Goal: Task Accomplishment & Management: Manage account settings

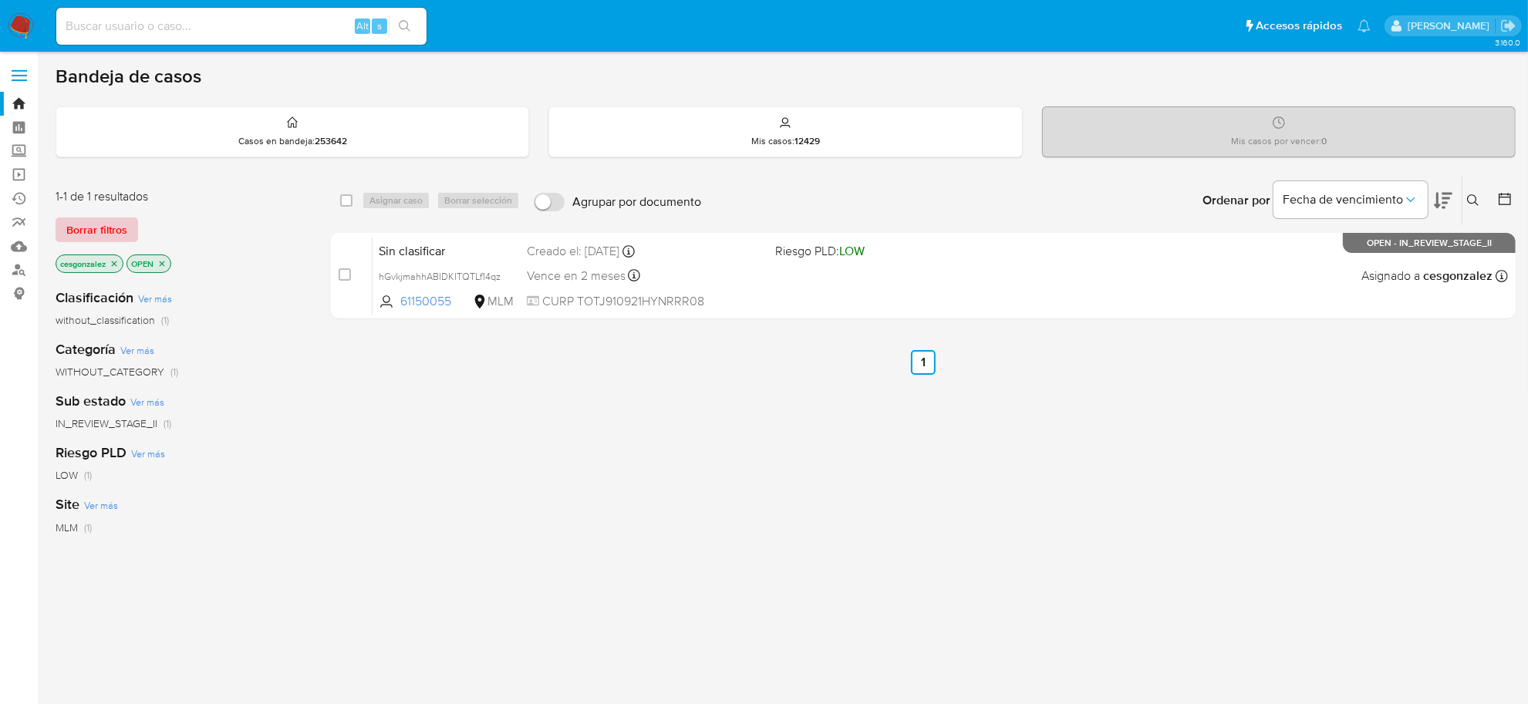
click at [113, 228] on span "Borrar filtros" at bounding box center [96, 230] width 61 height 22
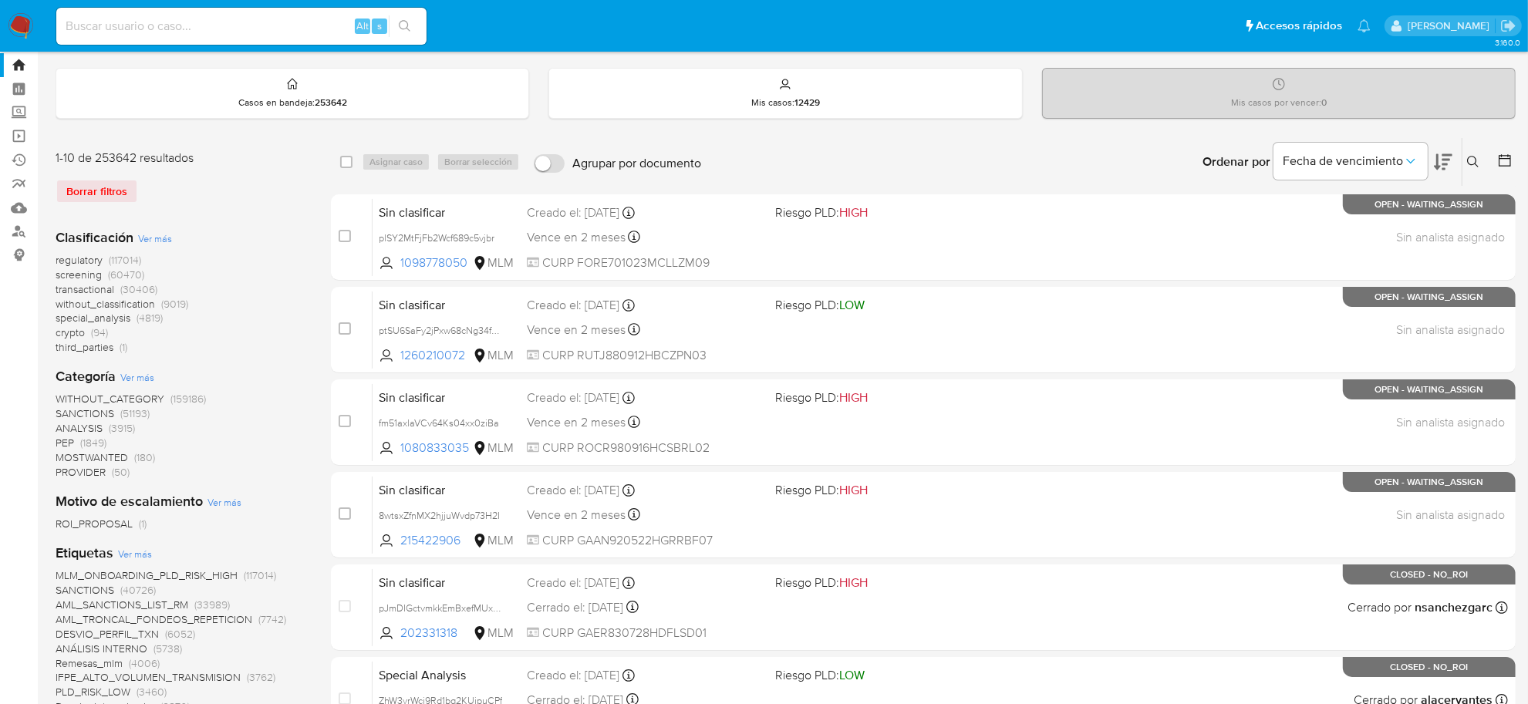
scroll to position [96, 0]
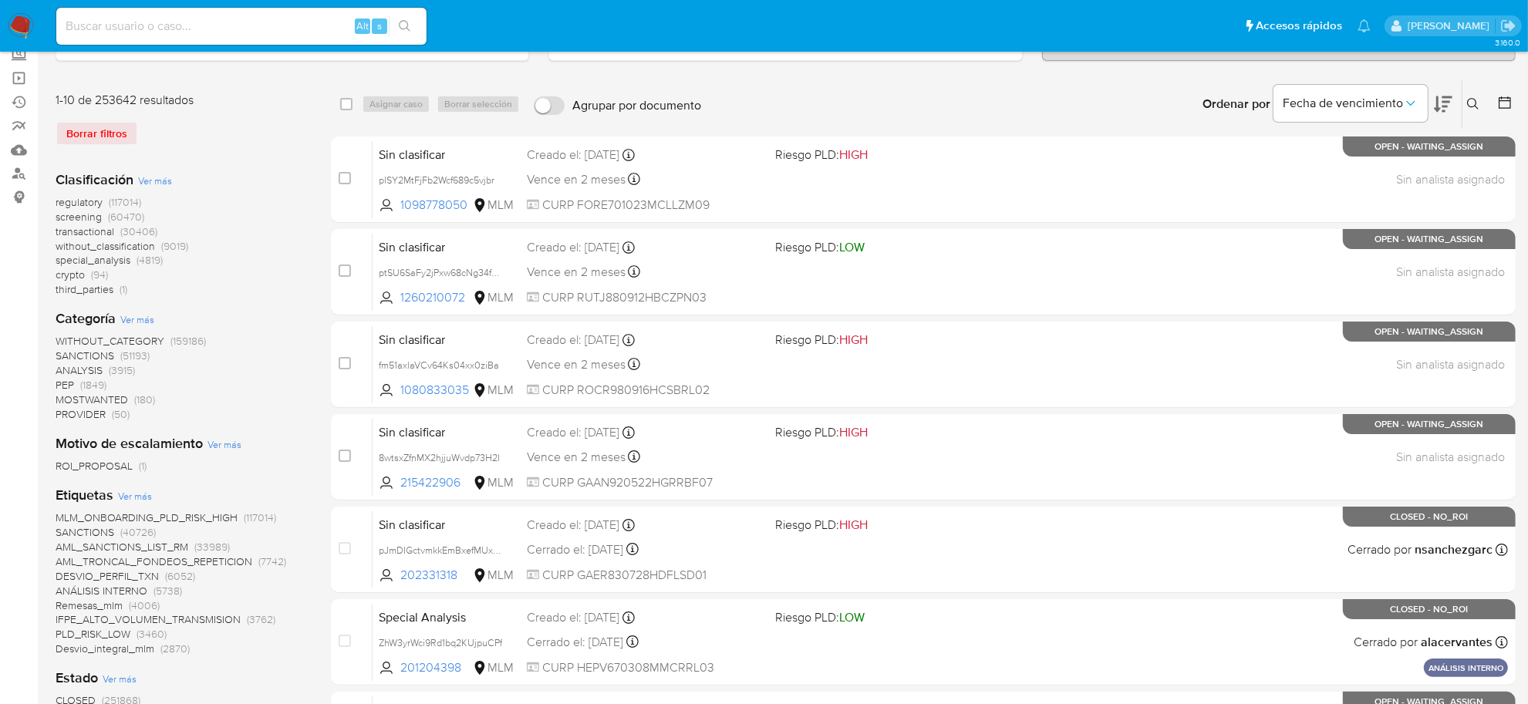
click at [82, 217] on span "screening" at bounding box center [79, 216] width 46 height 15
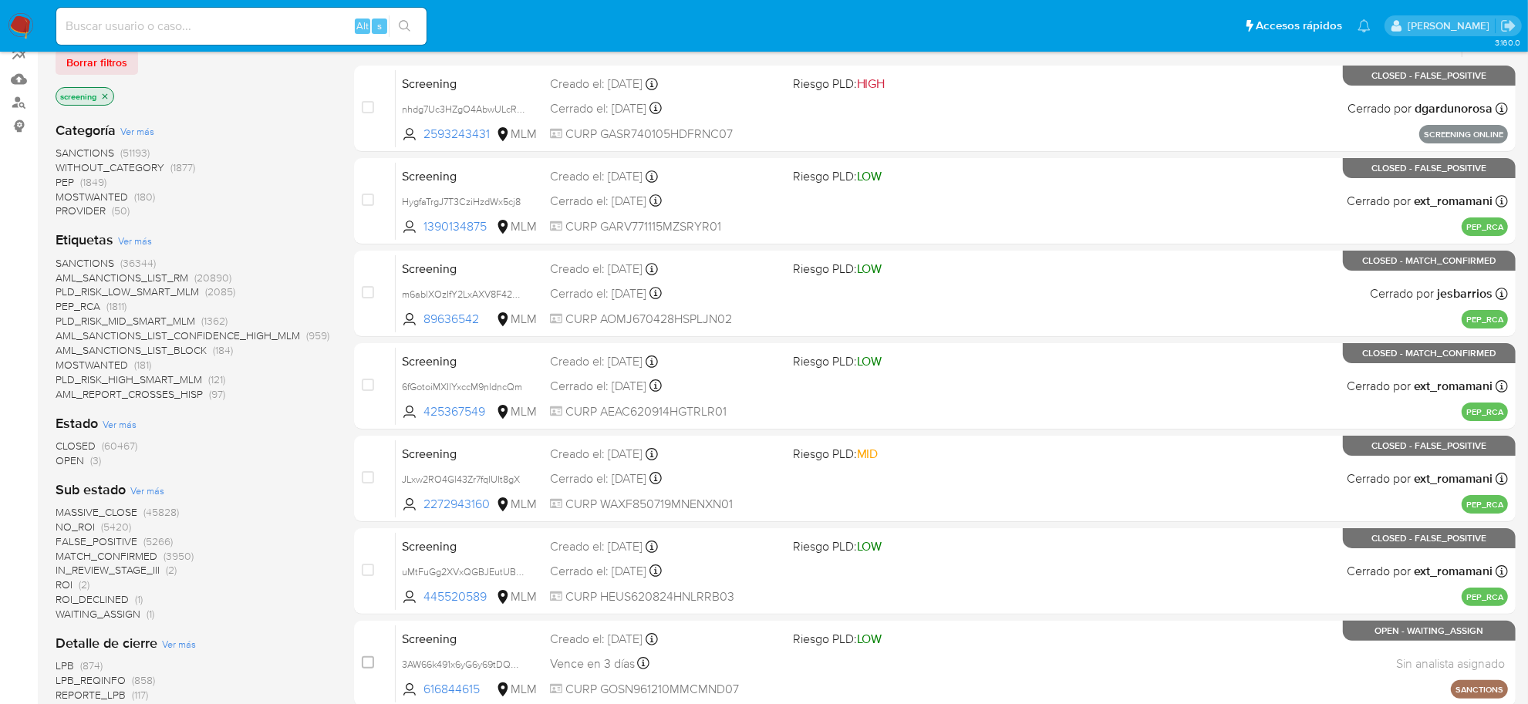
scroll to position [289, 0]
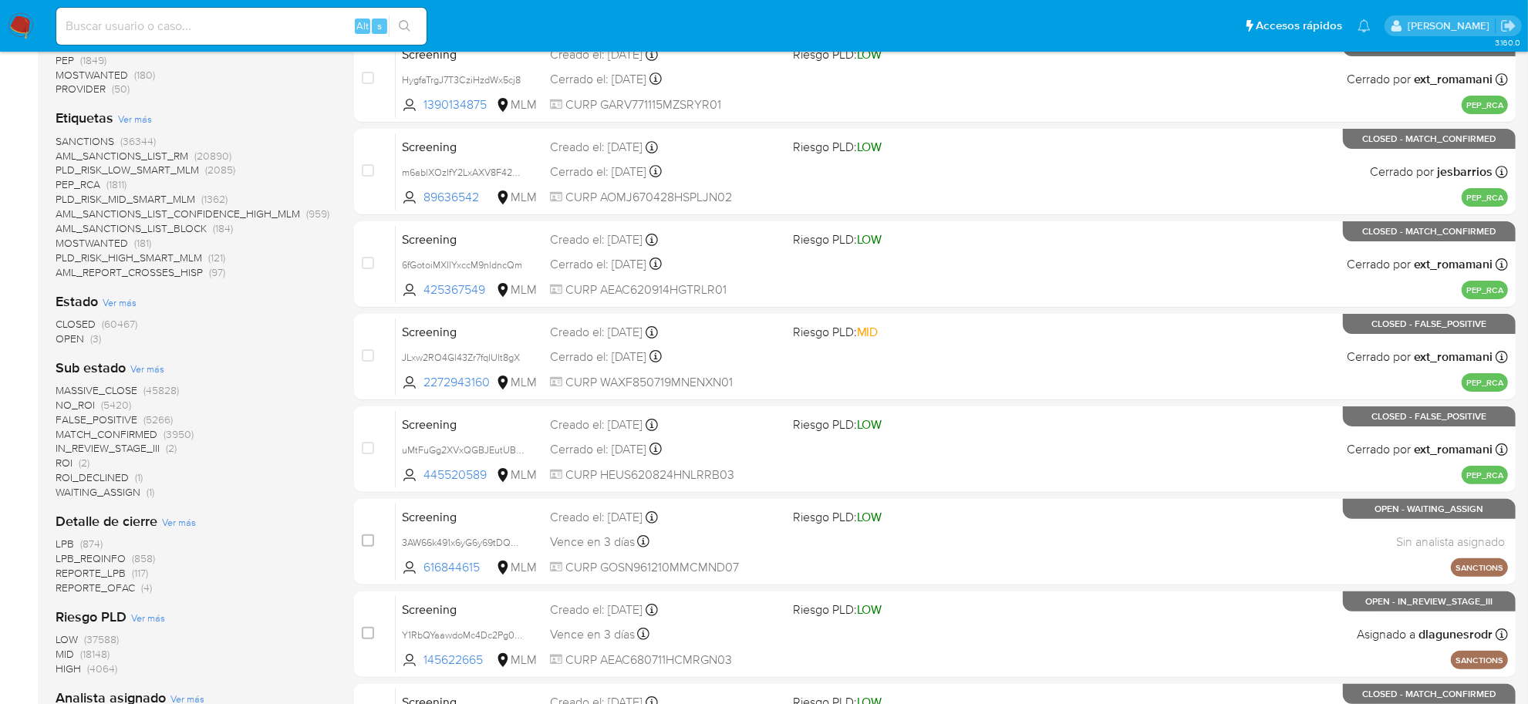
click at [62, 336] on span "OPEN" at bounding box center [70, 338] width 29 height 15
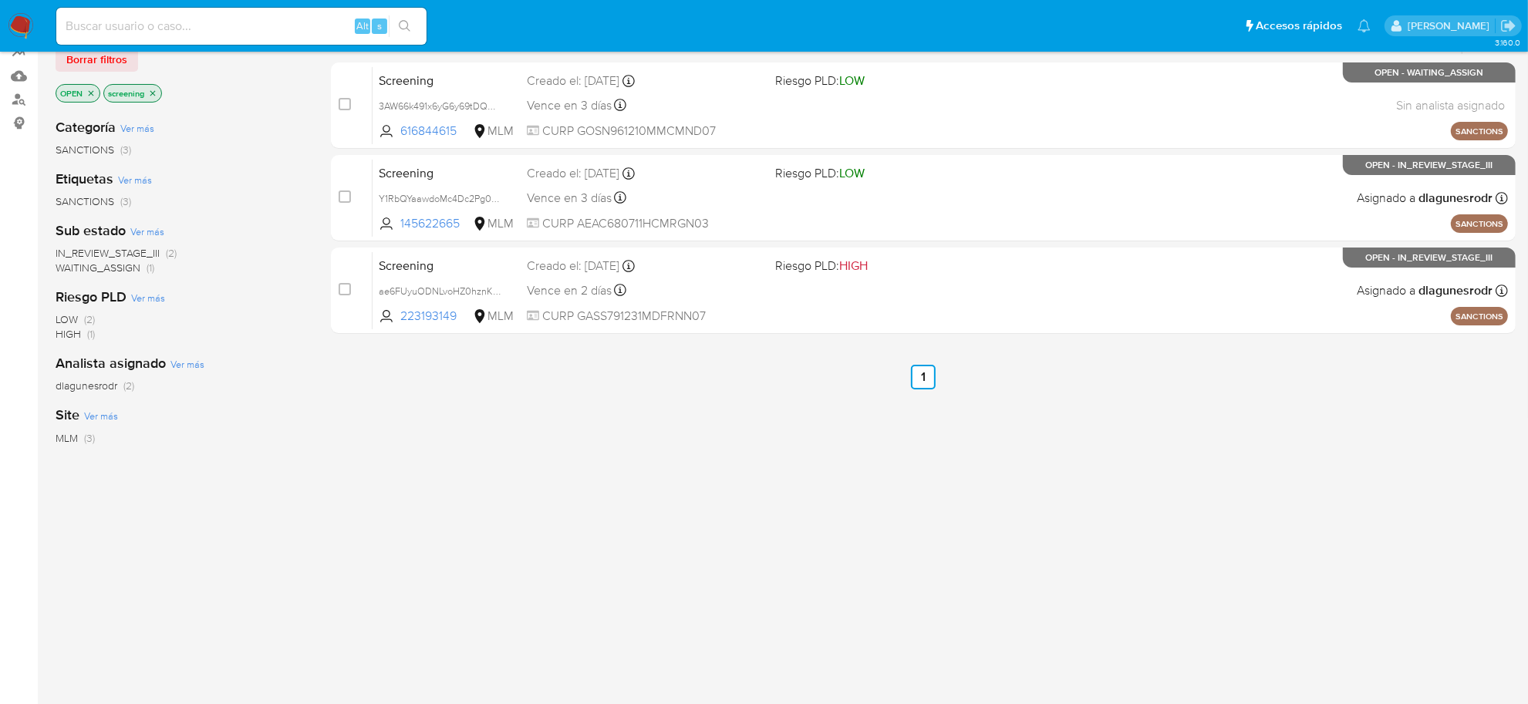
scroll to position [137, 0]
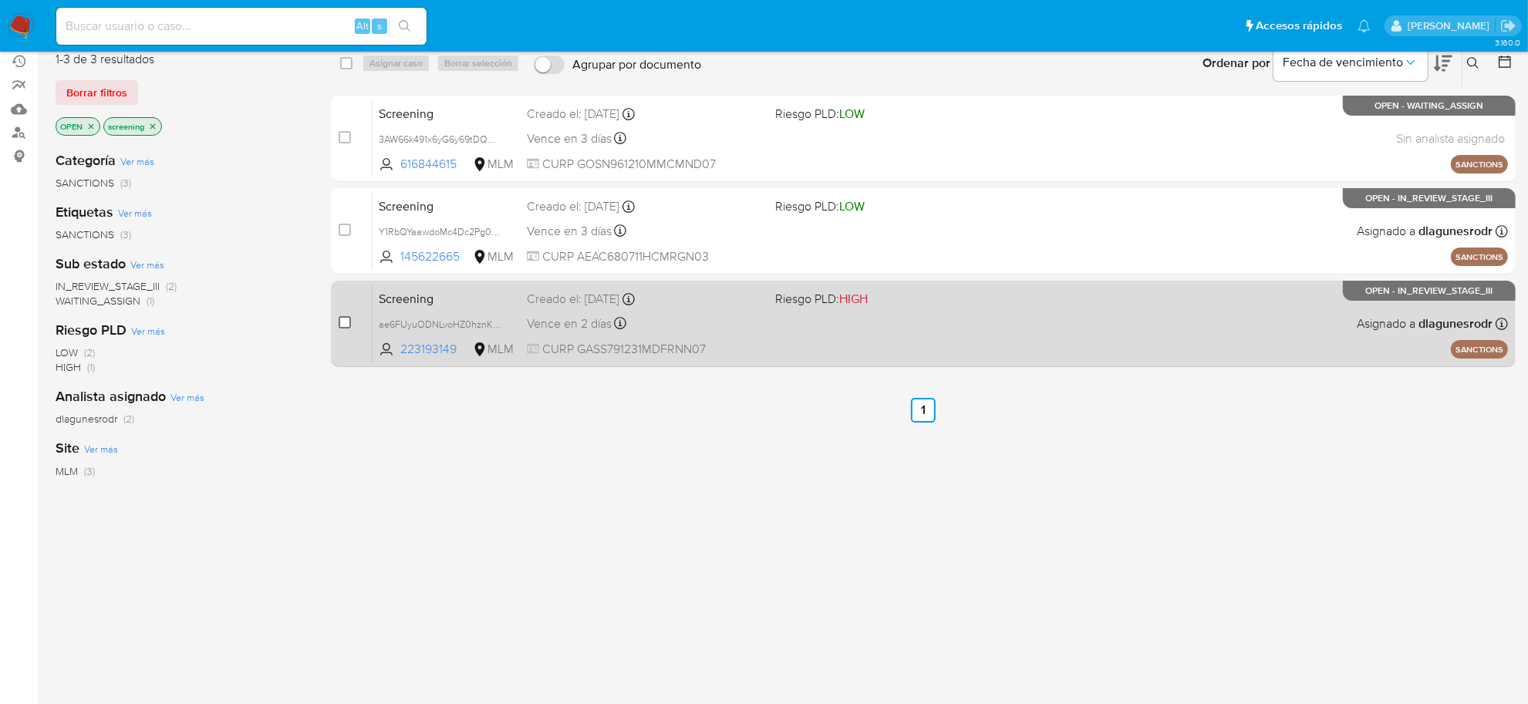
click at [339, 325] on input "checkbox" at bounding box center [345, 322] width 12 height 12
checkbox input "true"
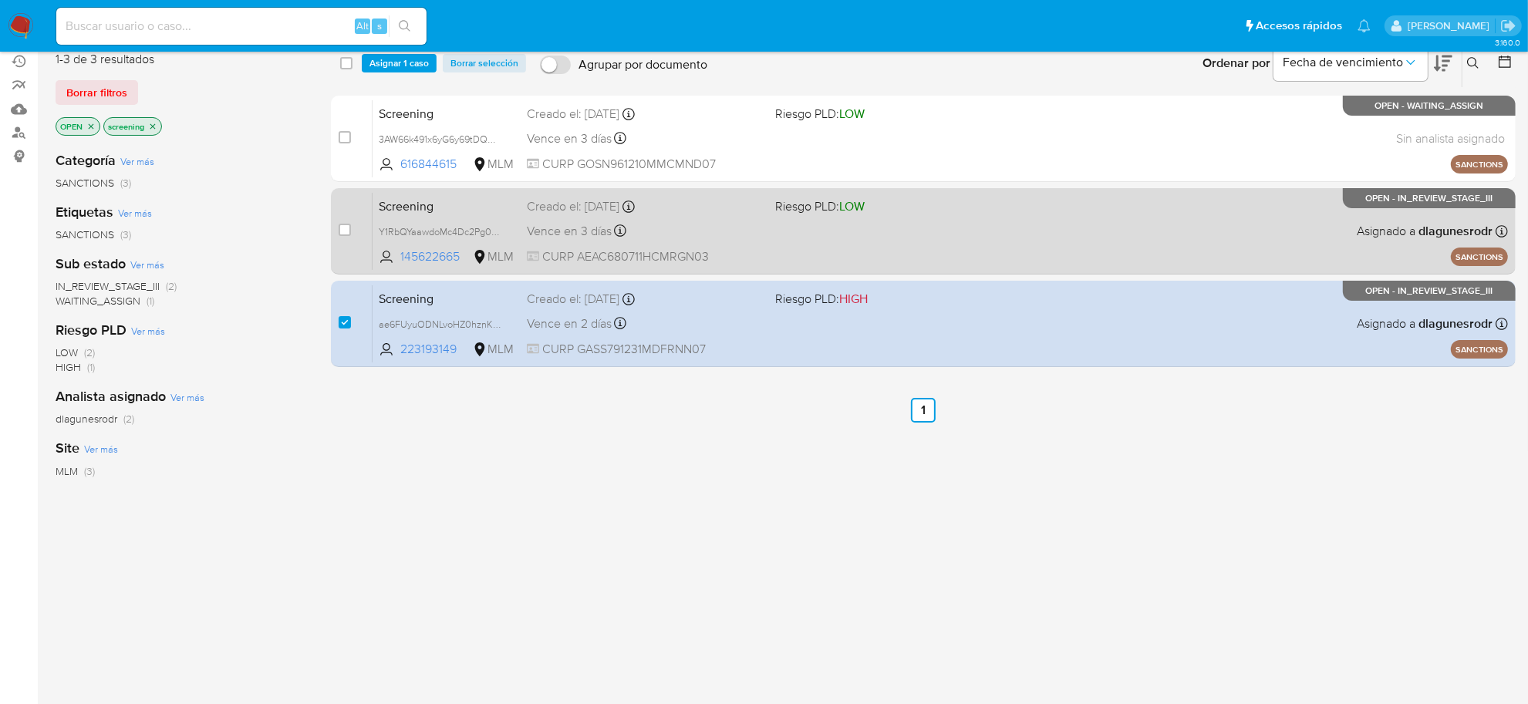
click at [345, 236] on div "case-item-checkbox" at bounding box center [345, 229] width 12 height 15
click at [344, 225] on input "checkbox" at bounding box center [345, 230] width 12 height 12
checkbox input "true"
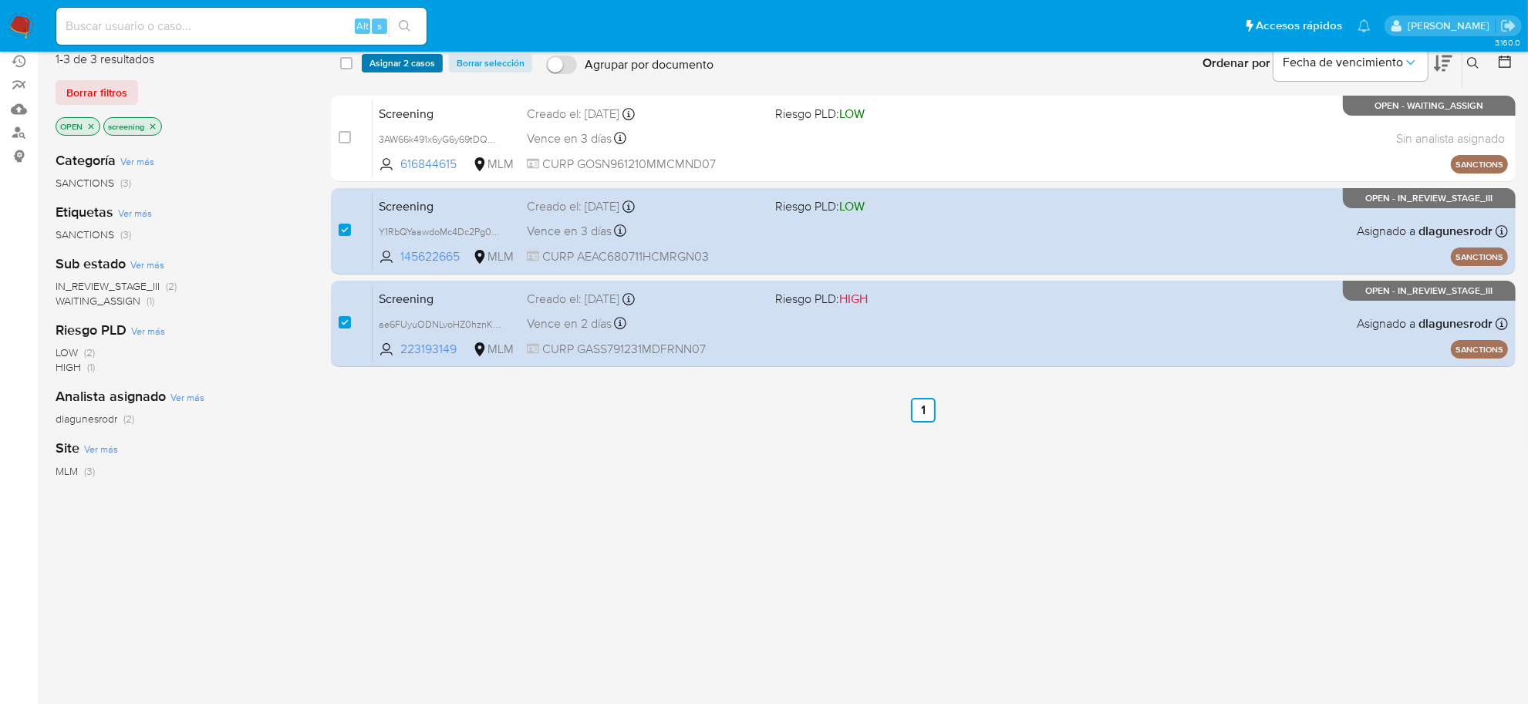
click at [398, 56] on span "Asignar 2 casos" at bounding box center [403, 63] width 66 height 15
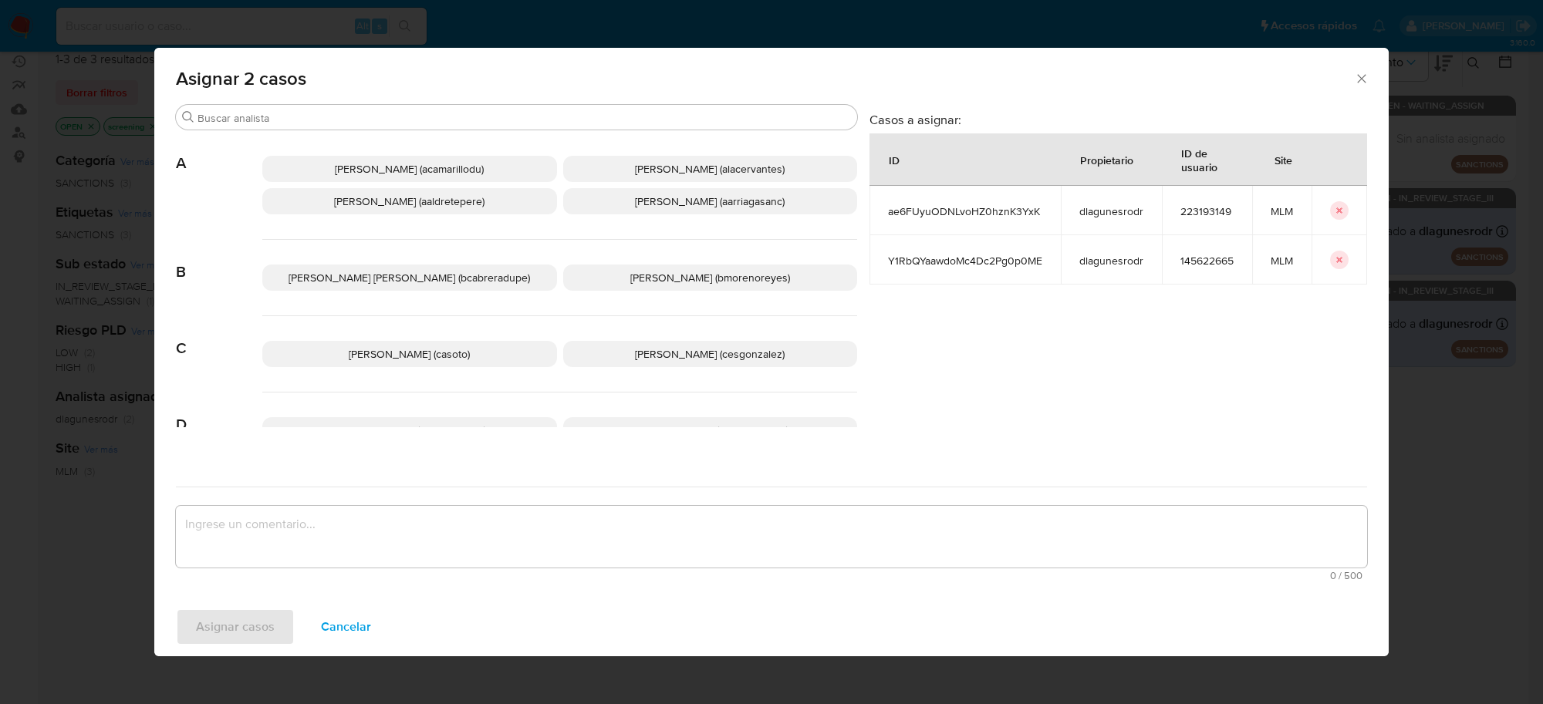
click at [680, 359] on span "Cesar Gonzalez (cesgonzalez)" at bounding box center [710, 353] width 150 height 15
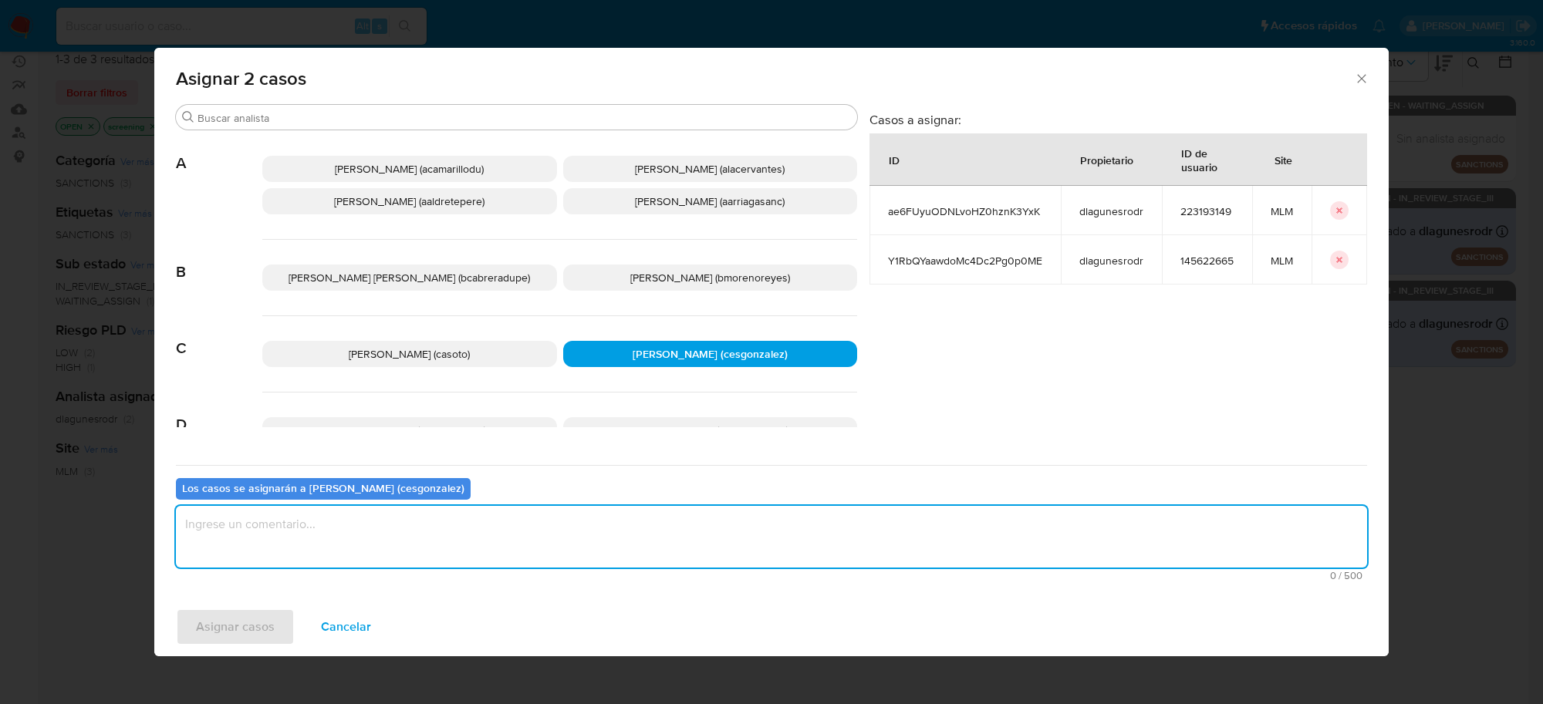
click at [376, 542] on textarea "assign-modal" at bounding box center [771, 537] width 1191 height 62
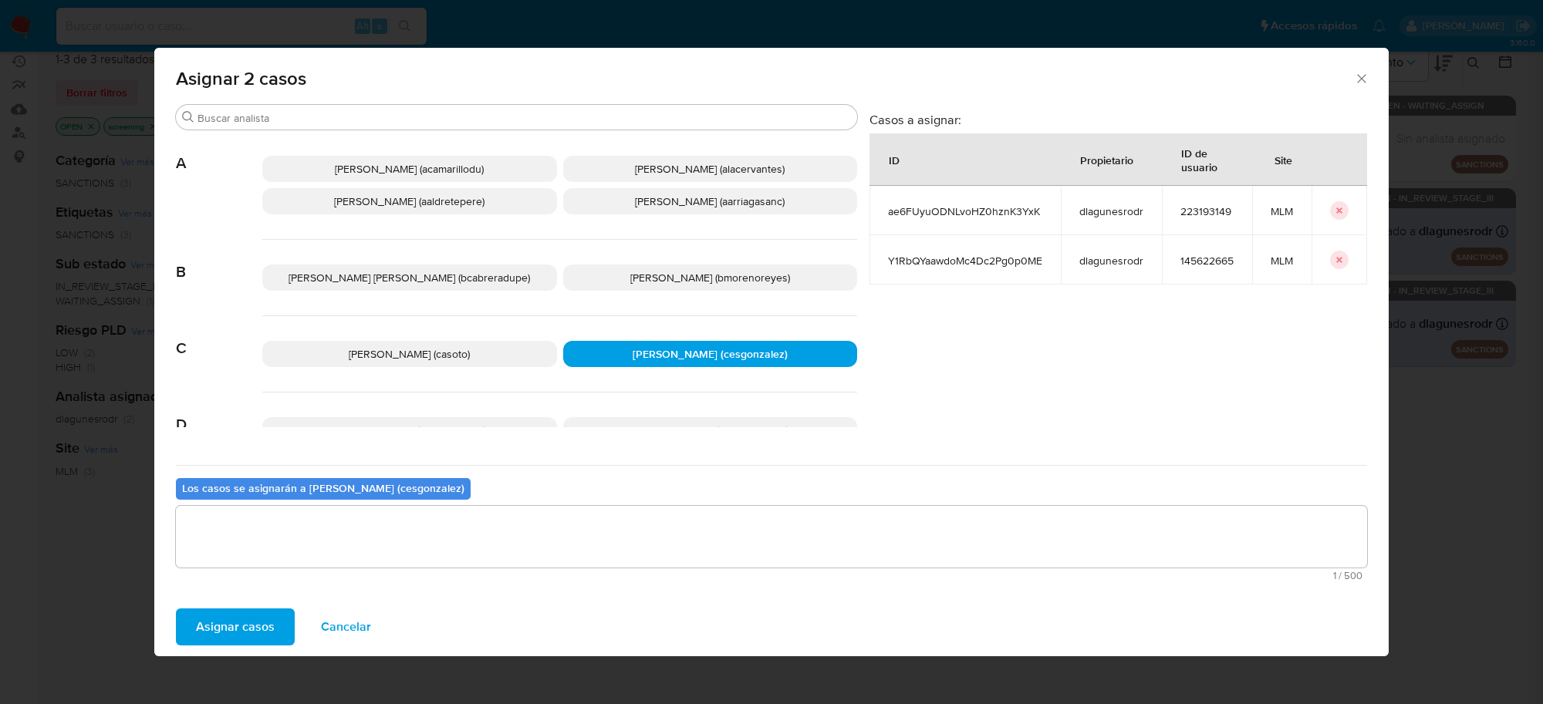
click at [245, 619] on span "Asignar casos" at bounding box center [235, 627] width 79 height 34
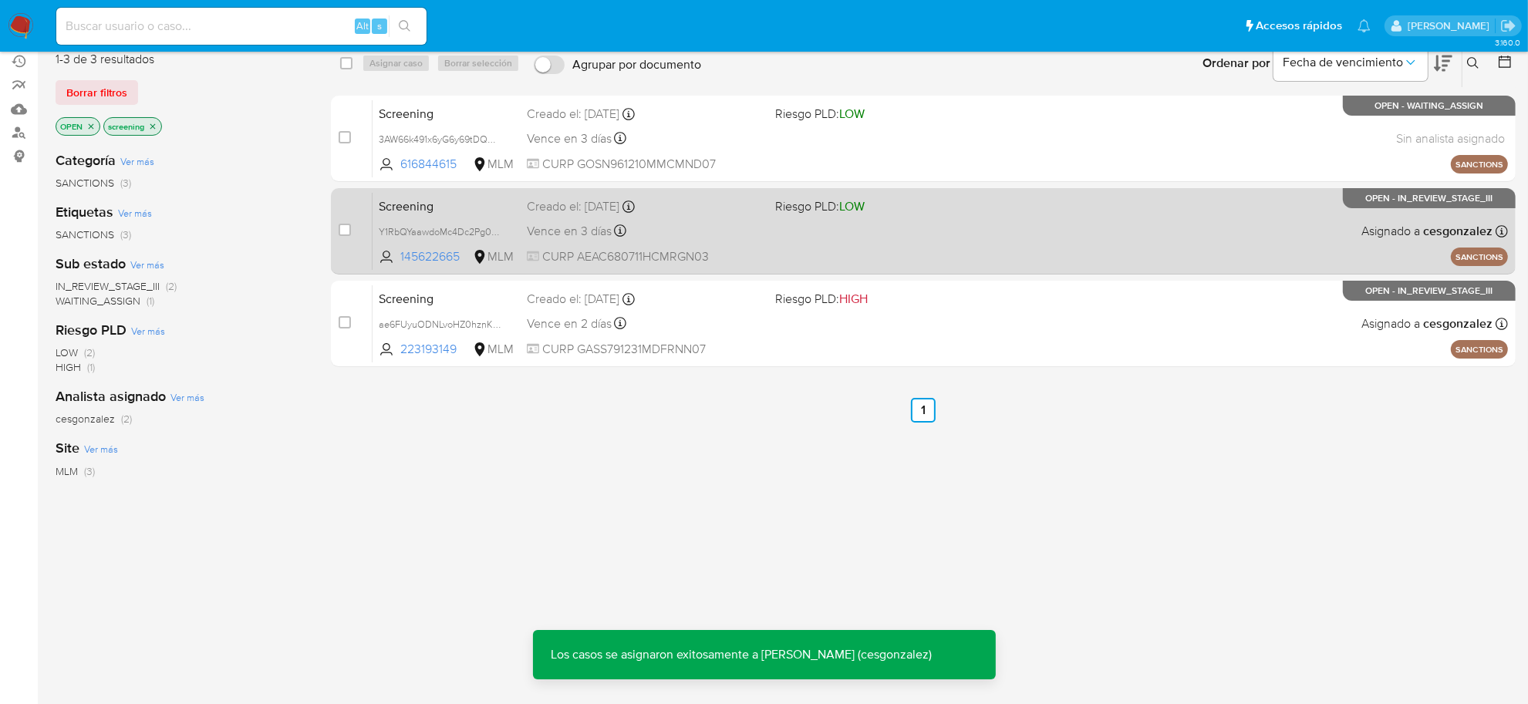
click at [696, 241] on div "Screening Y1RbQYaawdoMc4Dc2Pg0p0ME 145622665 MLM Riesgo PLD: LOW Creado el: 19/…" at bounding box center [941, 231] width 1136 height 78
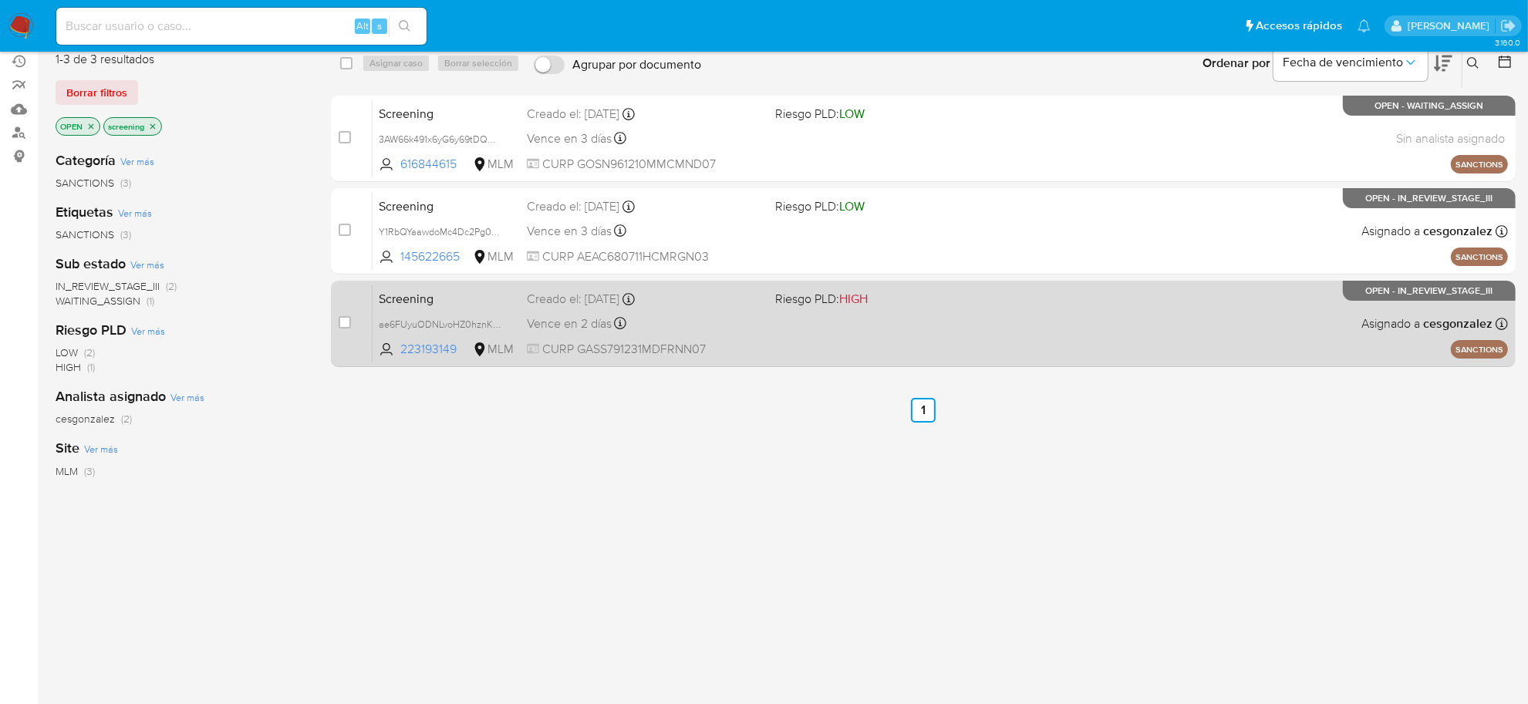
click at [792, 349] on div "Screening ae6FUyuODNLvoHZ0hznK3YxK 223193149 MLM Riesgo PLD: HIGH Creado el: 18…" at bounding box center [941, 324] width 1136 height 78
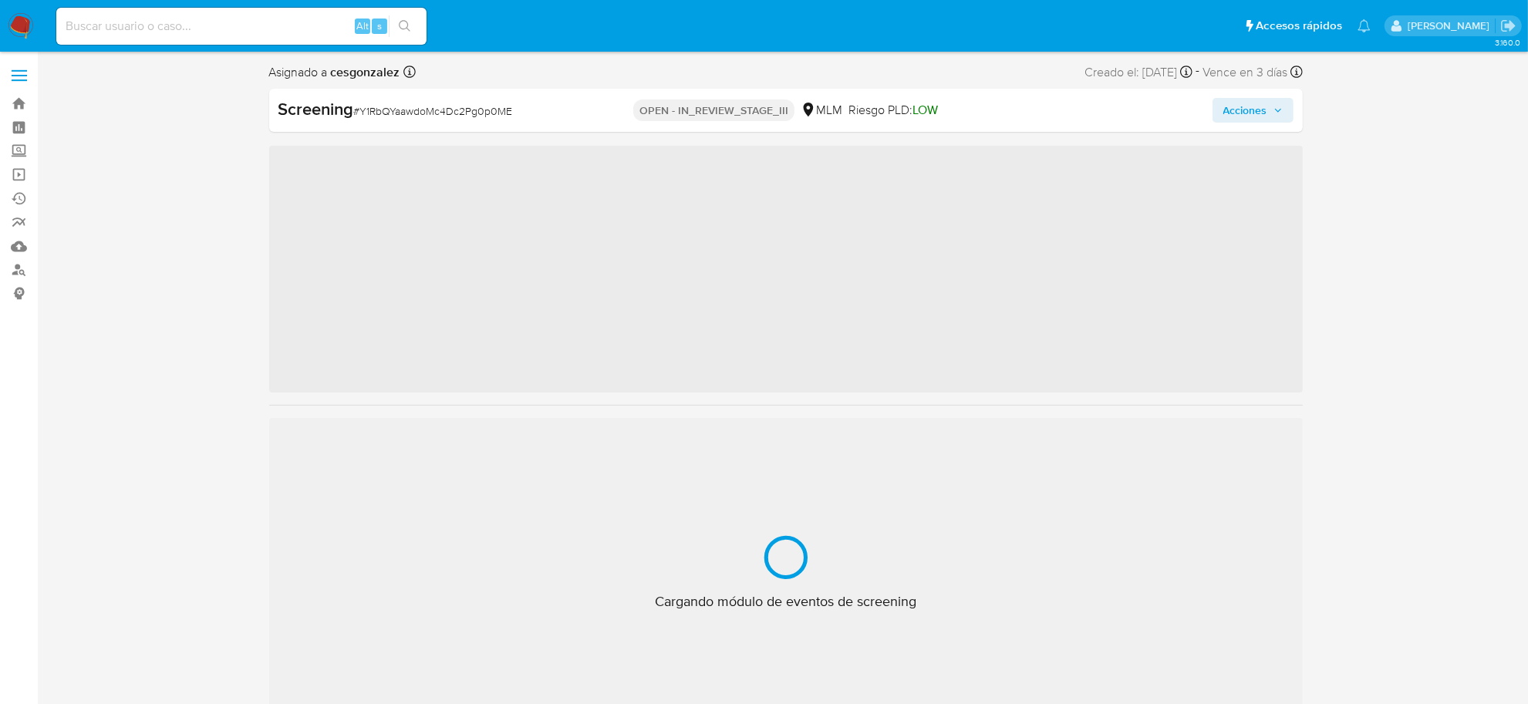
scroll to position [650, 0]
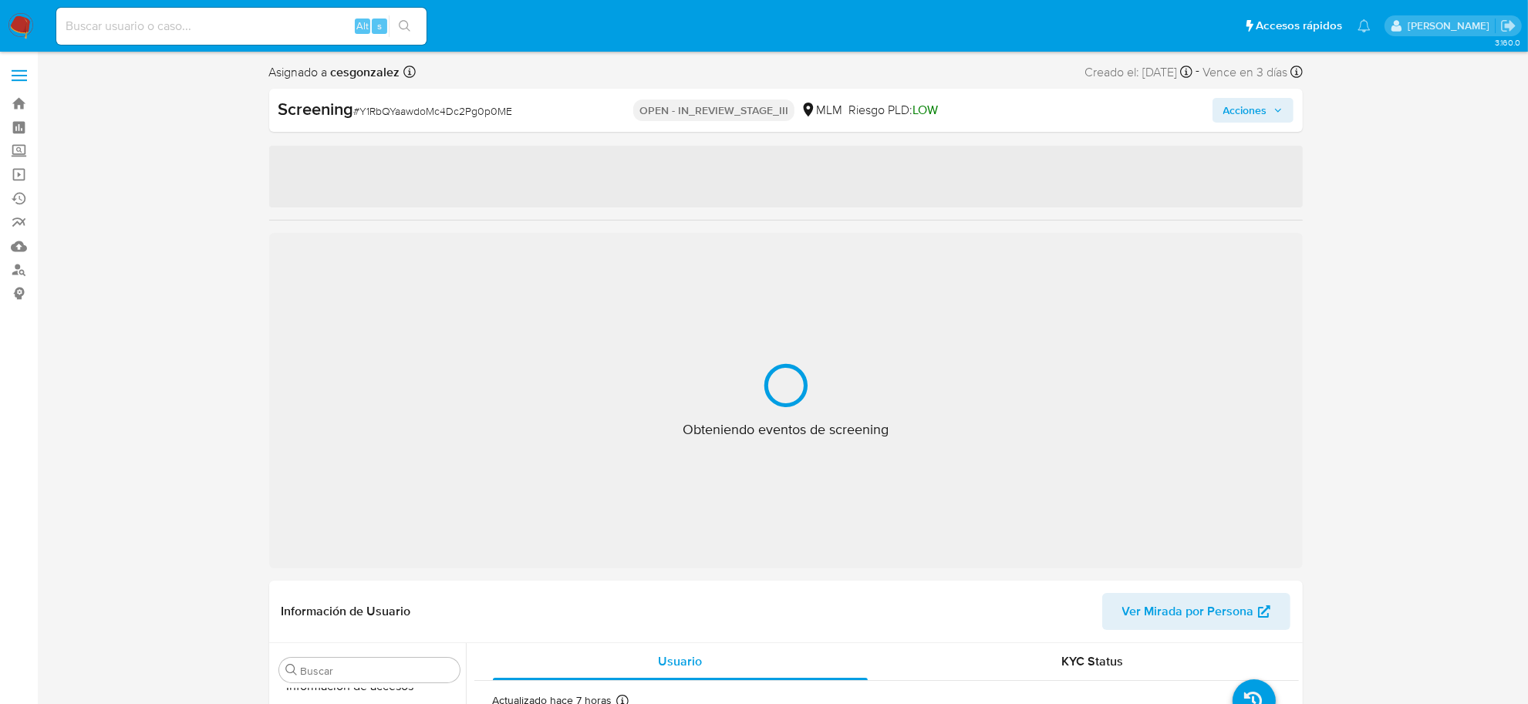
select select "10"
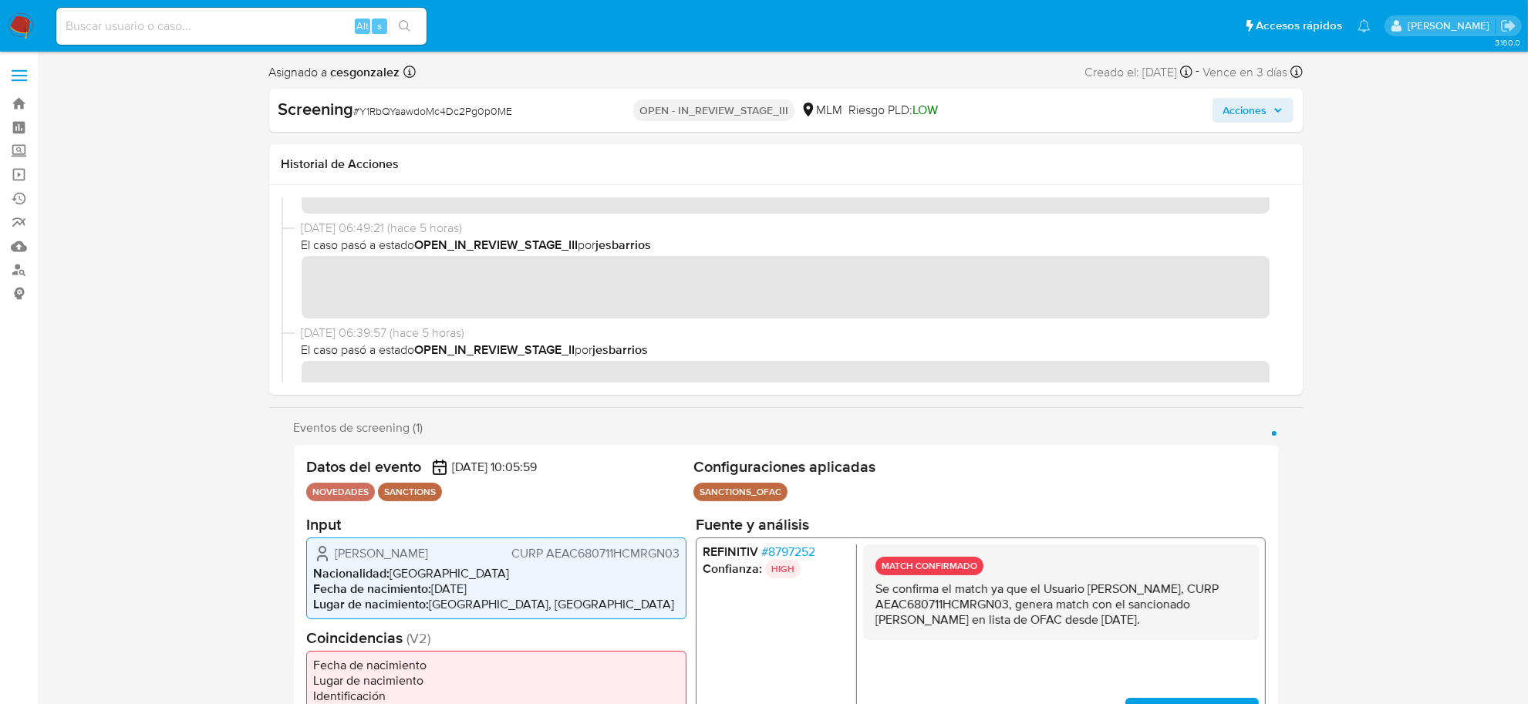
scroll to position [386, 0]
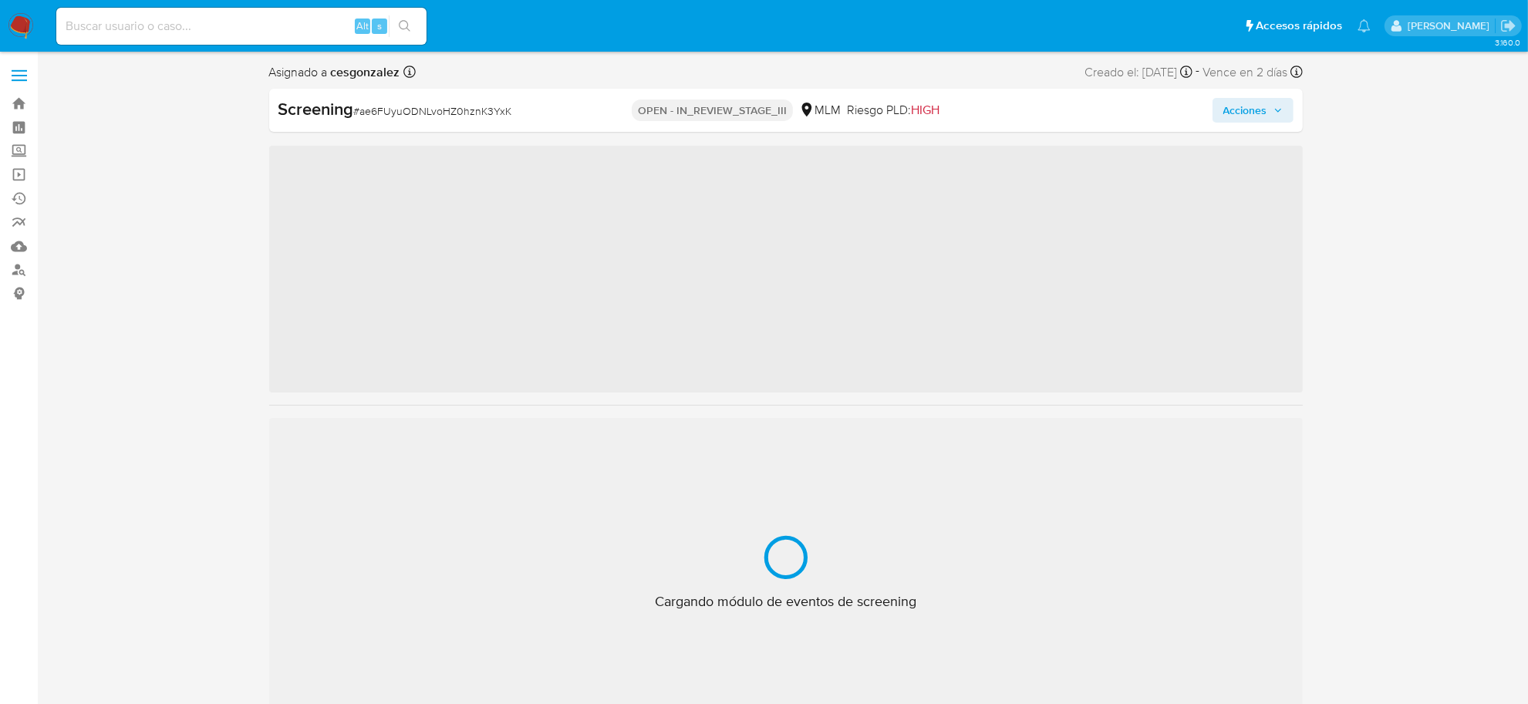
scroll to position [650, 0]
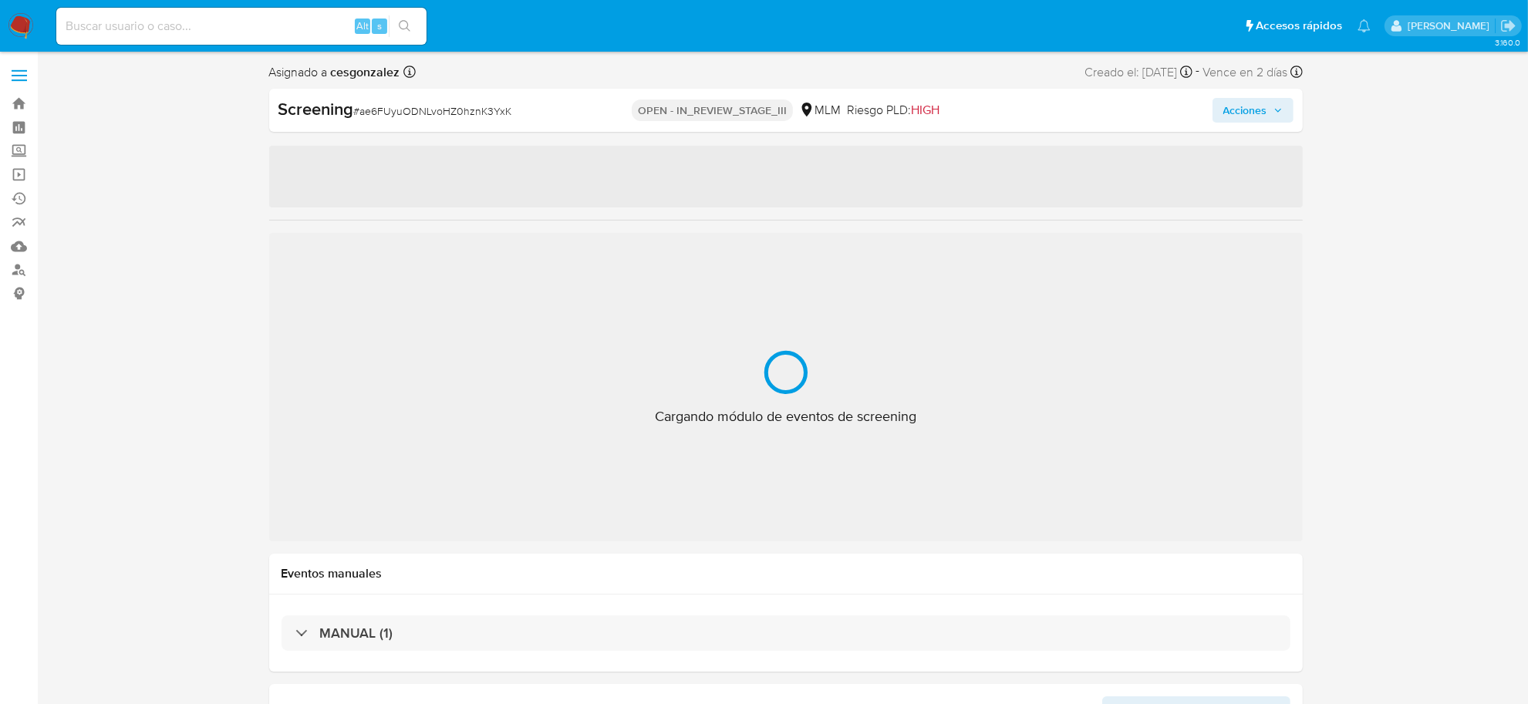
select select "10"
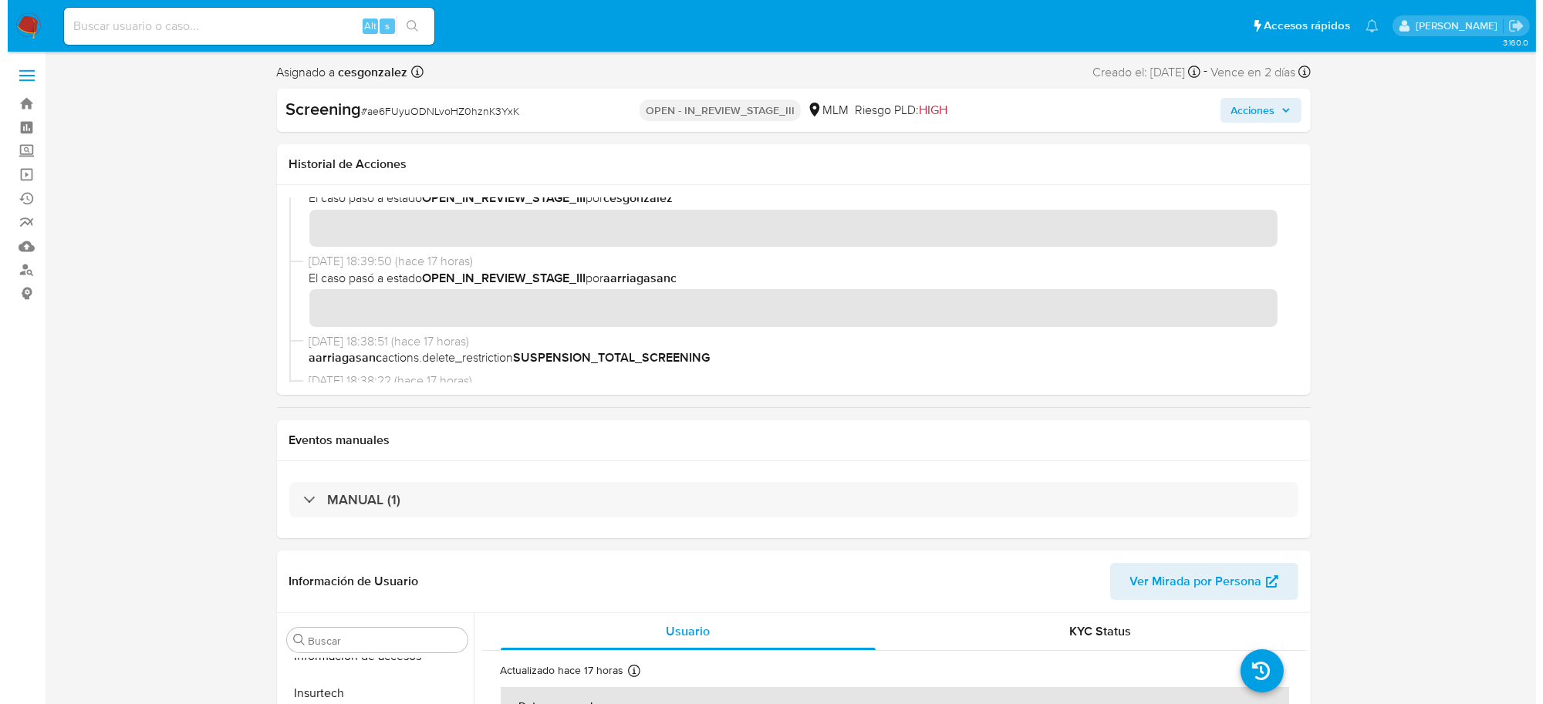
scroll to position [96, 0]
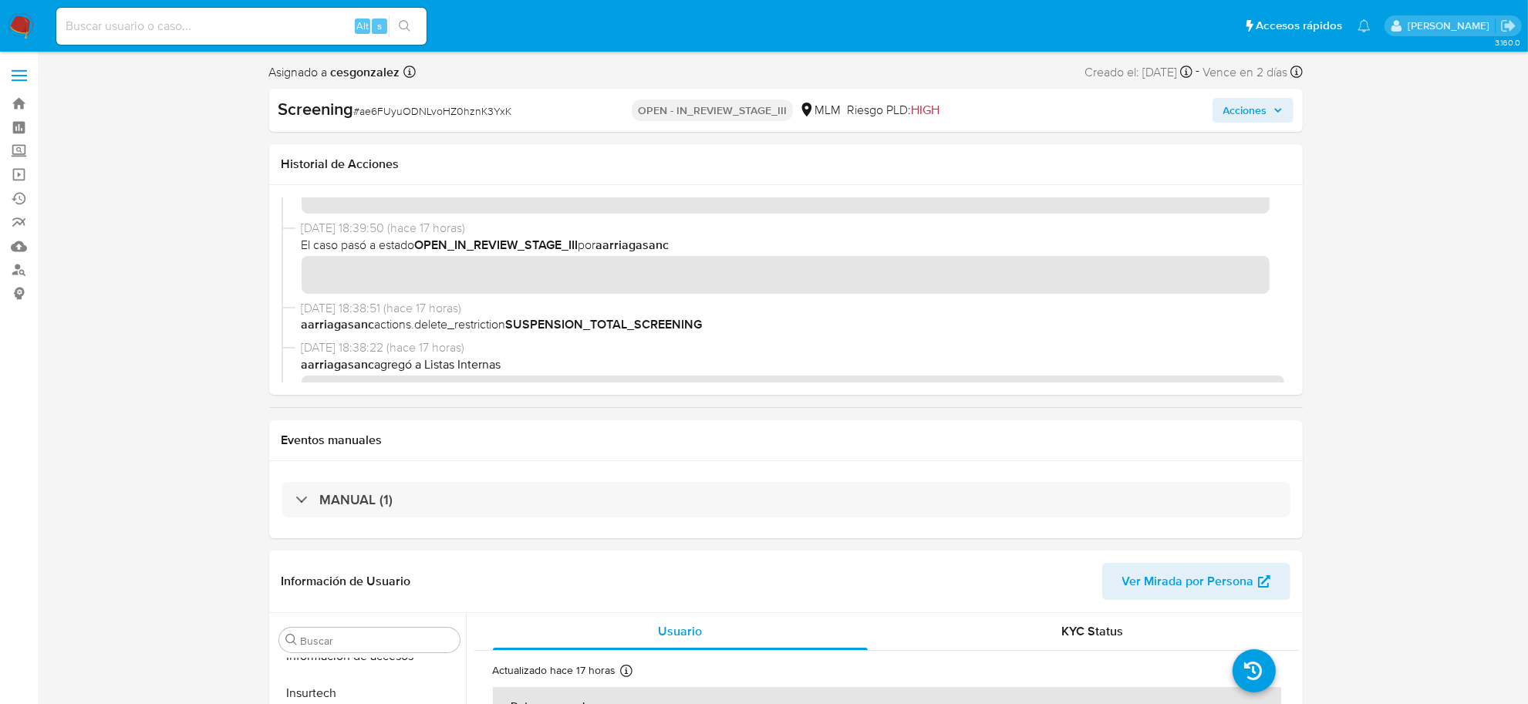
click at [1254, 112] on span "Acciones" at bounding box center [1246, 110] width 44 height 25
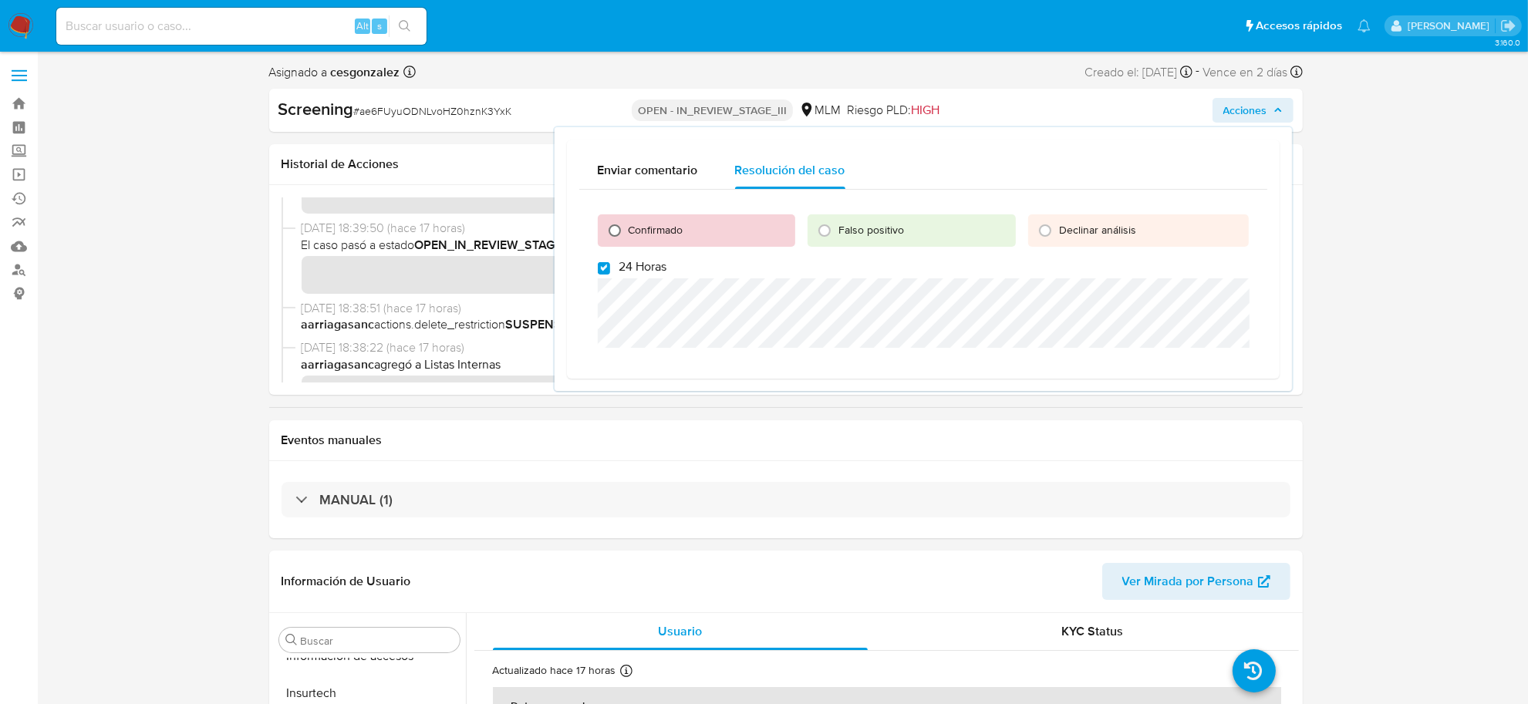
click at [615, 228] on input "Confirmado" at bounding box center [615, 230] width 25 height 25
radio input "true"
click at [608, 270] on input "24 Horas" at bounding box center [604, 268] width 12 height 12
checkbox input "false"
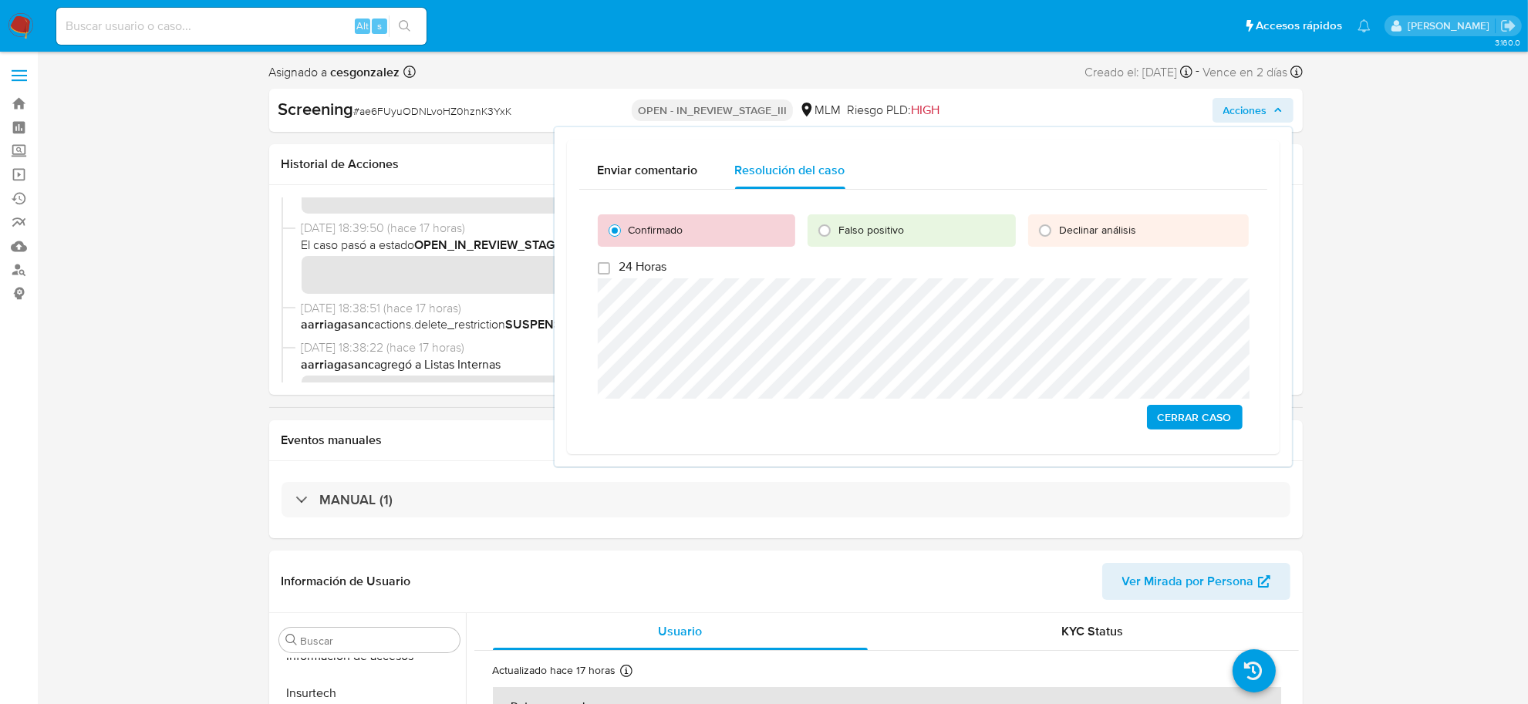
click at [1198, 418] on span "Cerrar Caso" at bounding box center [1195, 418] width 74 height 22
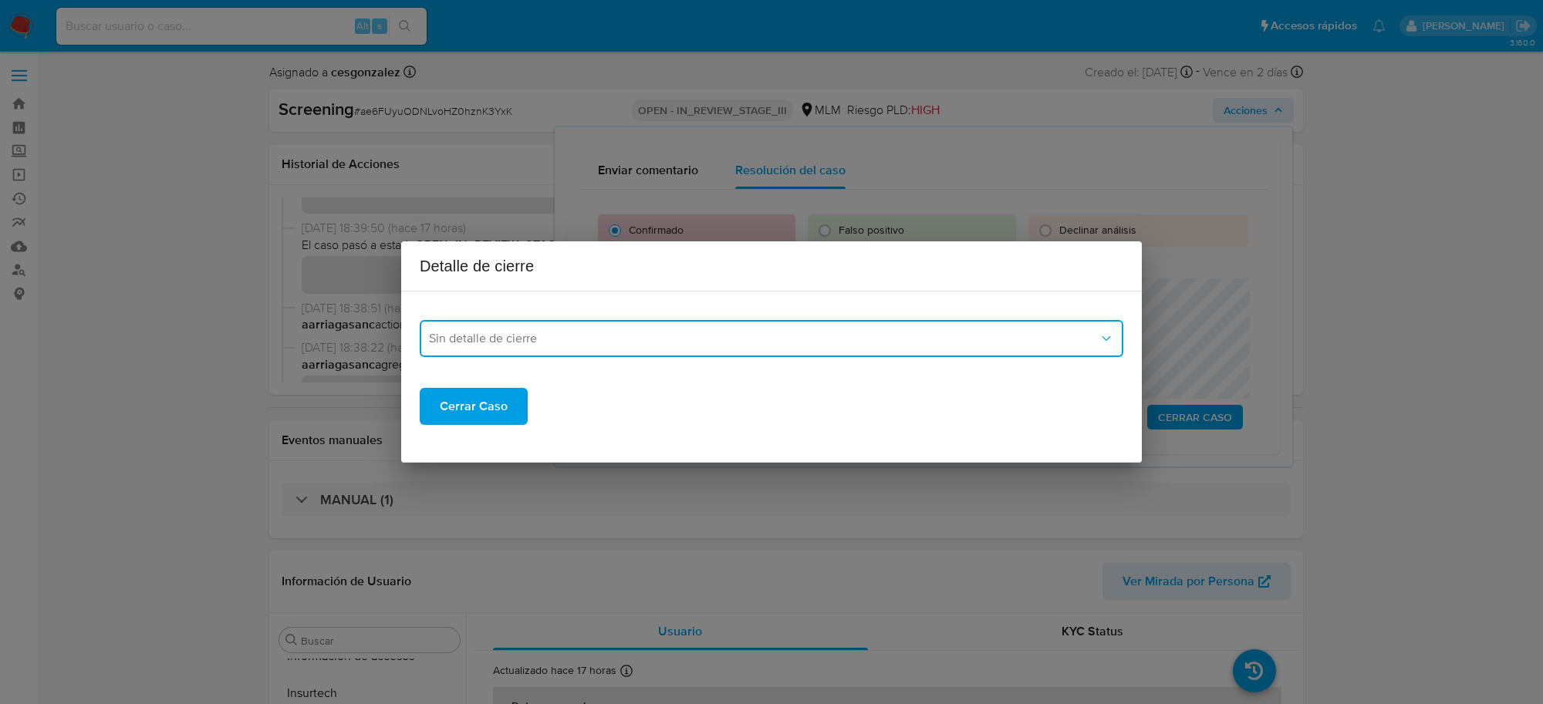
click at [677, 346] on span "Sin detalle de cierre" at bounding box center [764, 338] width 670 height 15
click at [596, 372] on div "LPB" at bounding box center [771, 357] width 685 height 37
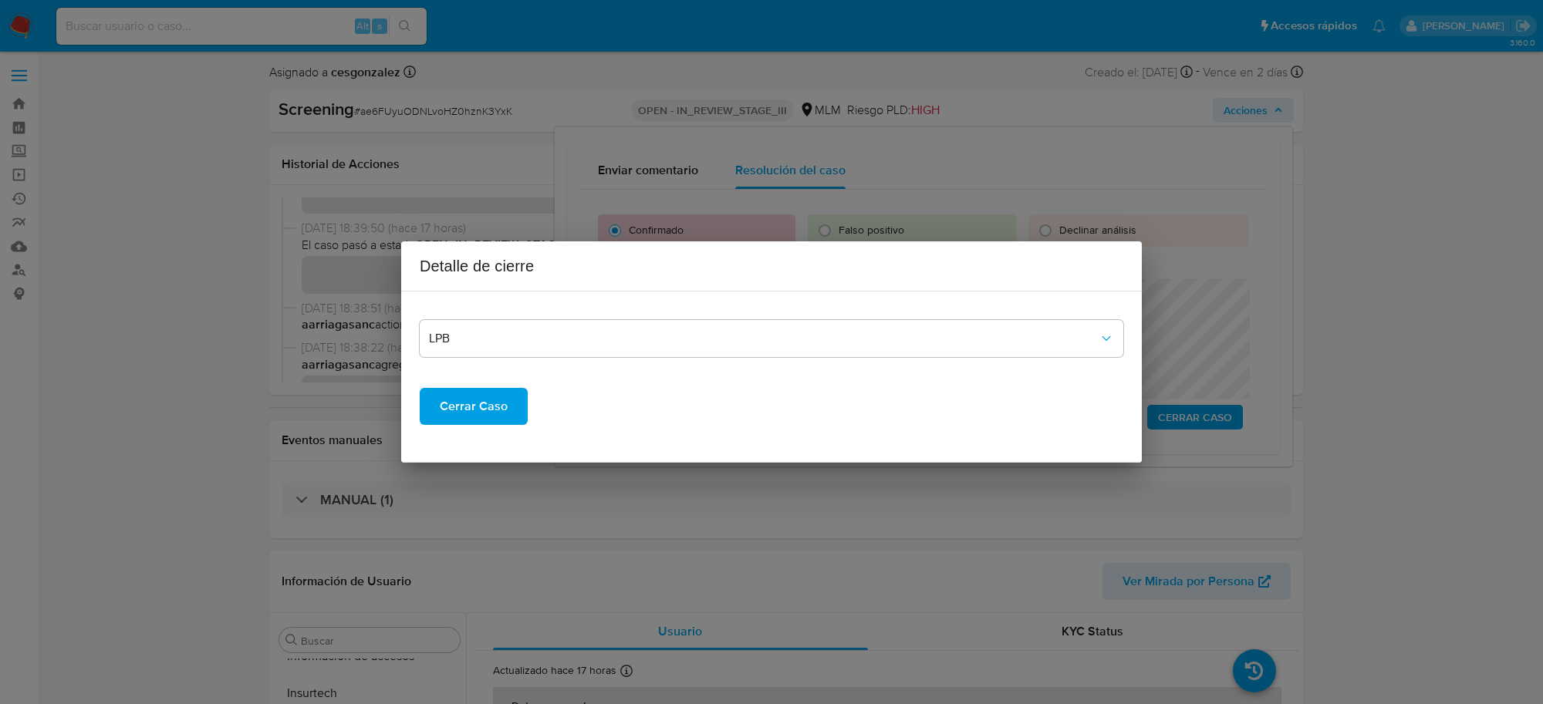
click at [500, 403] on span "Cerrar Caso" at bounding box center [474, 407] width 68 height 34
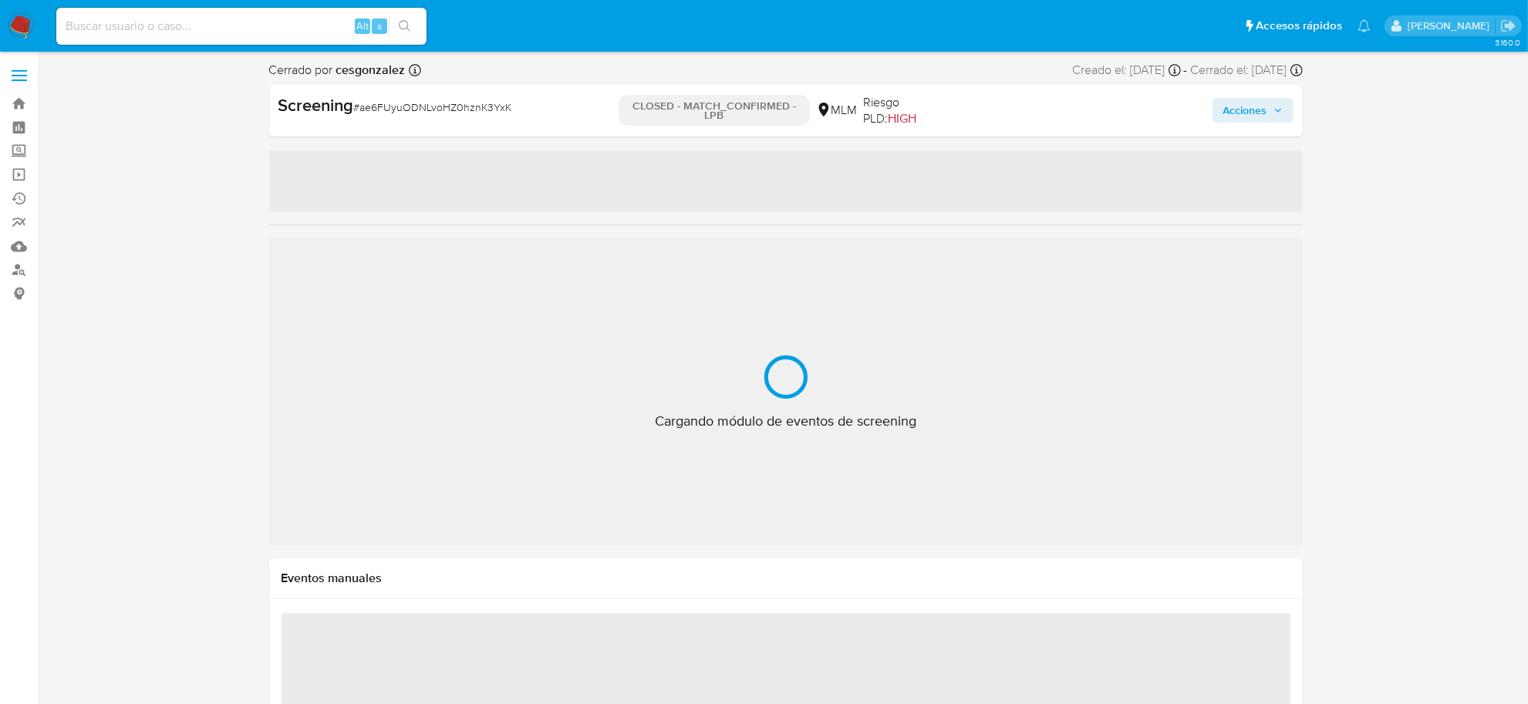
scroll to position [650, 0]
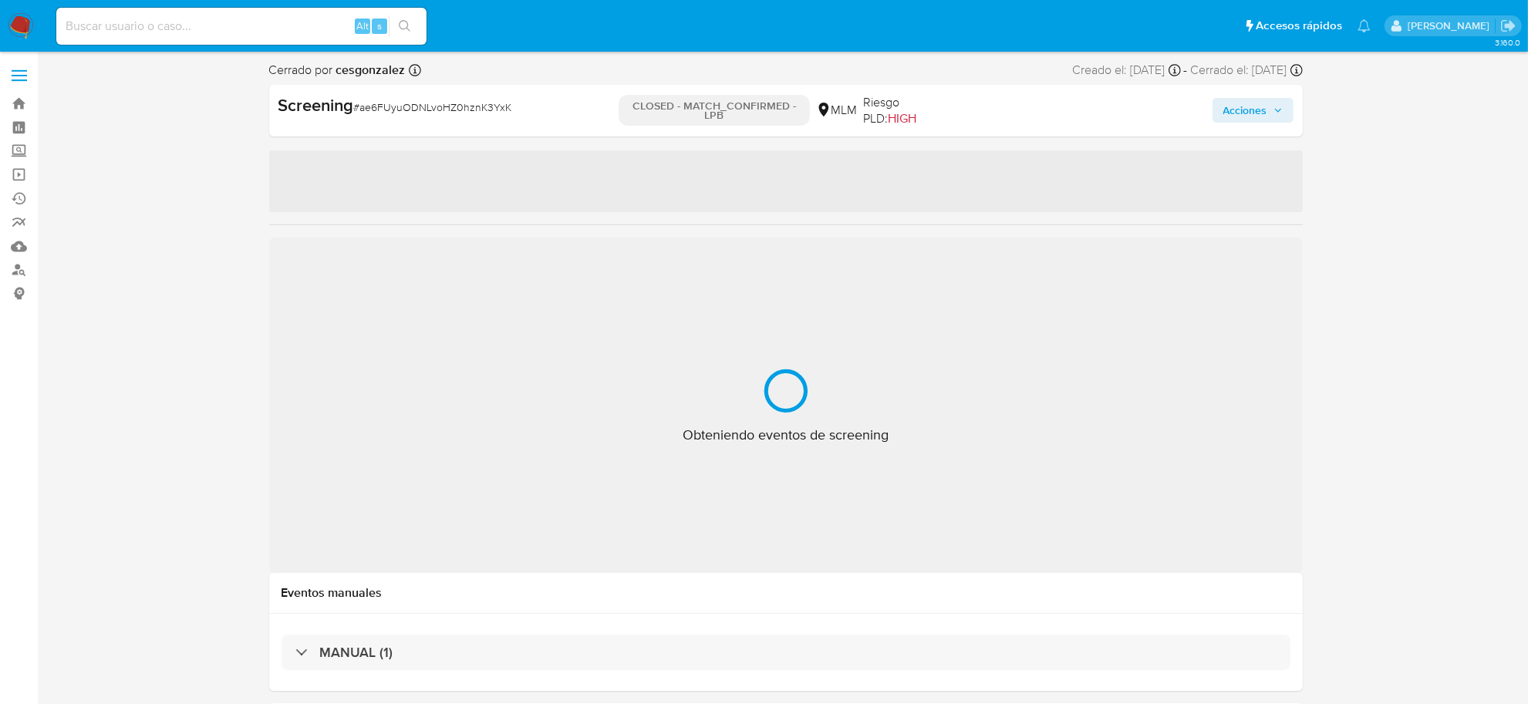
select select "10"
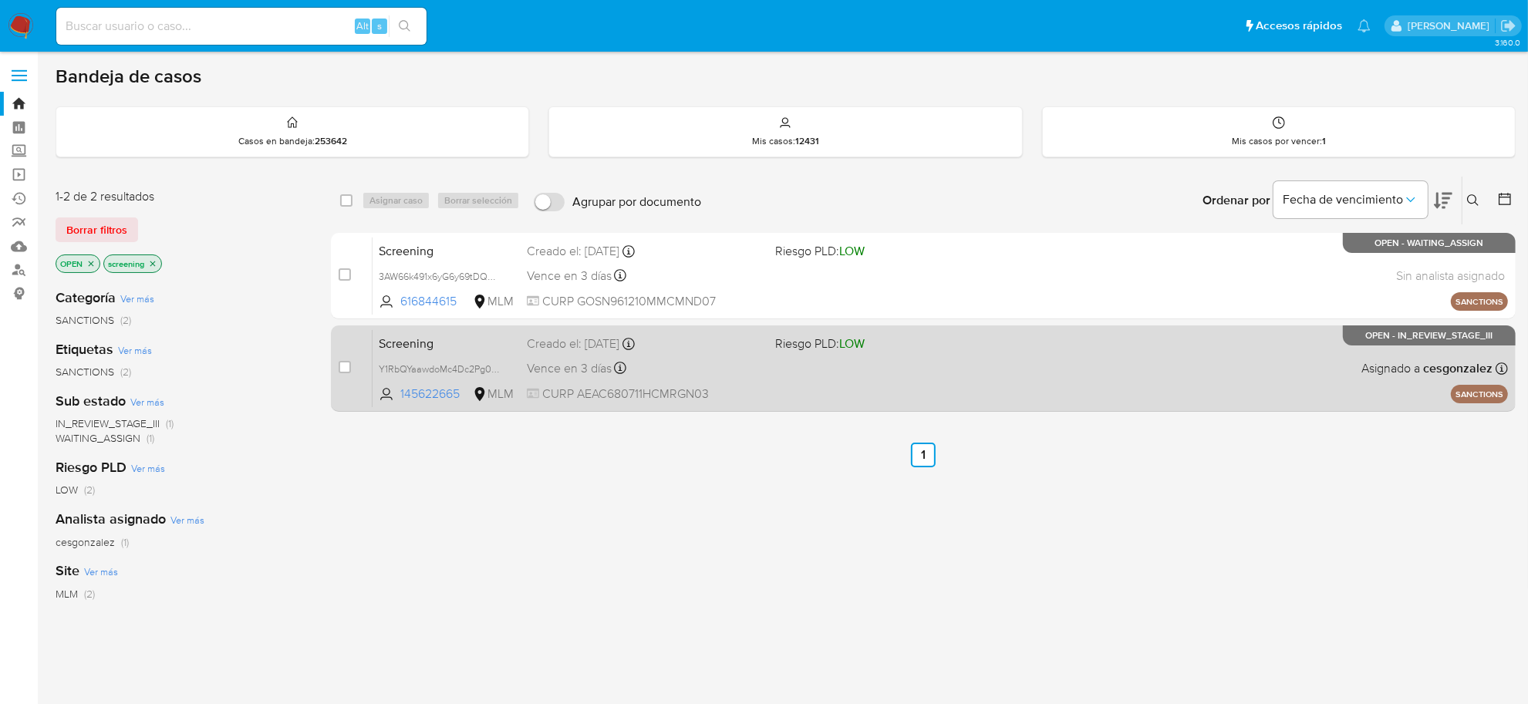
click at [695, 369] on div "Vence en 3 días Vence el [DATE] 04:06:00" at bounding box center [645, 368] width 236 height 21
click at [914, 366] on span at bounding box center [893, 367] width 236 height 3
click at [792, 390] on div "Screening Y1RbQYaawdoMc4Dc2Pg0p0ME 145622665 MLM Riesgo PLD: LOW Creado el: [DA…" at bounding box center [941, 368] width 1136 height 78
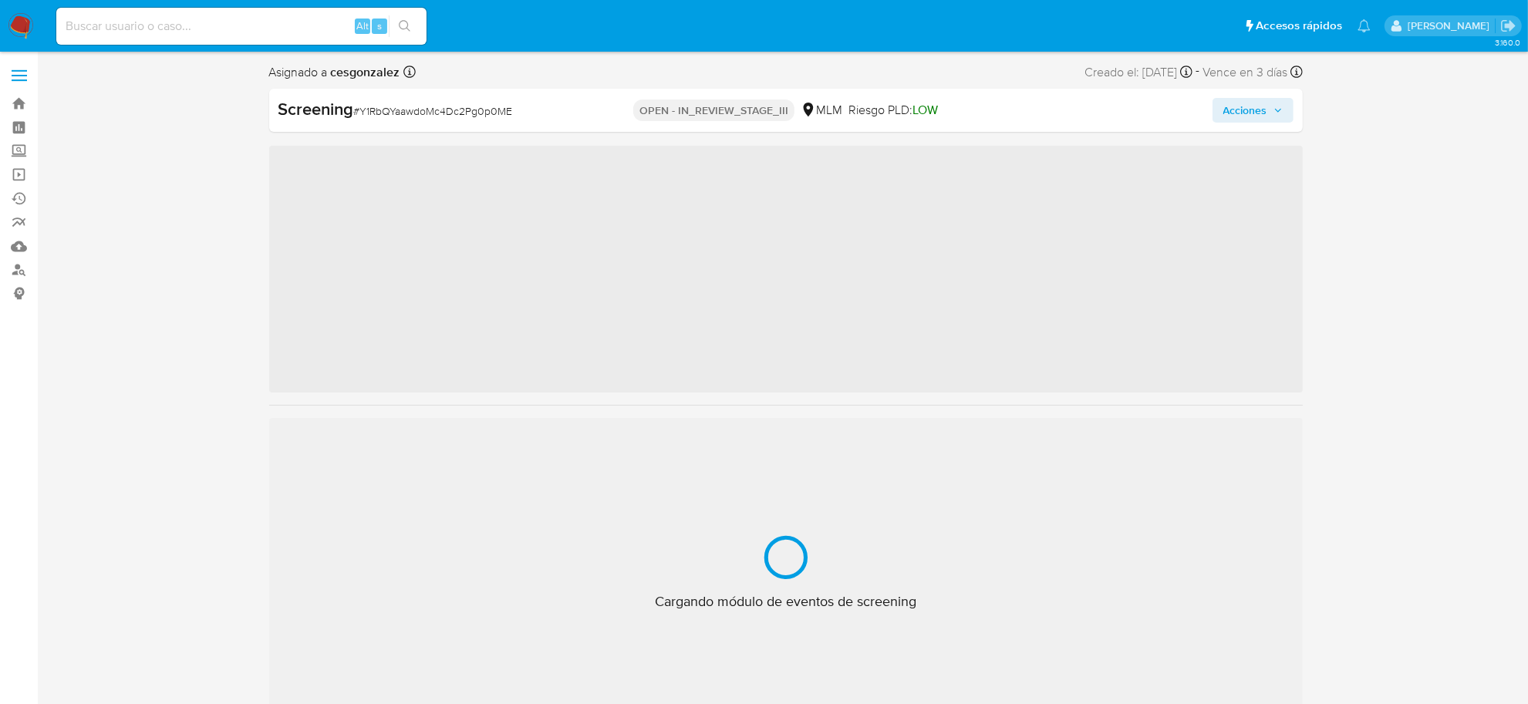
scroll to position [650, 0]
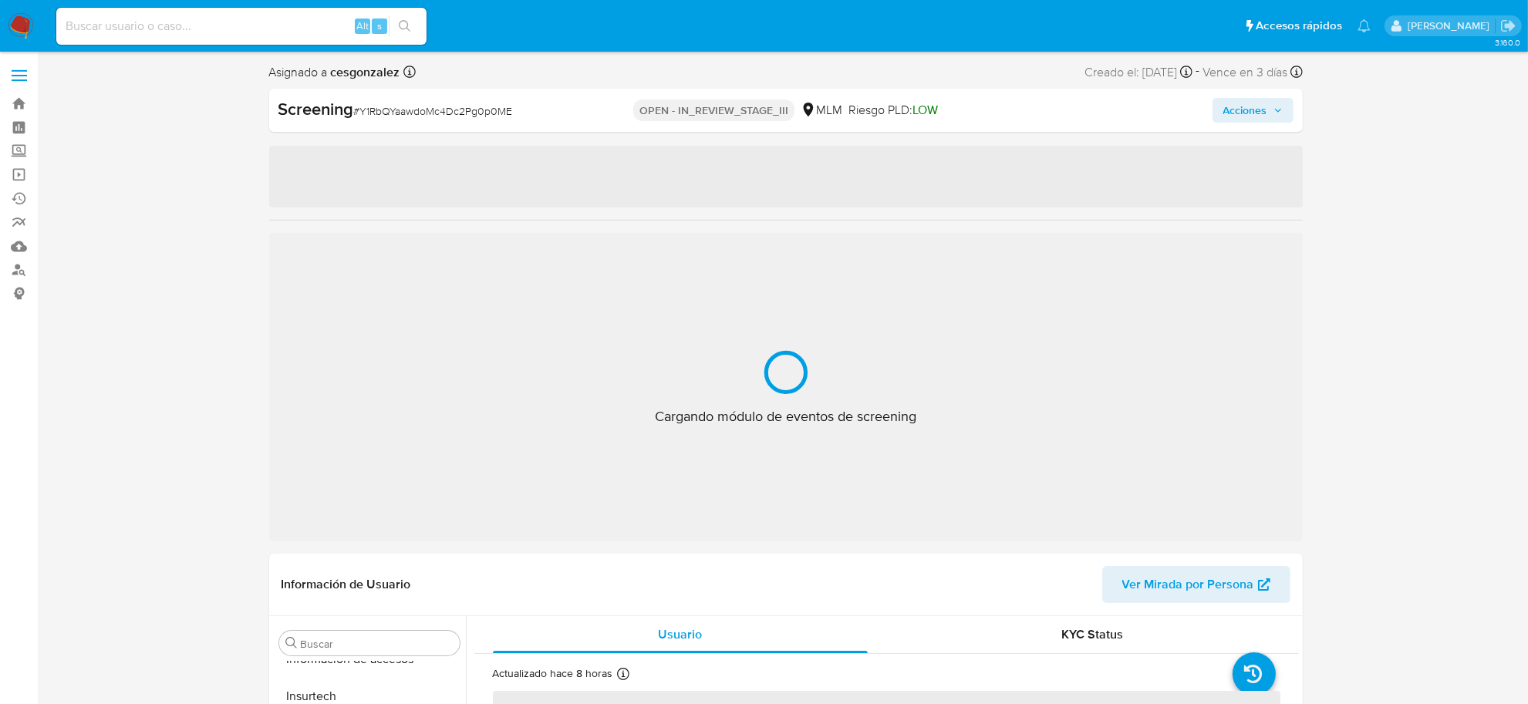
select select "10"
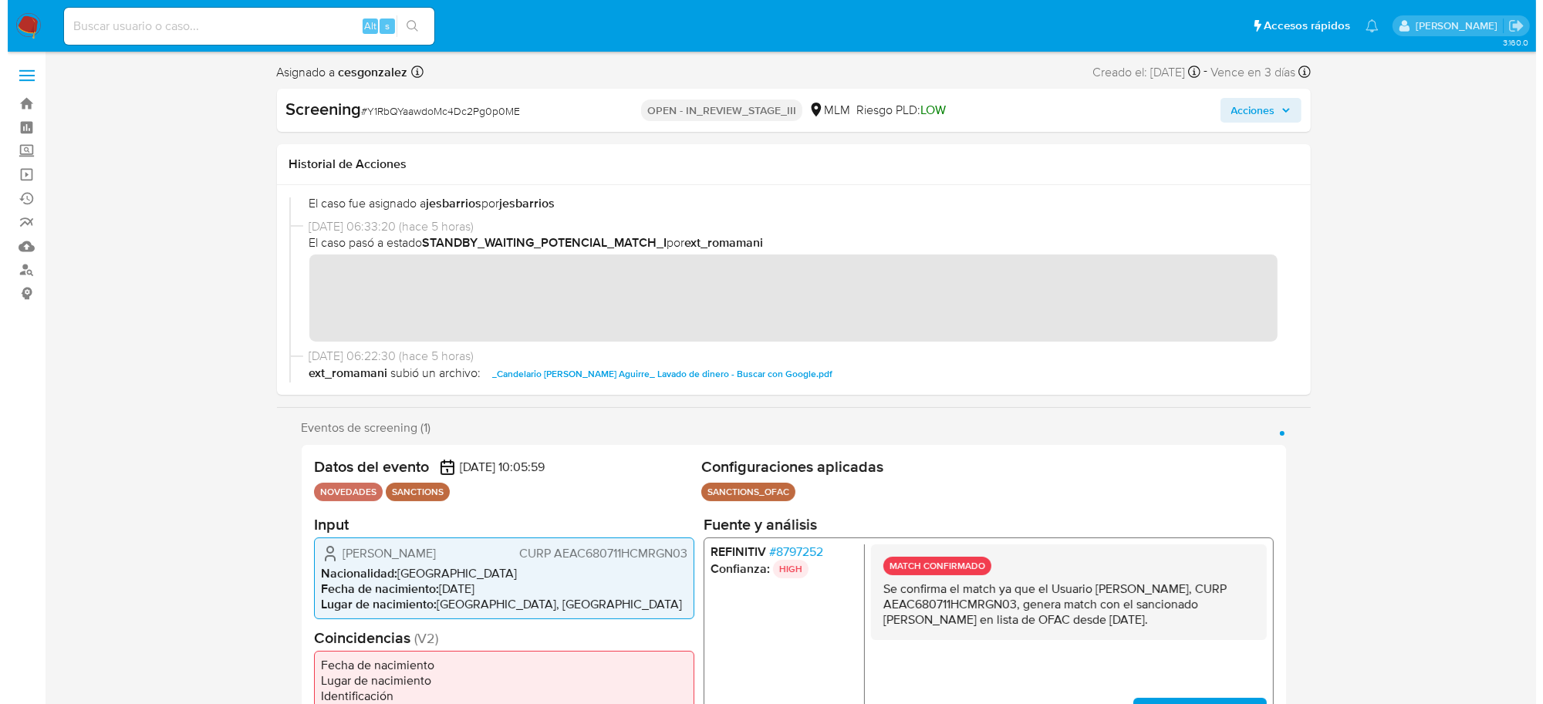
scroll to position [289, 0]
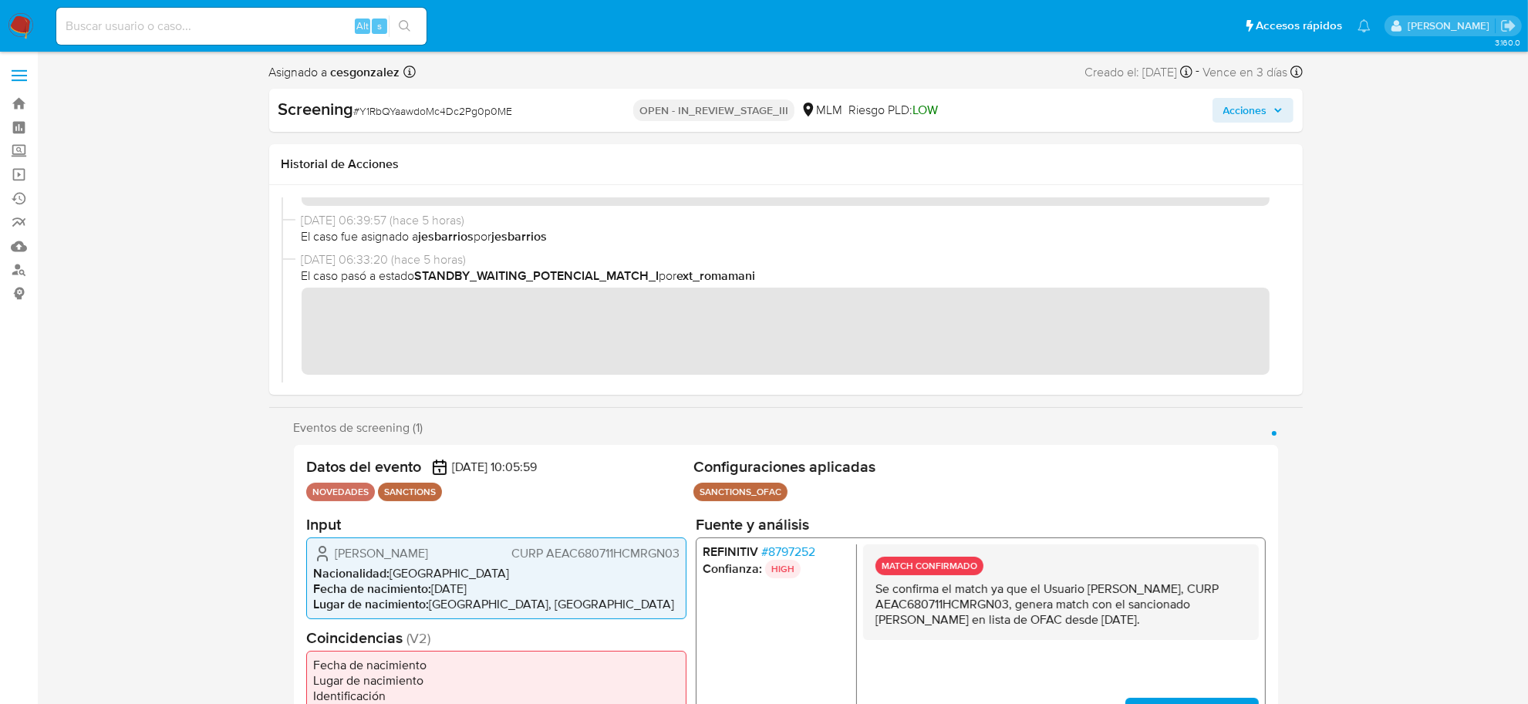
click at [1254, 108] on span "Acciones" at bounding box center [1246, 110] width 44 height 25
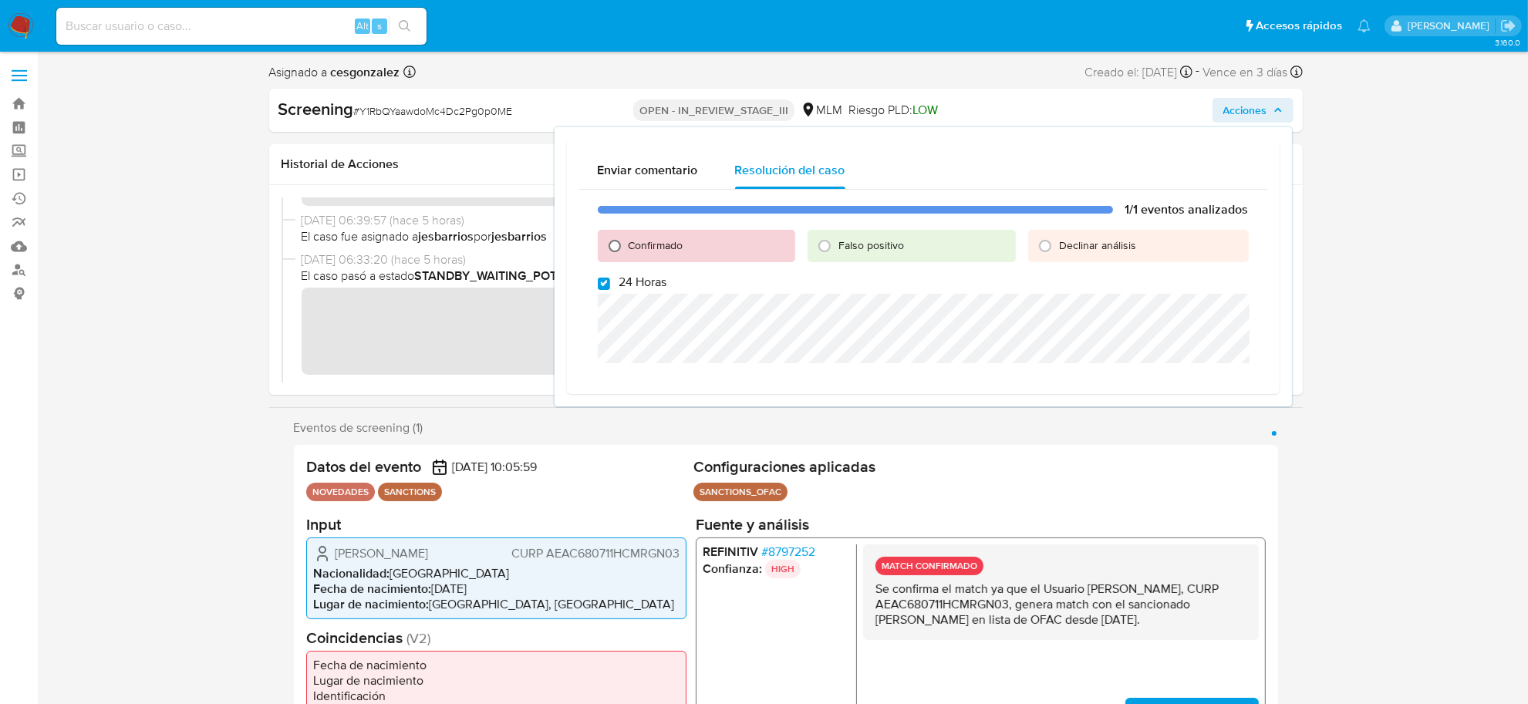
click at [603, 244] on input "Confirmado" at bounding box center [615, 246] width 25 height 25
radio input "true"
click at [603, 284] on input "24 Horas" at bounding box center [604, 284] width 12 height 12
checkbox input "false"
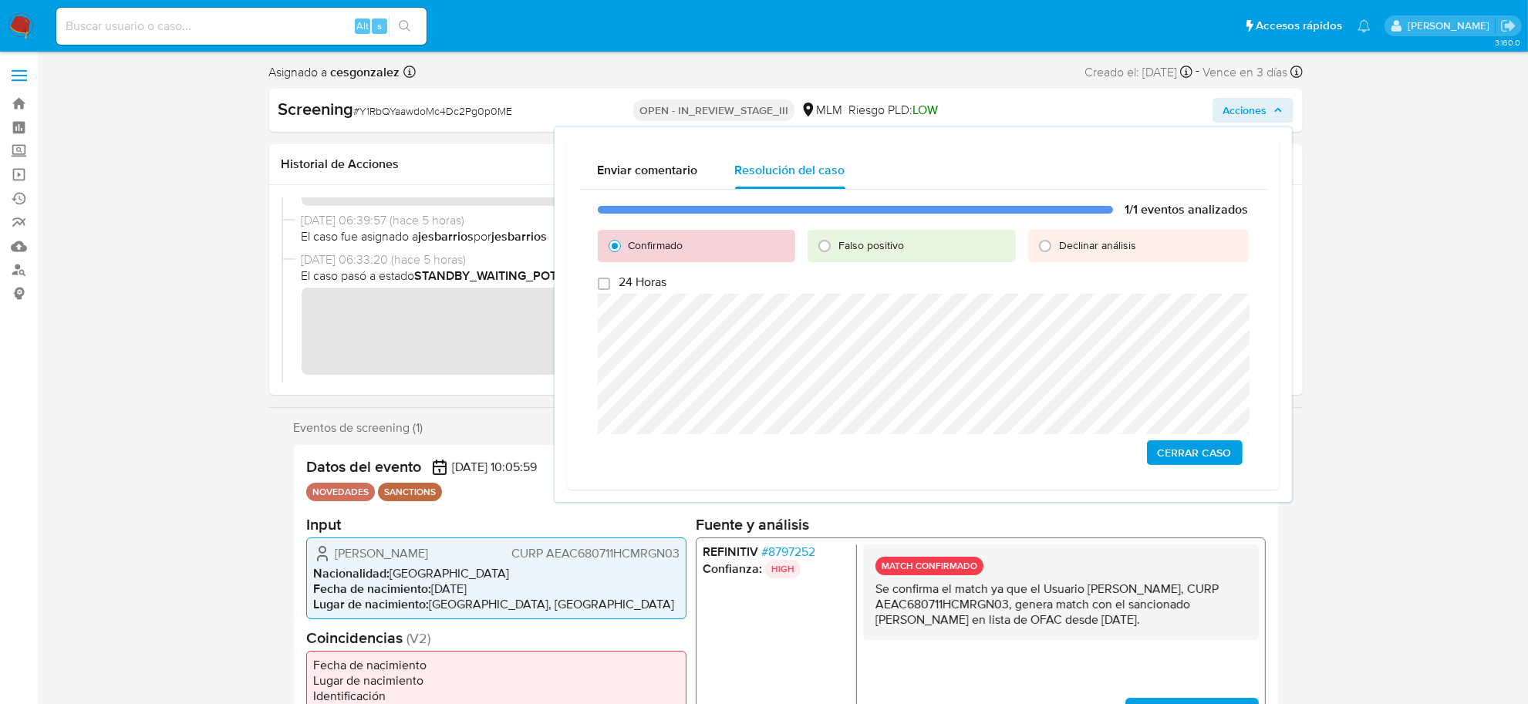
click at [1202, 451] on span "Cerrar Caso" at bounding box center [1195, 453] width 74 height 22
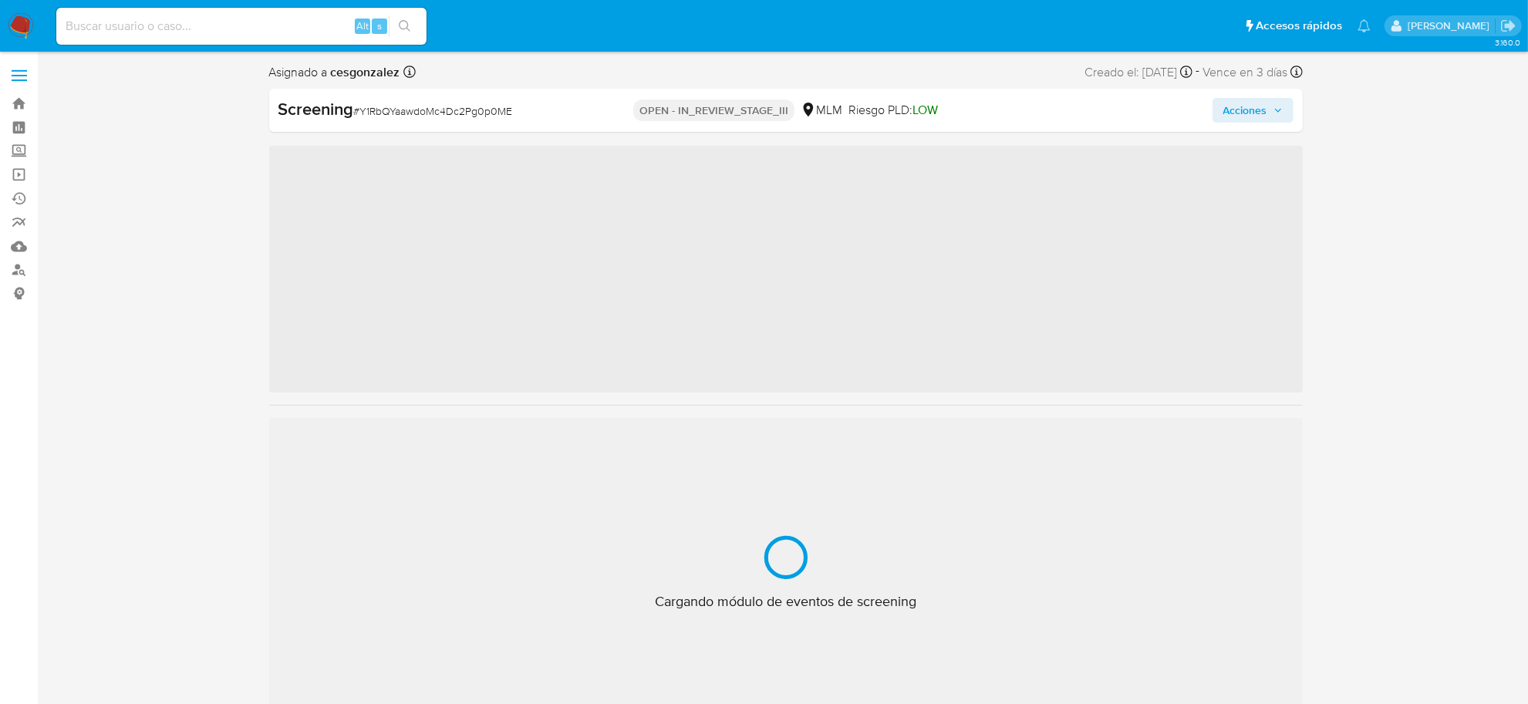
scroll to position [650, 0]
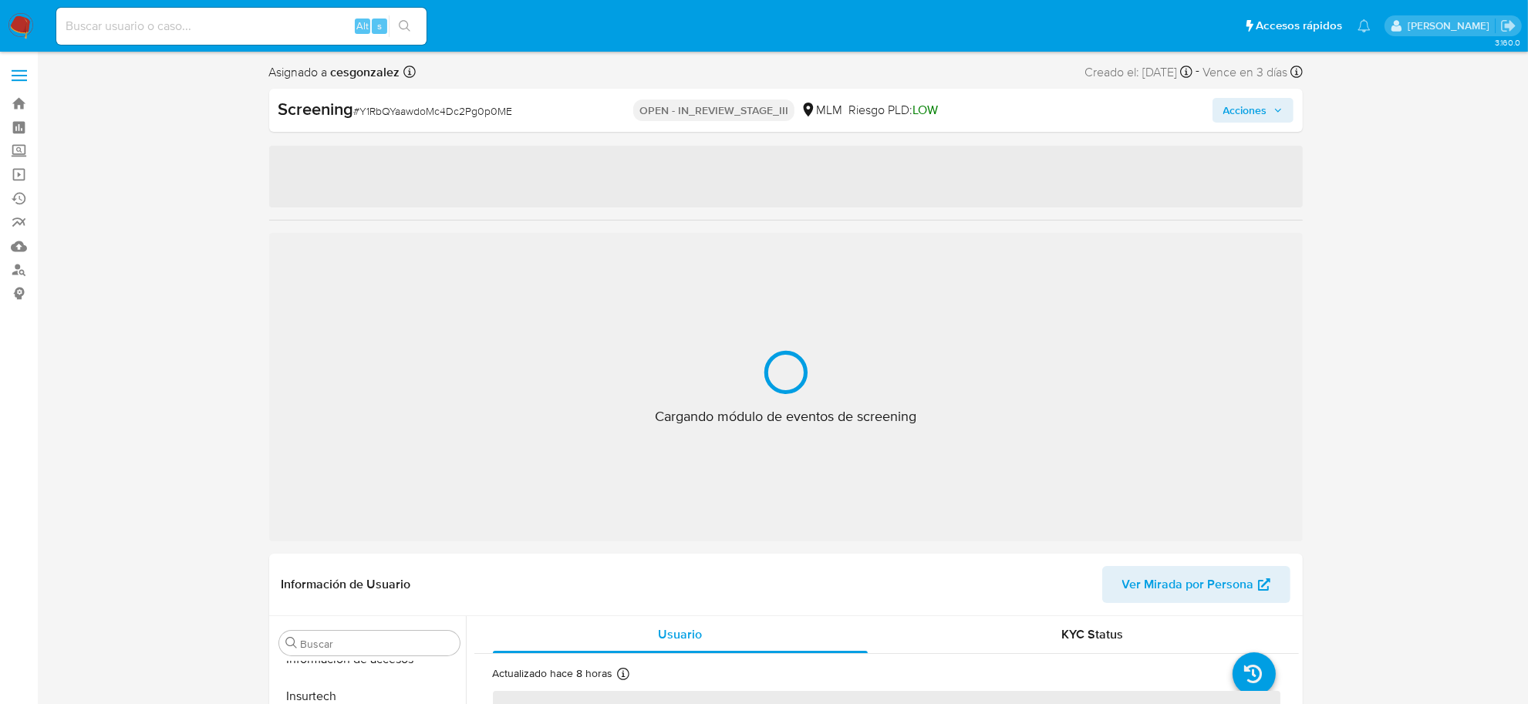
click at [1270, 117] on span "Acciones" at bounding box center [1253, 111] width 59 height 22
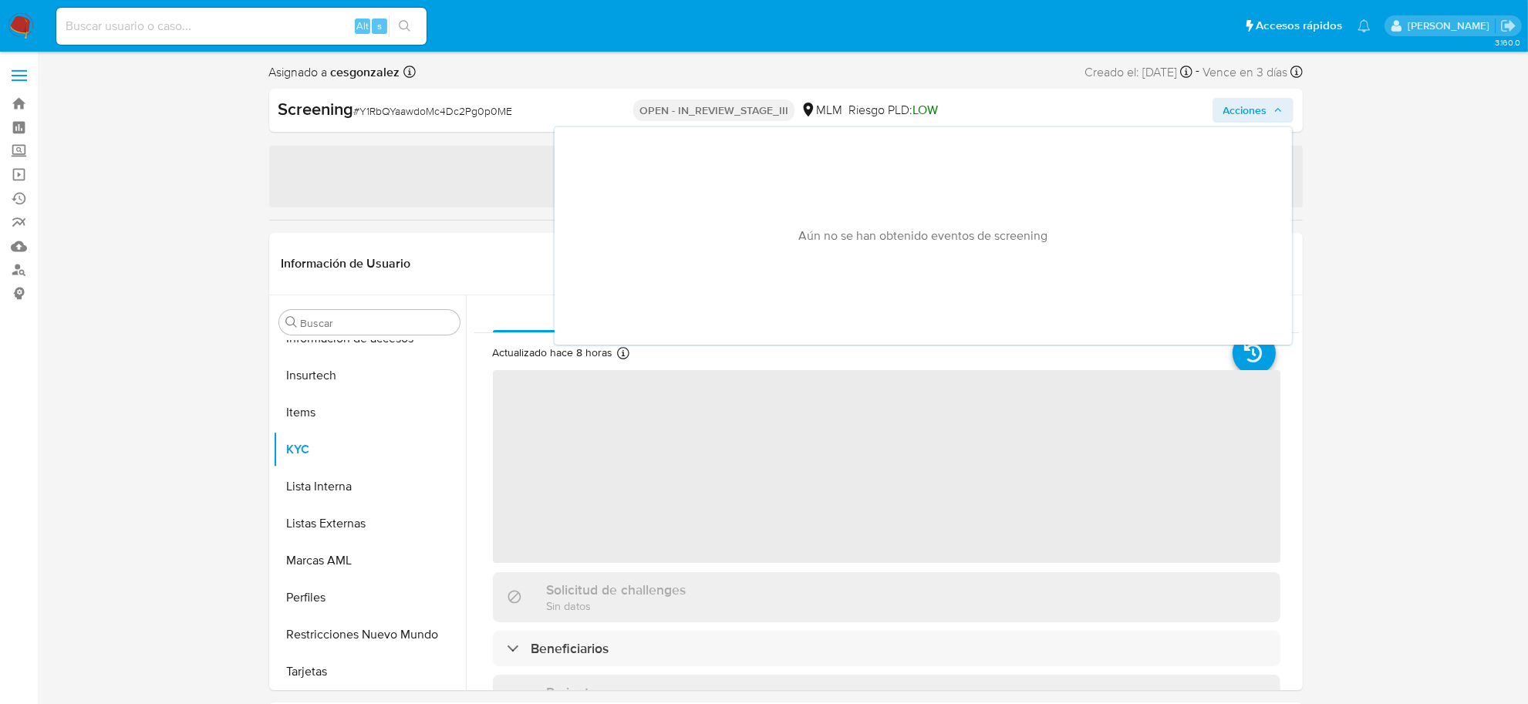
select select "10"
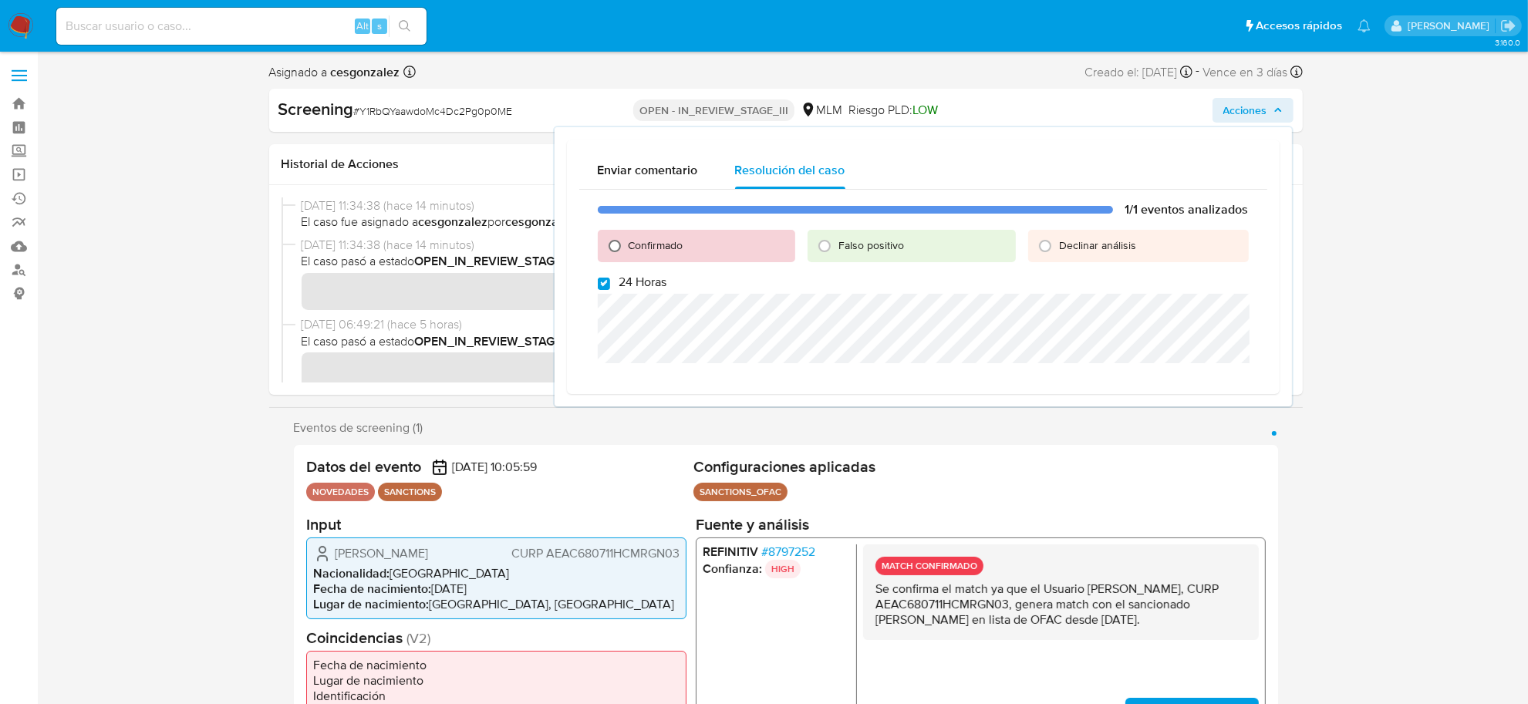
click at [617, 240] on input "Confirmado" at bounding box center [615, 246] width 25 height 25
radio input "true"
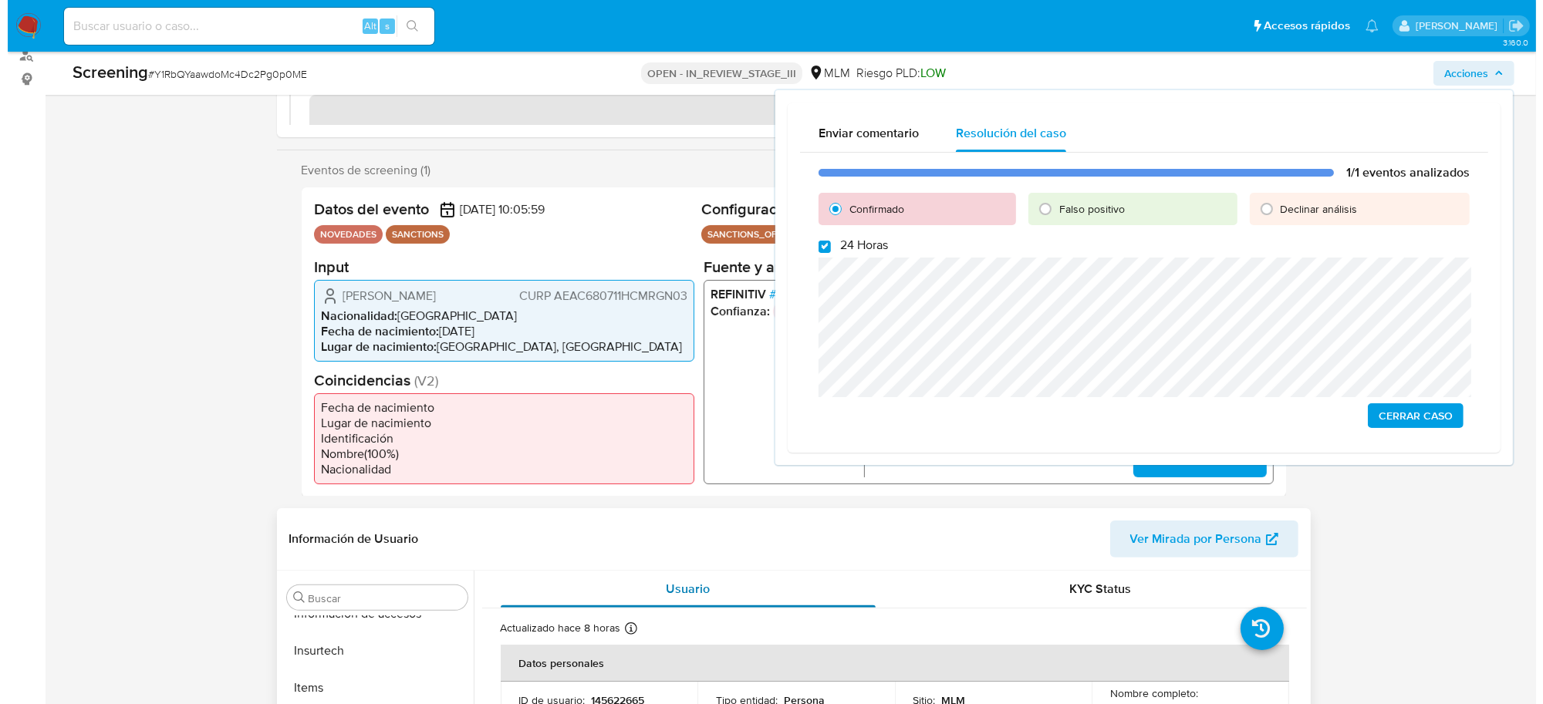
scroll to position [289, 0]
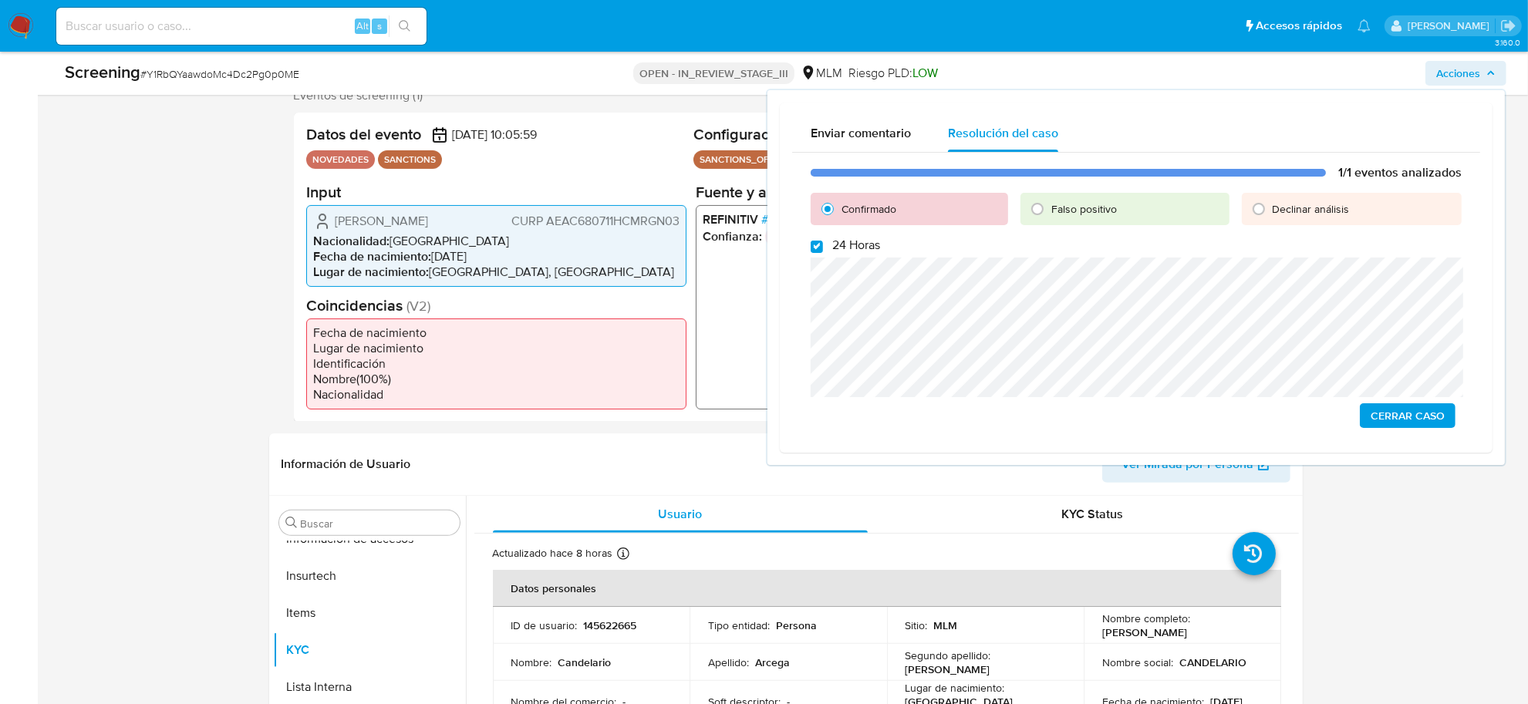
click at [1389, 417] on span "Cerrar Caso" at bounding box center [1408, 416] width 74 height 22
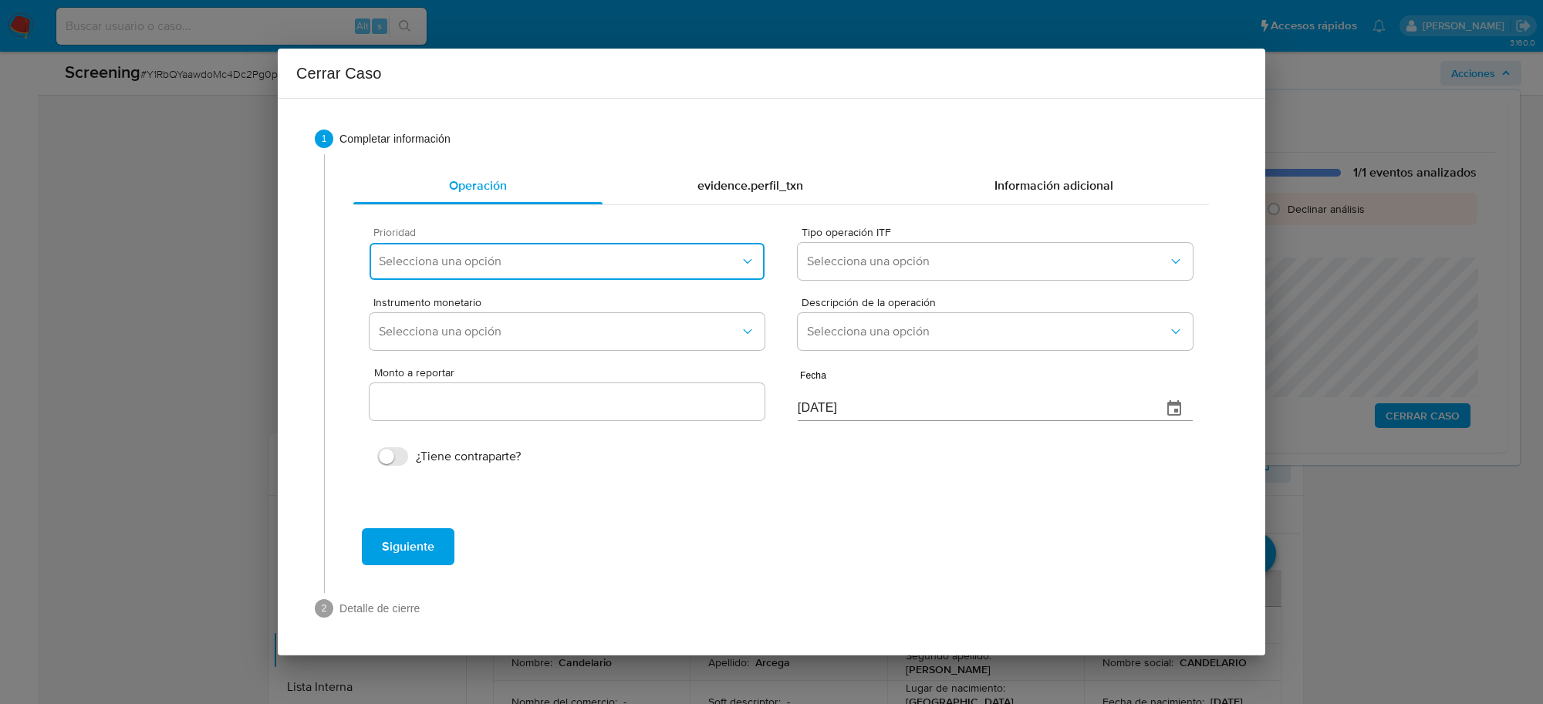
click at [689, 275] on button "Selecciona una opción" at bounding box center [567, 261] width 395 height 37
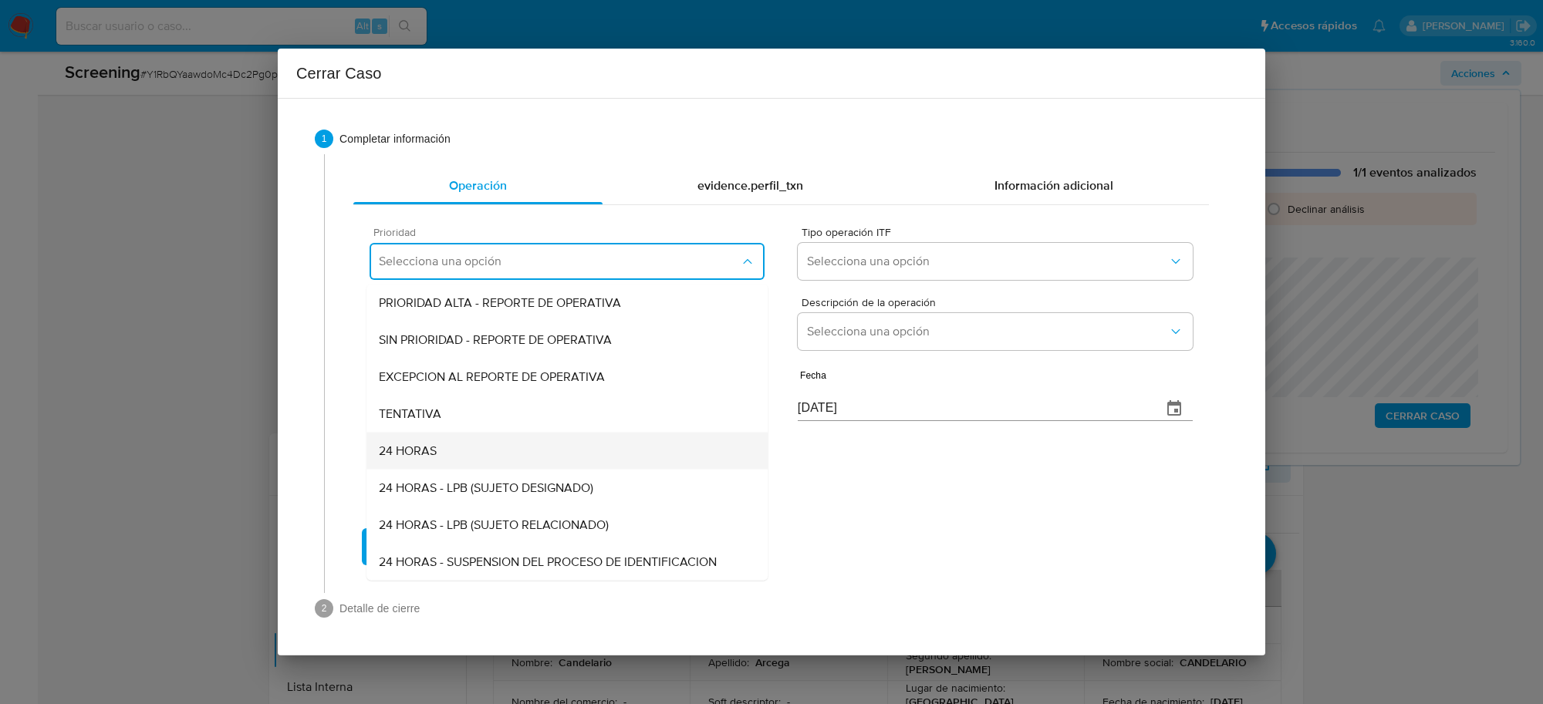
click at [432, 452] on span "24 HORAS" at bounding box center [408, 451] width 58 height 15
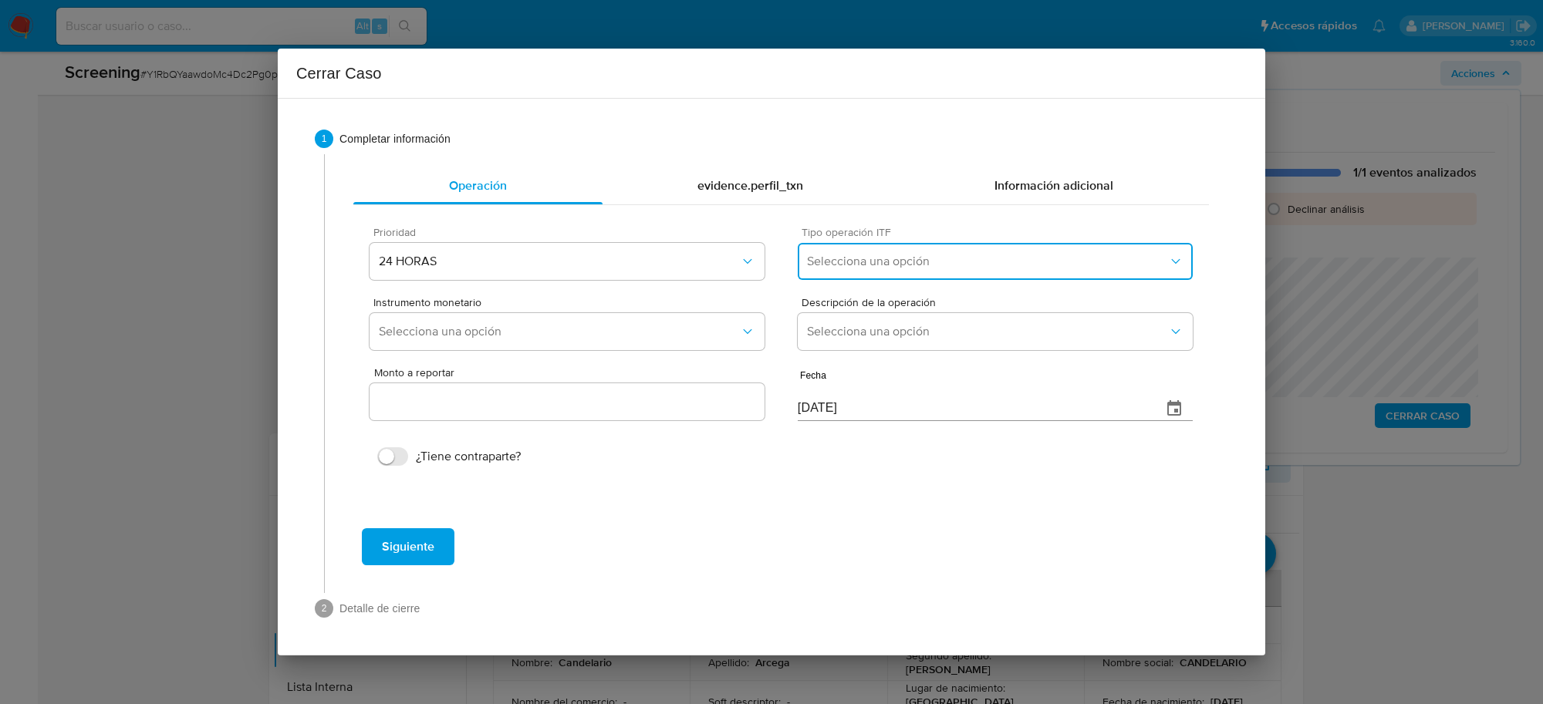
click at [916, 257] on span "Selecciona una opción" at bounding box center [987, 261] width 361 height 15
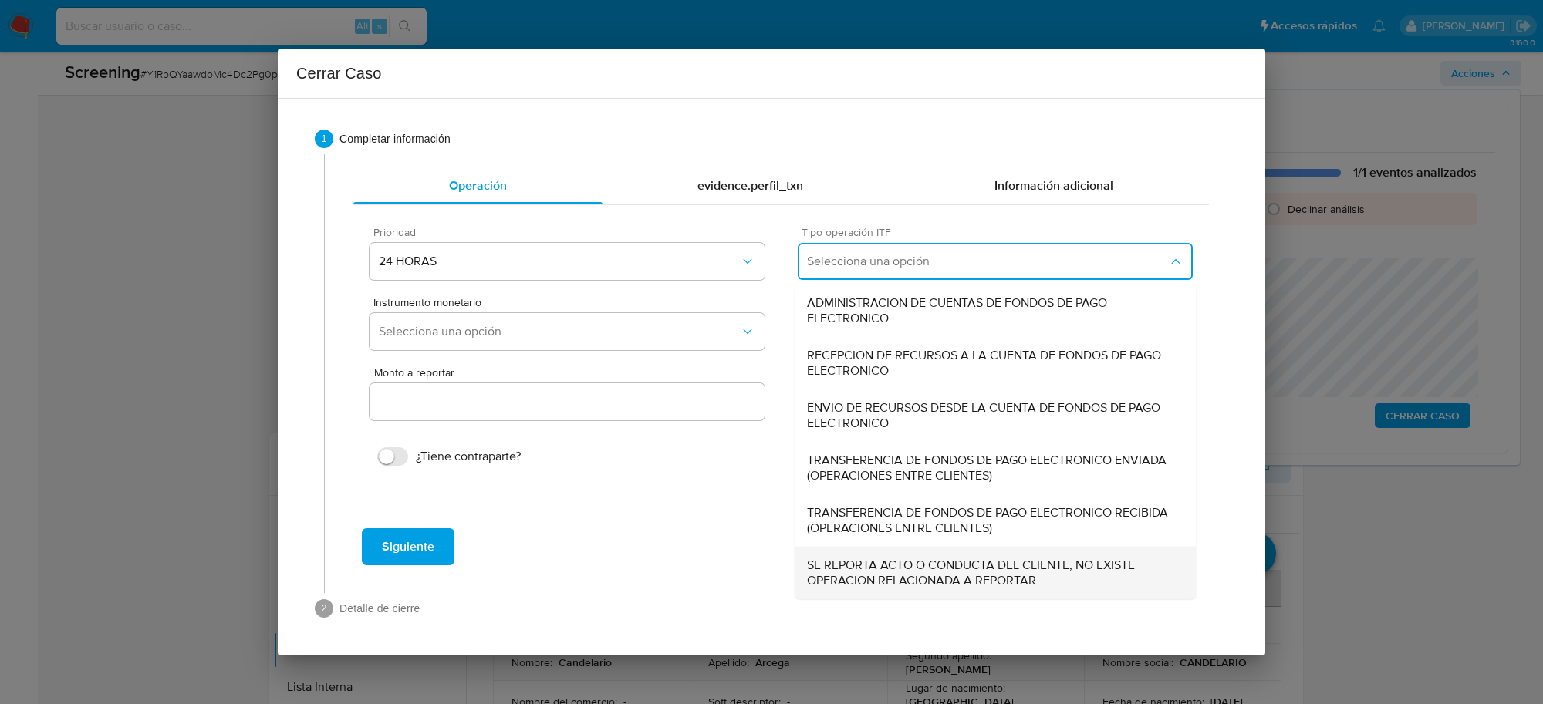
click at [911, 583] on span "SE REPORTA ACTO O CONDUCTA DEL CLIENTE, NO EXISTE OPERACION RELACIONADA A REPOR…" at bounding box center [995, 573] width 376 height 31
type input "0.00"
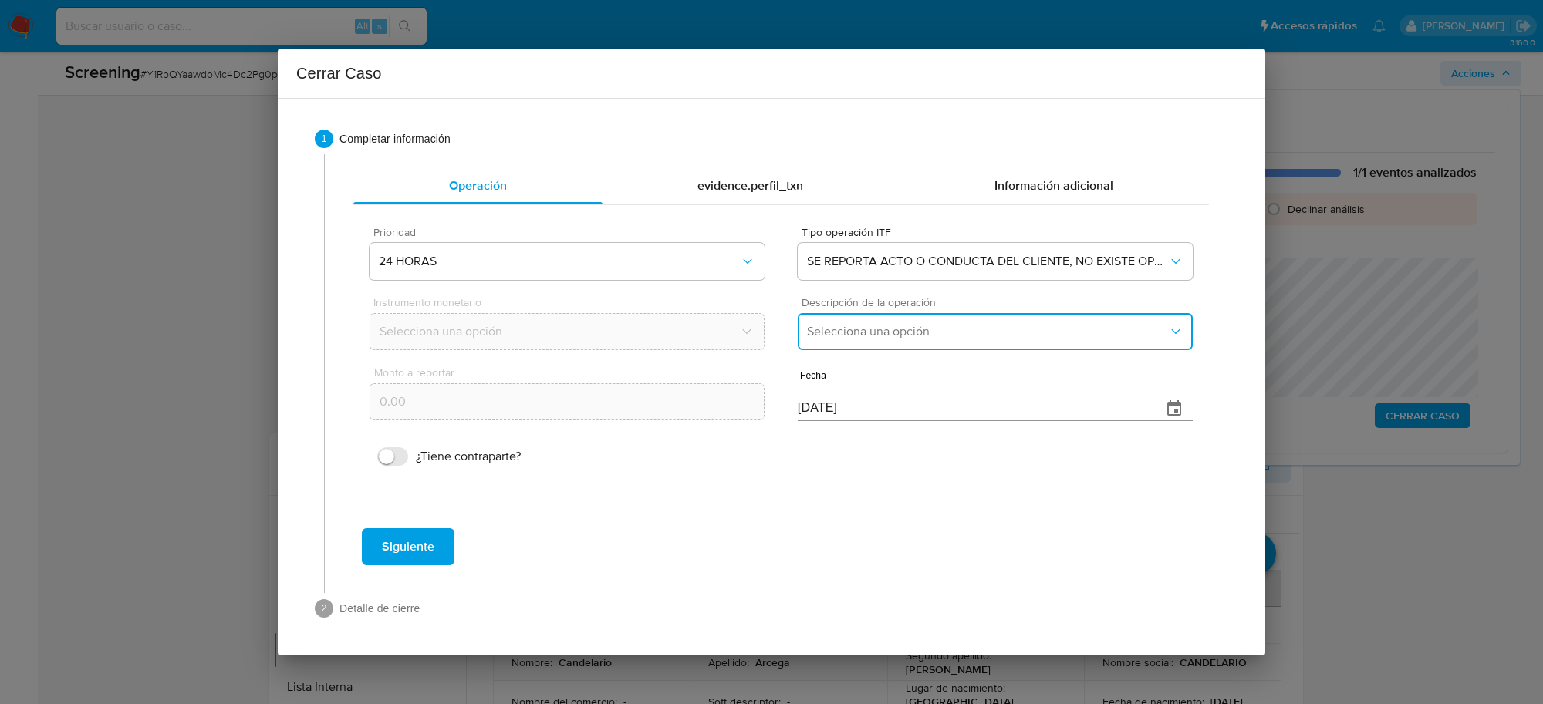
click at [870, 347] on button "Selecciona una opción" at bounding box center [995, 331] width 395 height 37
click at [889, 376] on span "REPORTE DE 24 HORAS" at bounding box center [873, 373] width 132 height 15
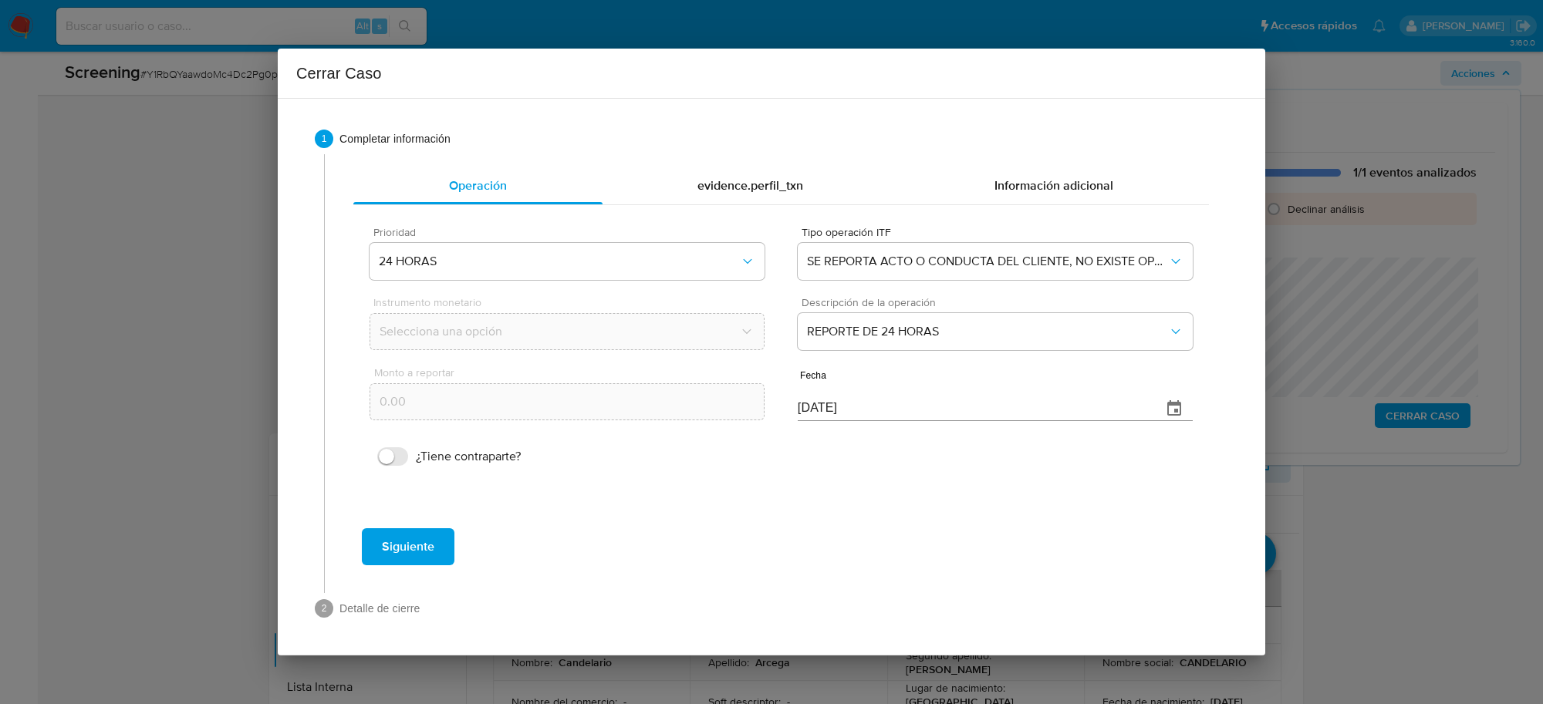
click at [391, 545] on span "Siguiente" at bounding box center [408, 547] width 52 height 34
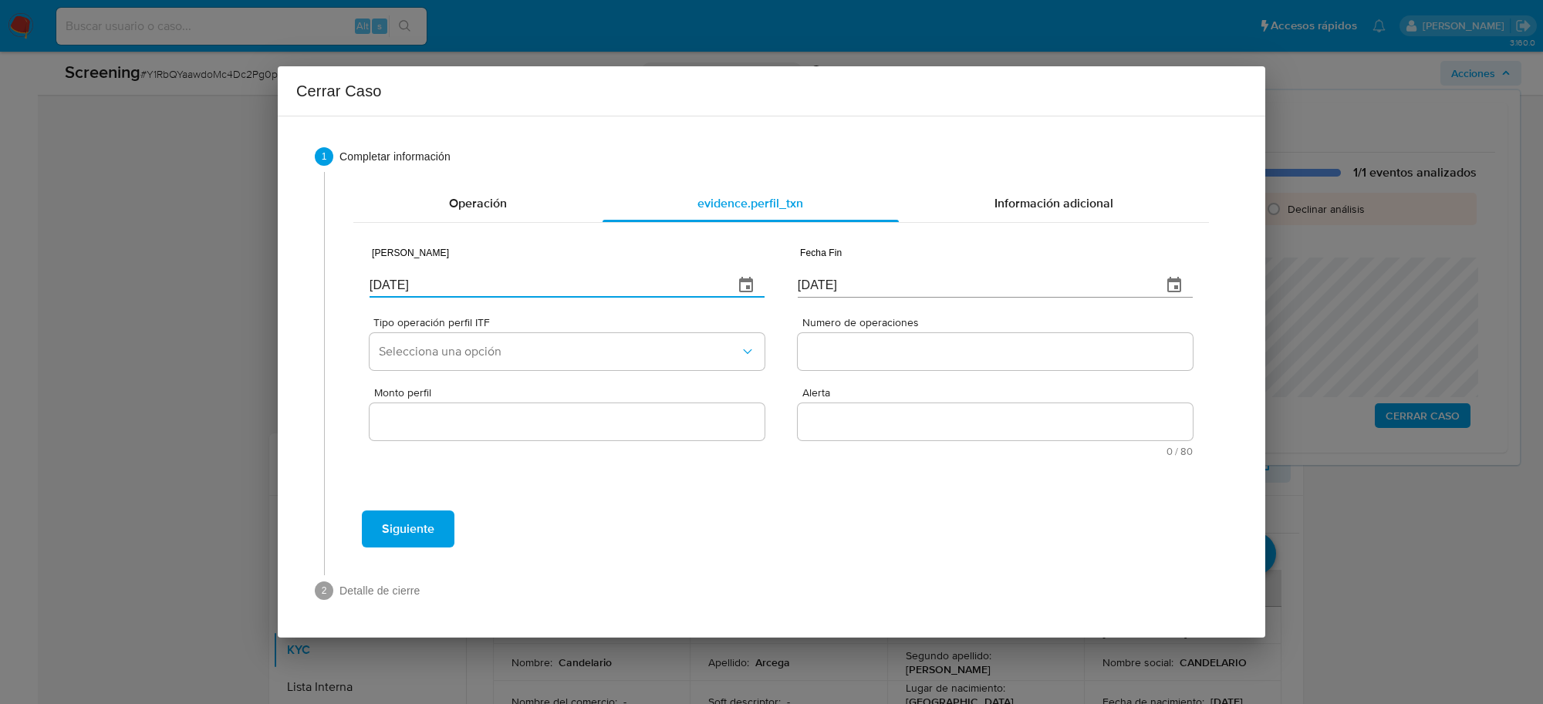
click at [417, 284] on input "[DATE]" at bounding box center [546, 285] width 352 height 25
type input "01/01/2025"
type input "01/07/2025"
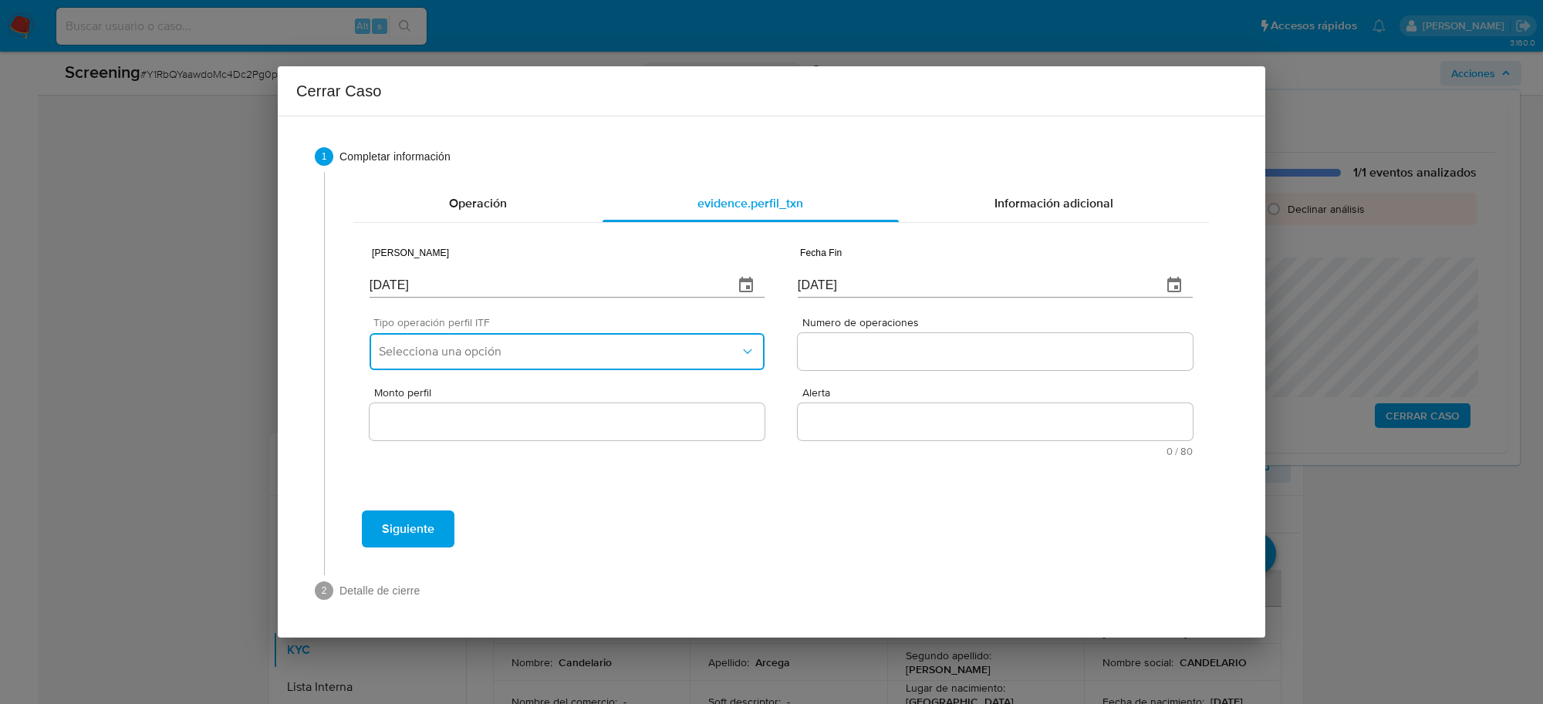
click at [548, 345] on span "Selecciona una opción" at bounding box center [559, 351] width 361 height 15
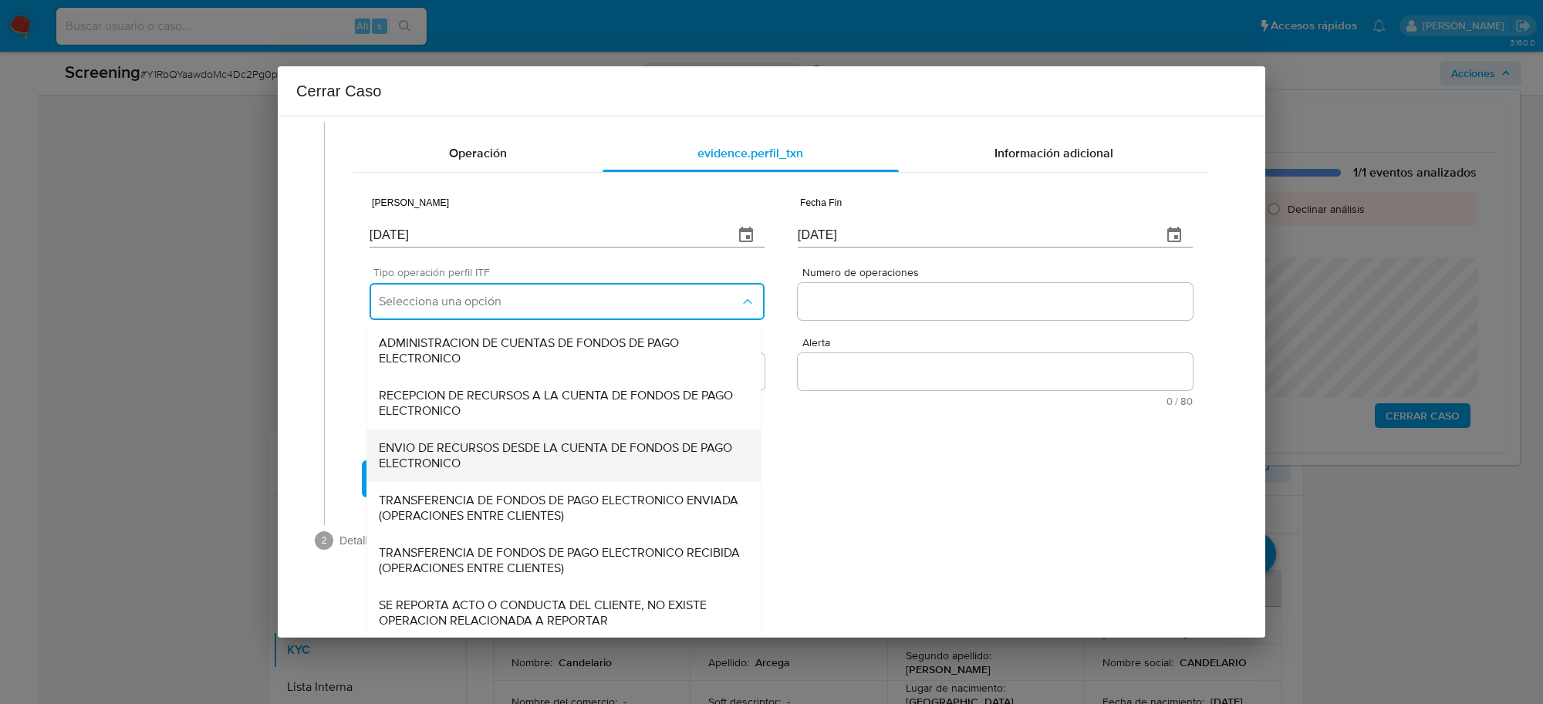
scroll to position [52, 0]
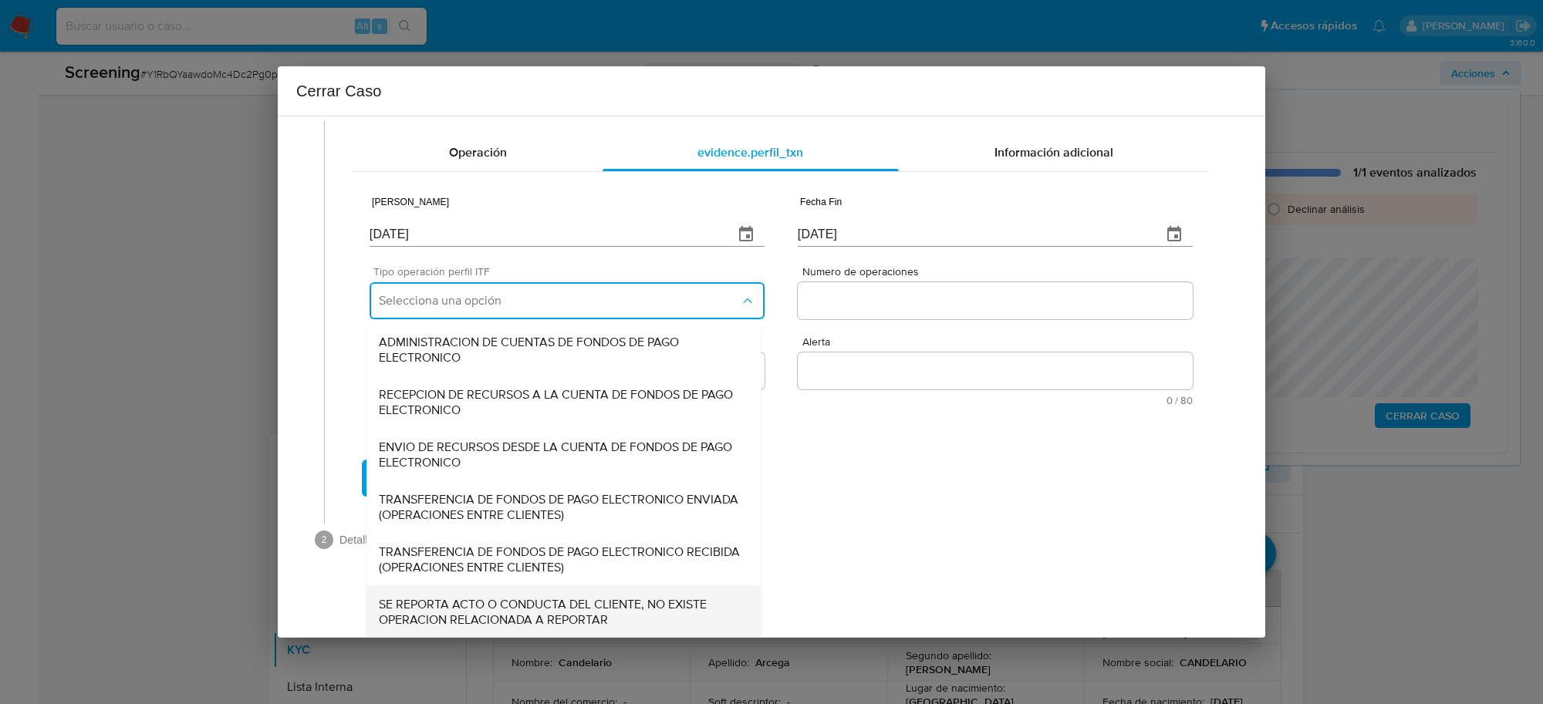
click at [471, 617] on span "SE REPORTA ACTO O CONDUCTA DEL CLIENTE, NO EXISTE OPERACION RELACIONADA A REPOR…" at bounding box center [564, 611] width 370 height 31
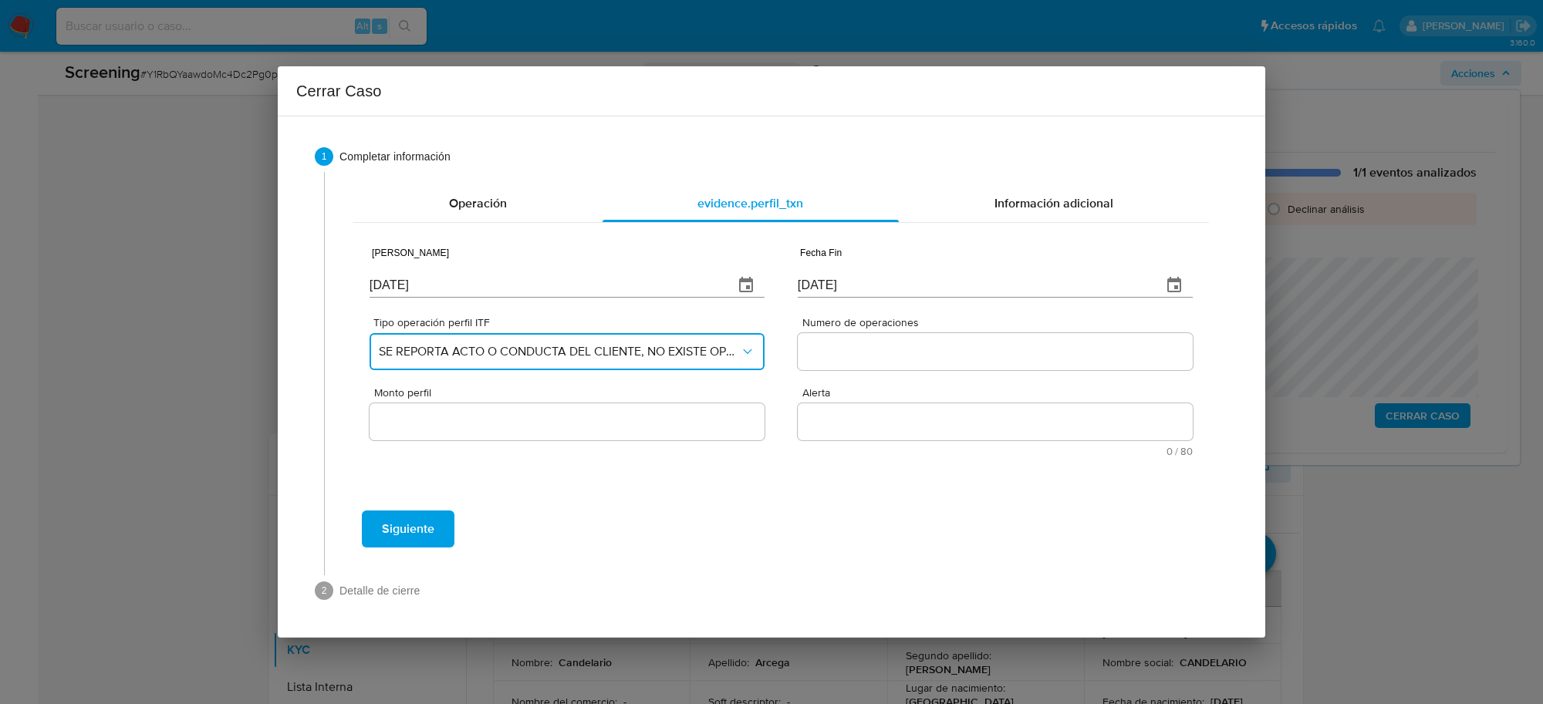
scroll to position [0, 0]
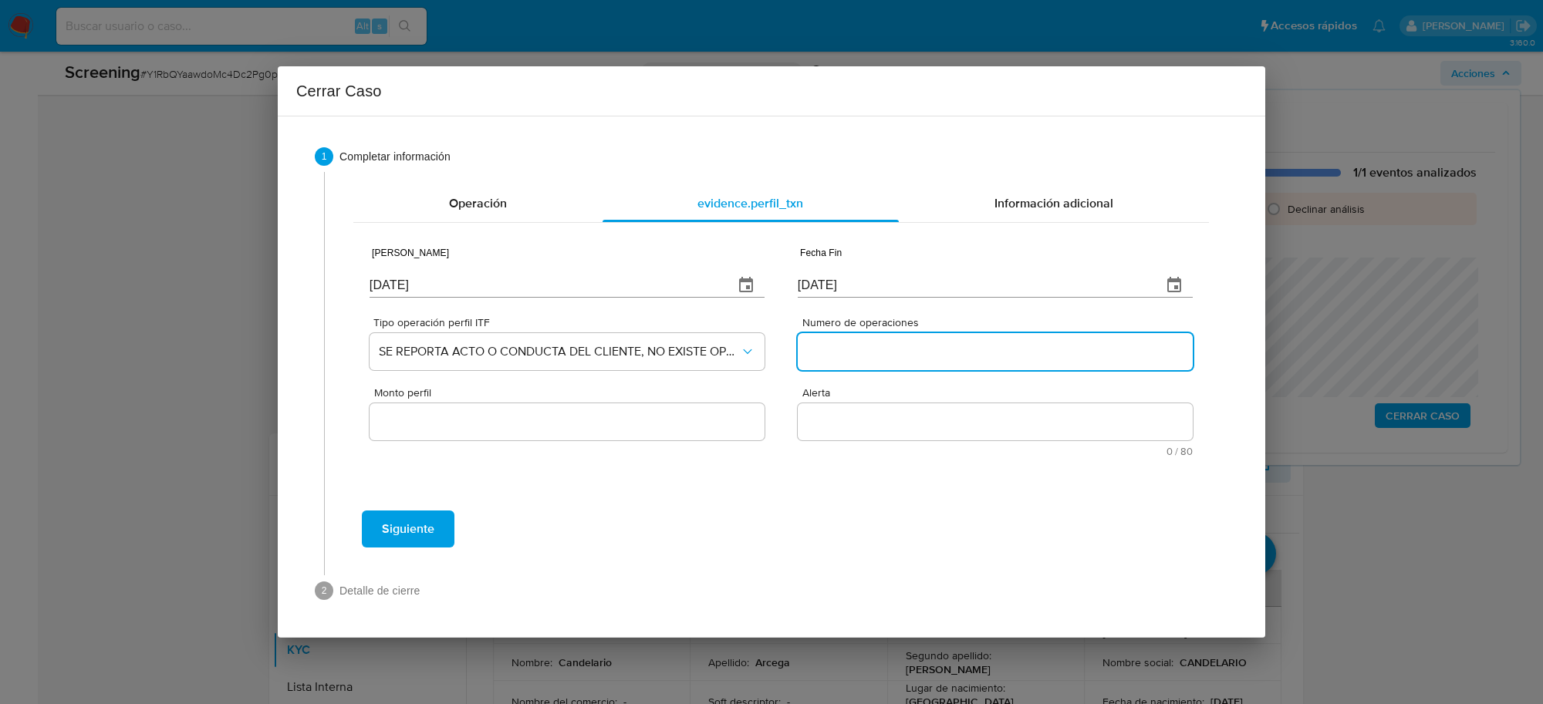
click at [839, 342] on input "Numero de operaciones" at bounding box center [995, 352] width 395 height 20
type input "0"
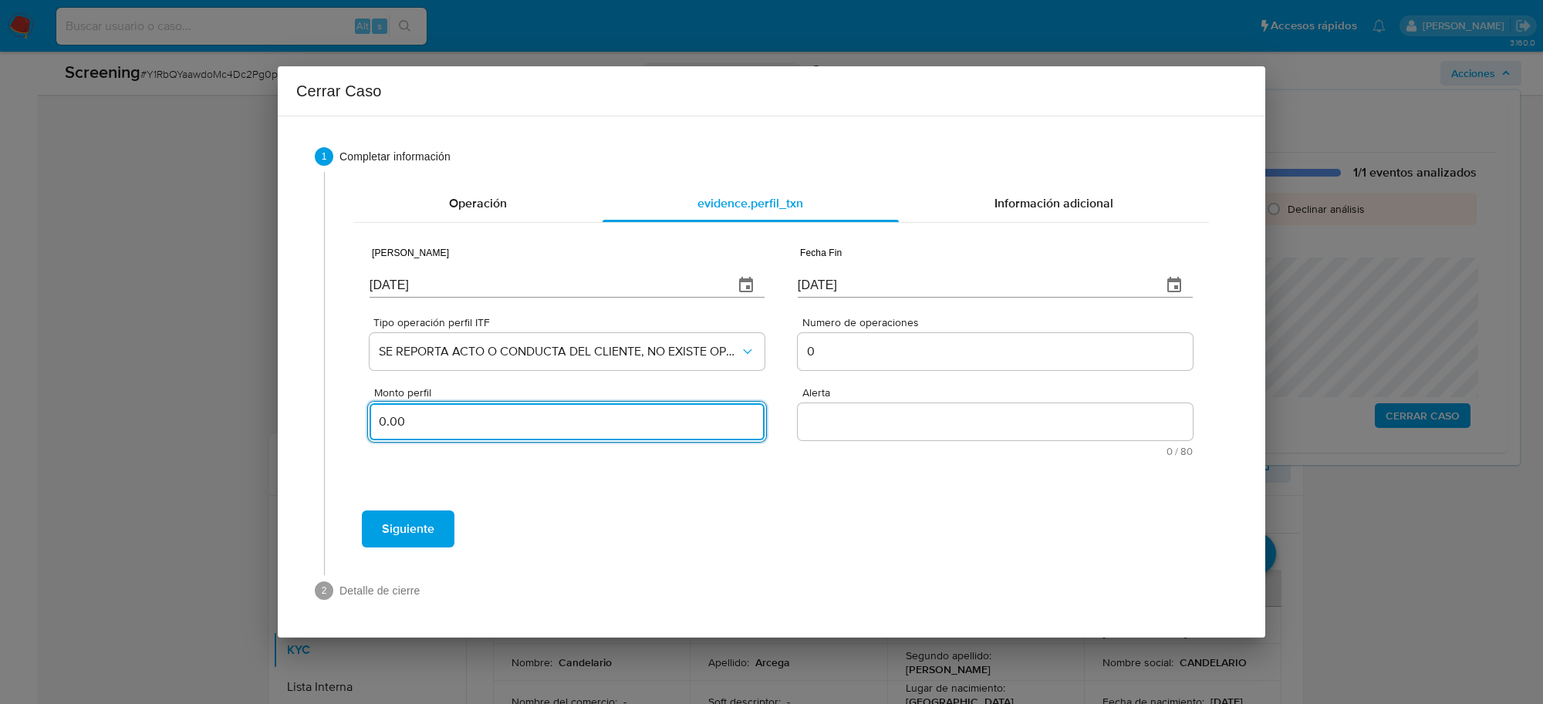
type input "0.00"
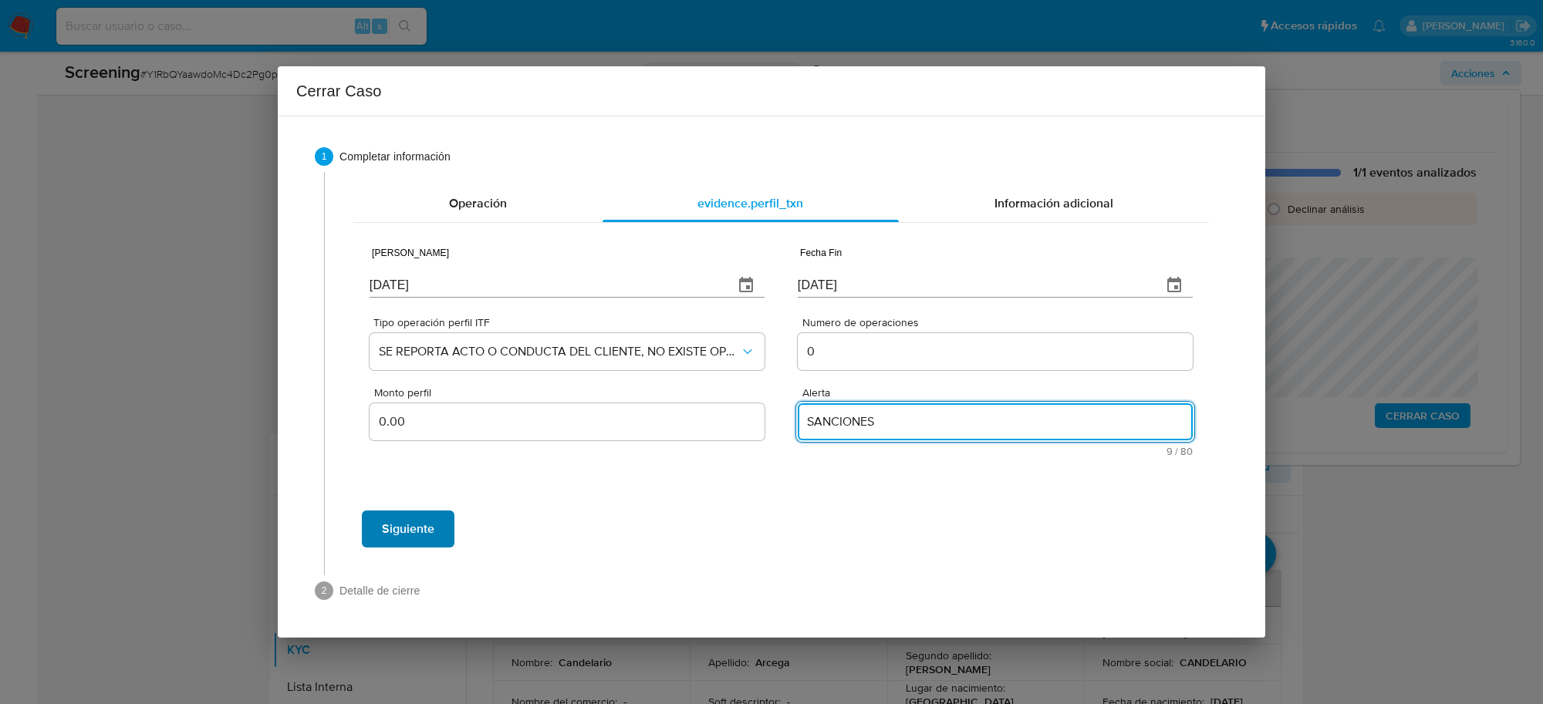
type textarea "SANCIONES"
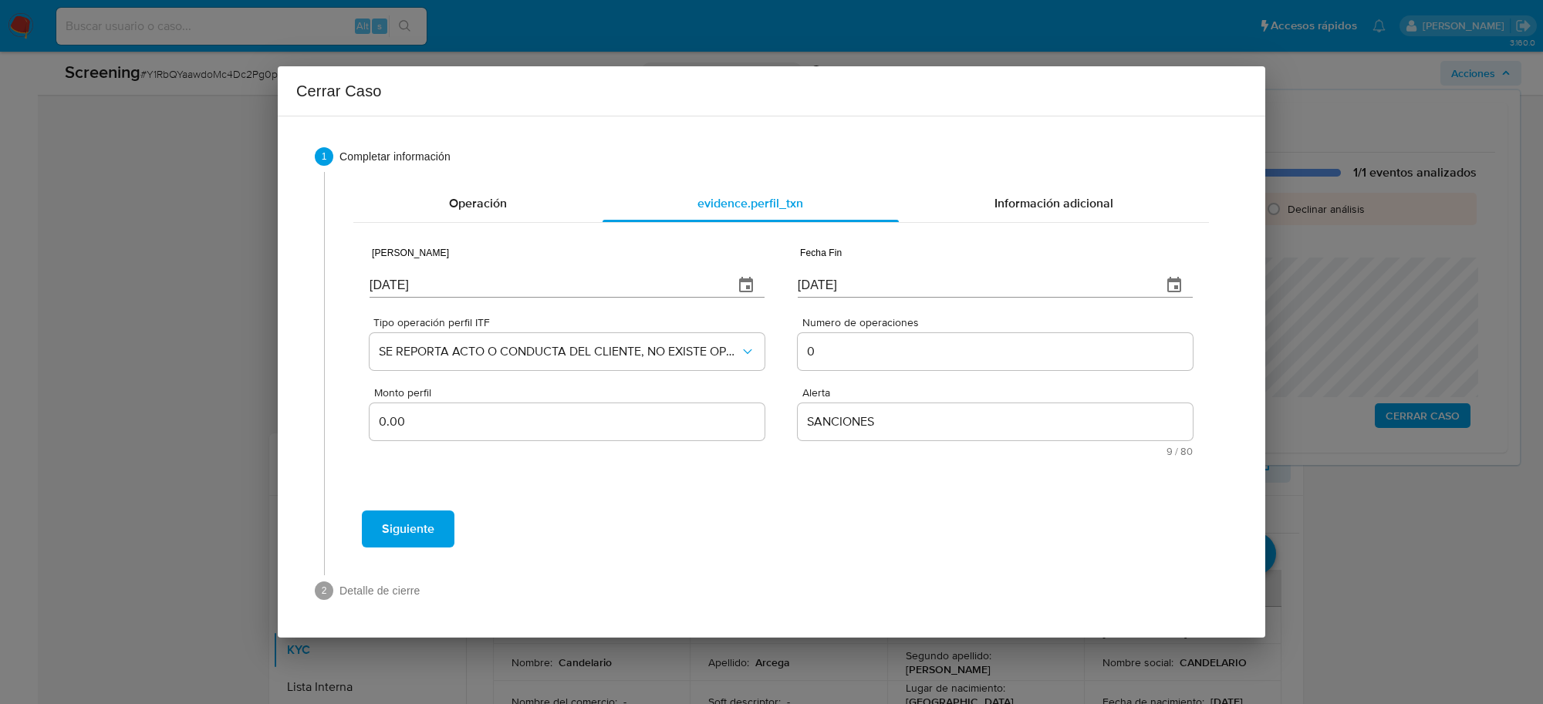
click at [407, 537] on span "Siguiente" at bounding box center [408, 529] width 52 height 34
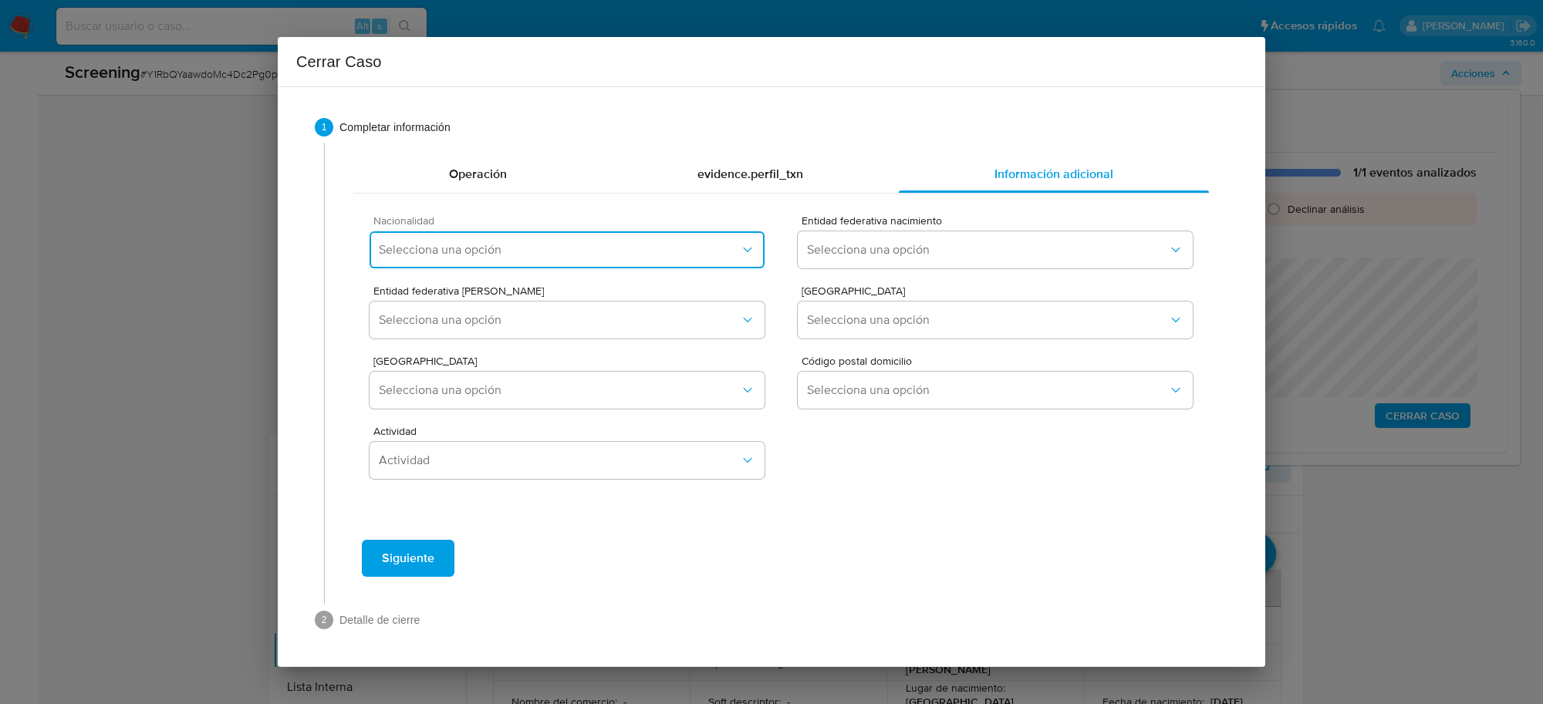
click at [696, 256] on span "Selecciona una opción" at bounding box center [559, 249] width 361 height 15
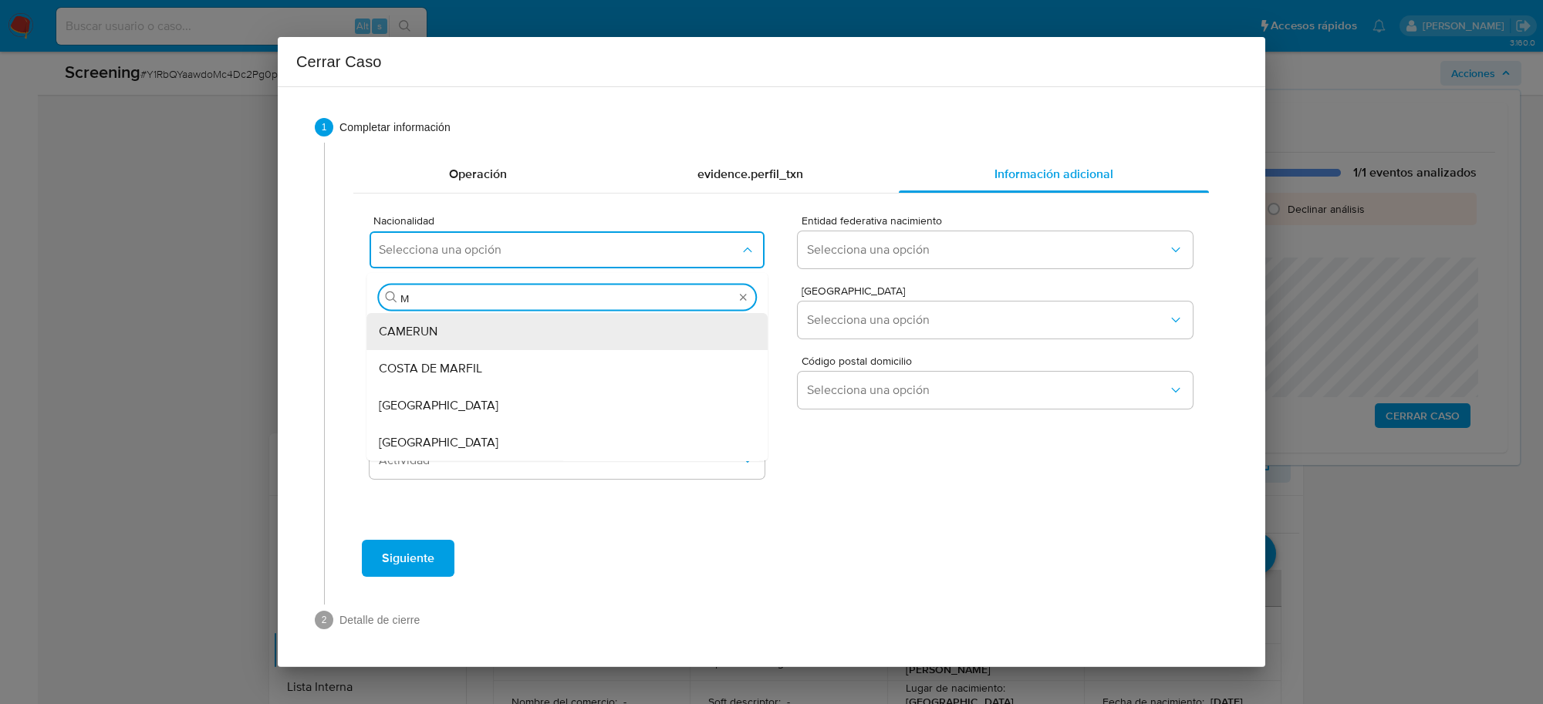
type input "ME"
click at [471, 438] on div "MEXICO" at bounding box center [567, 442] width 376 height 37
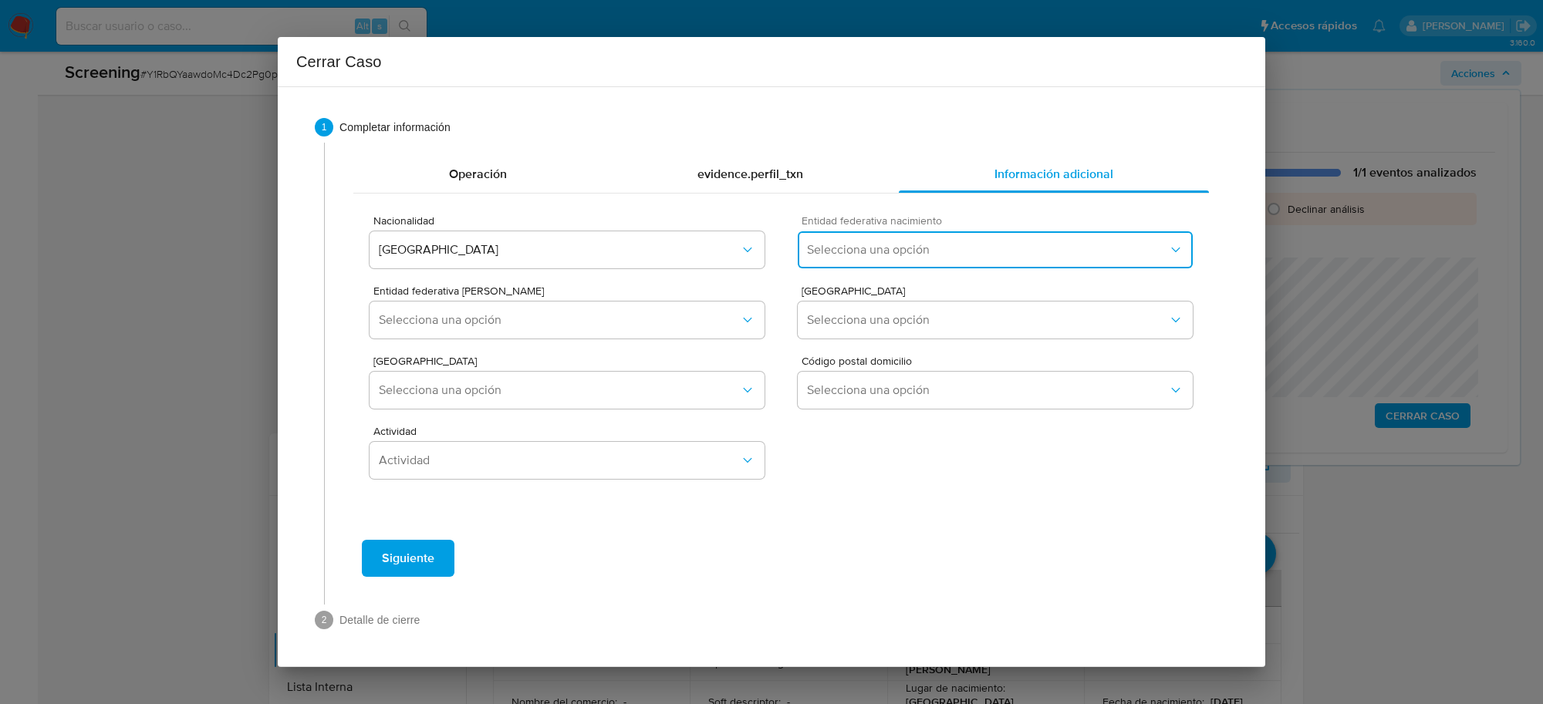
click at [909, 249] on span "Selecciona una opción" at bounding box center [987, 249] width 361 height 15
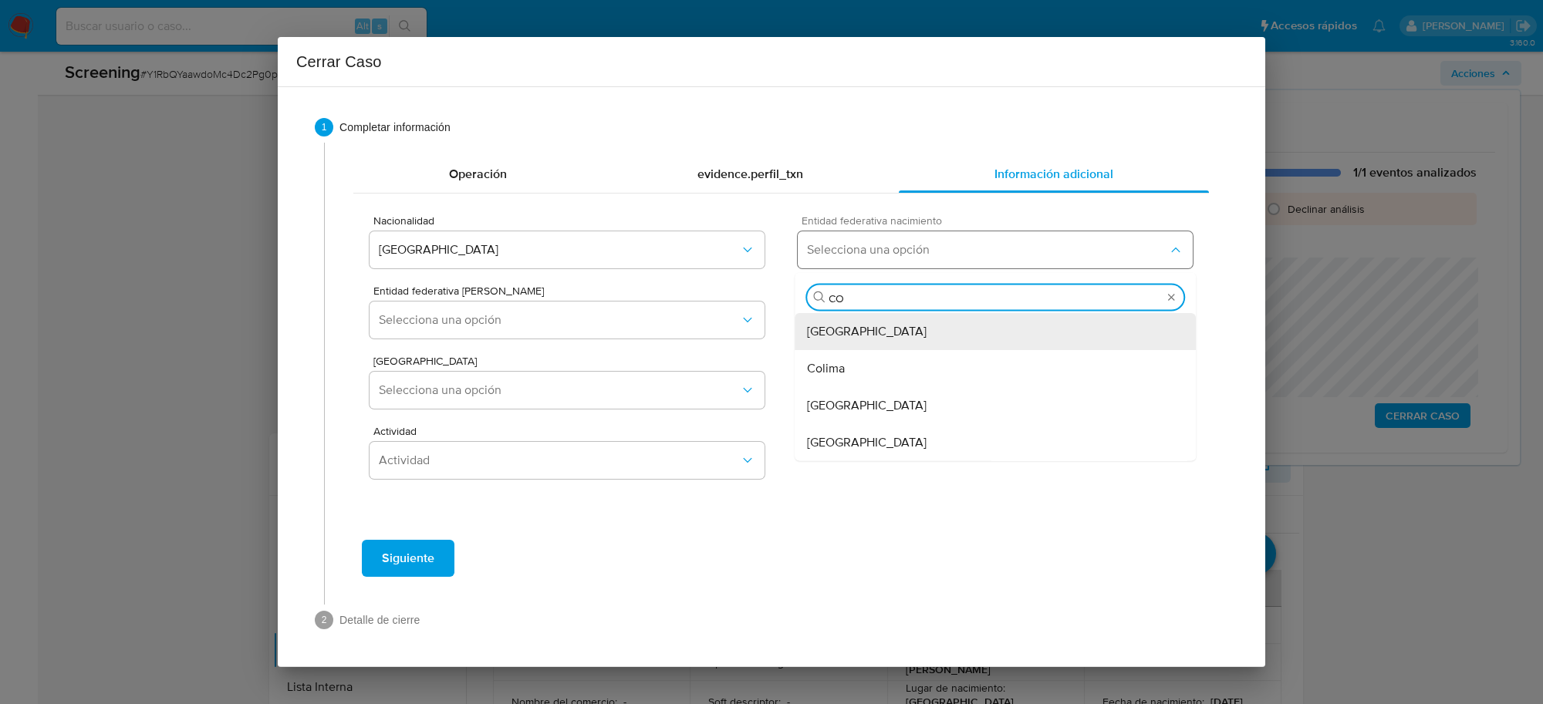
type input "COL"
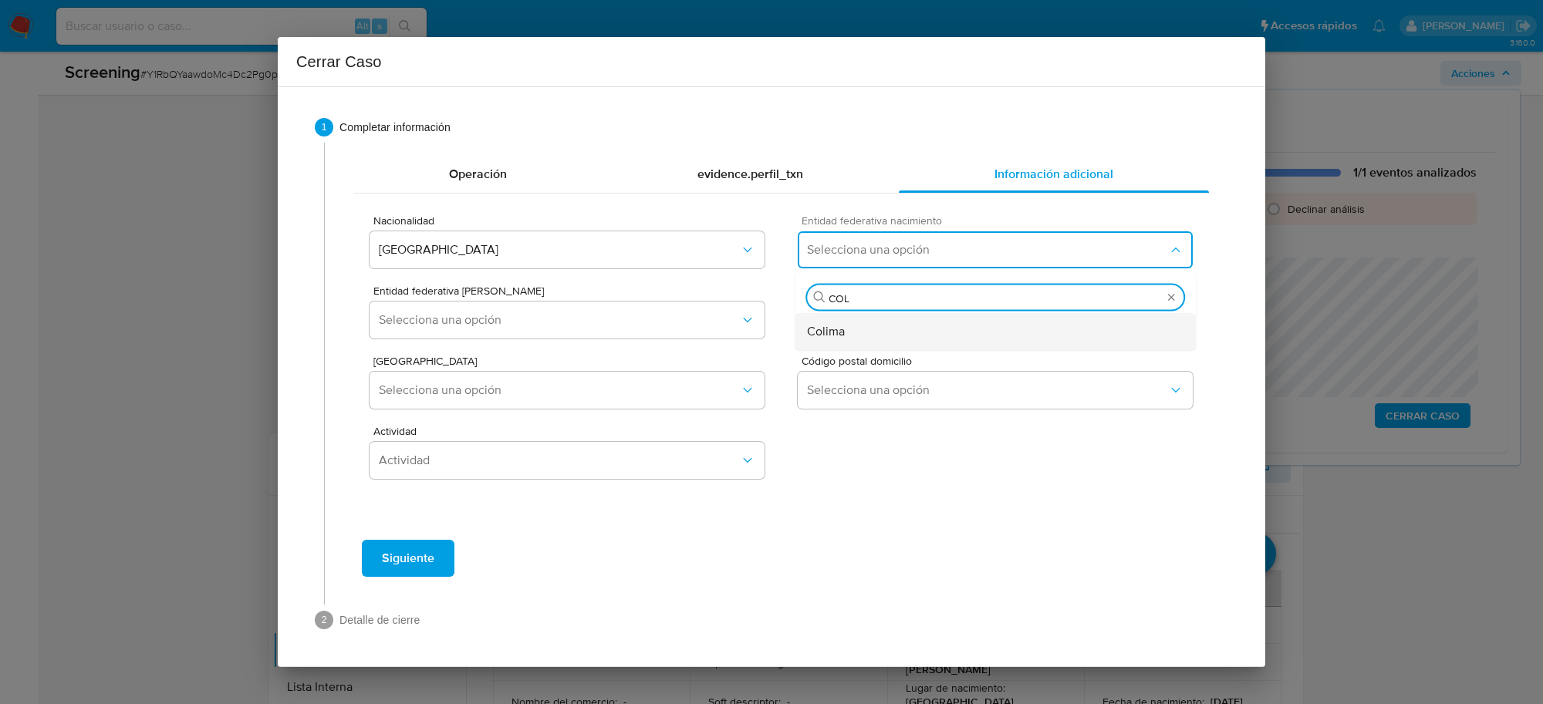
click at [873, 338] on div "Colima" at bounding box center [995, 331] width 376 height 37
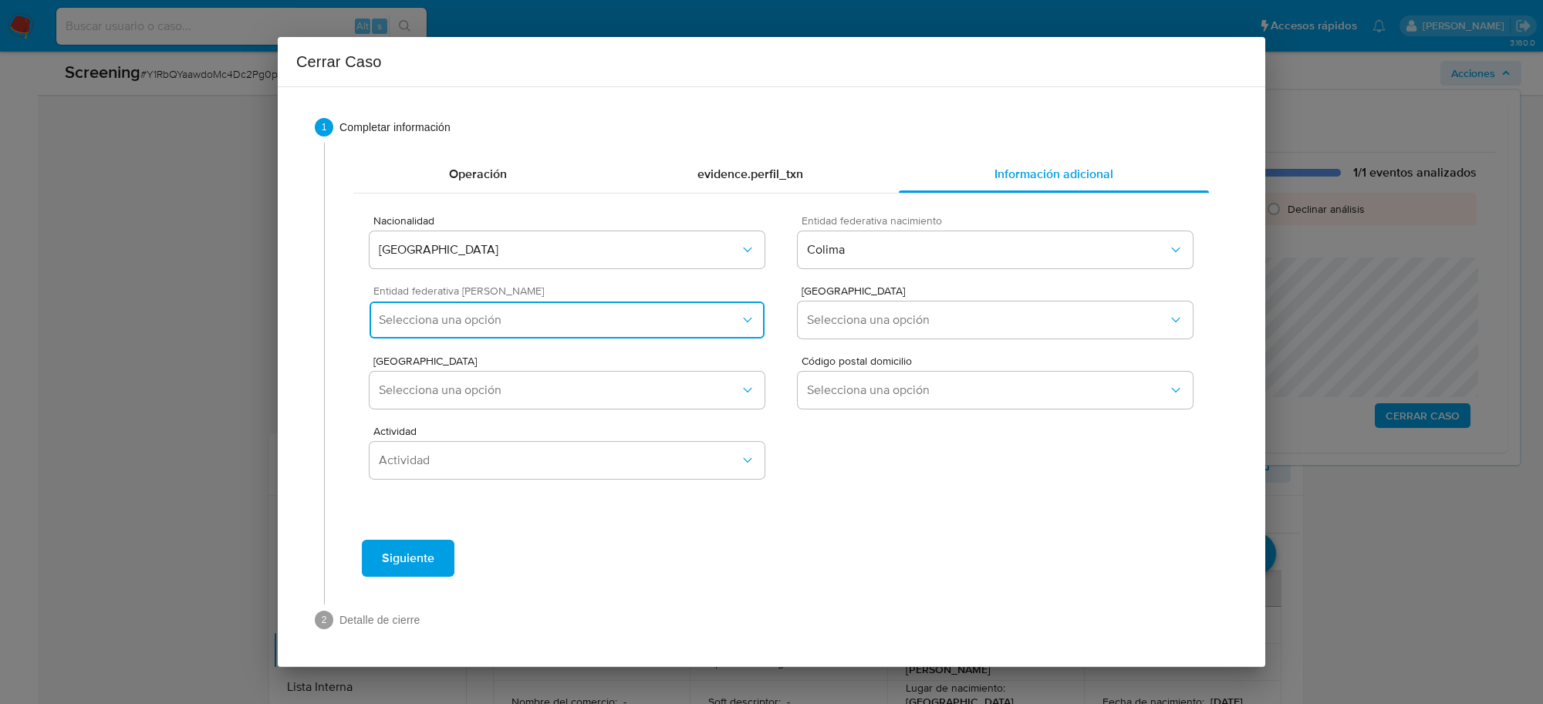
click at [646, 317] on span "Selecciona una opción" at bounding box center [559, 319] width 361 height 15
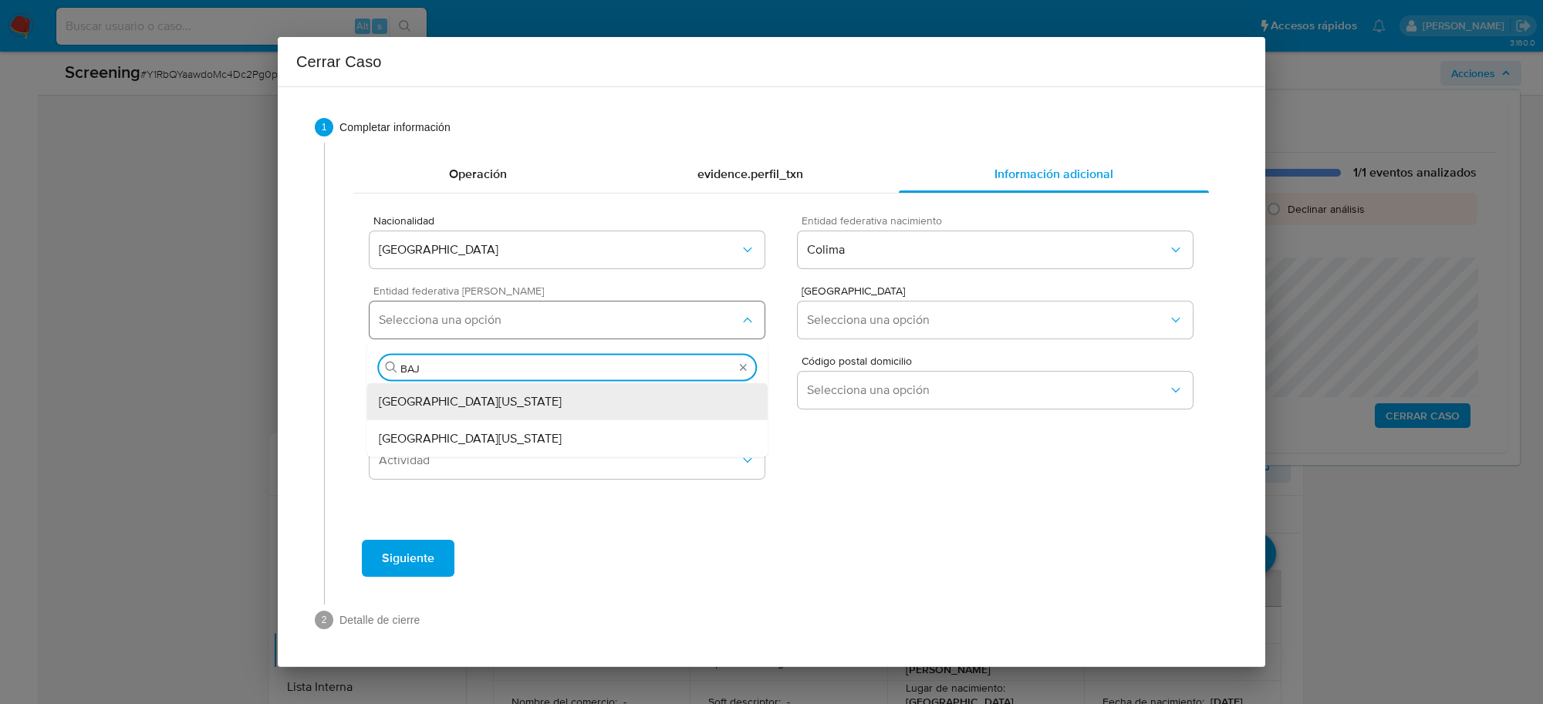
type input "BAJA"
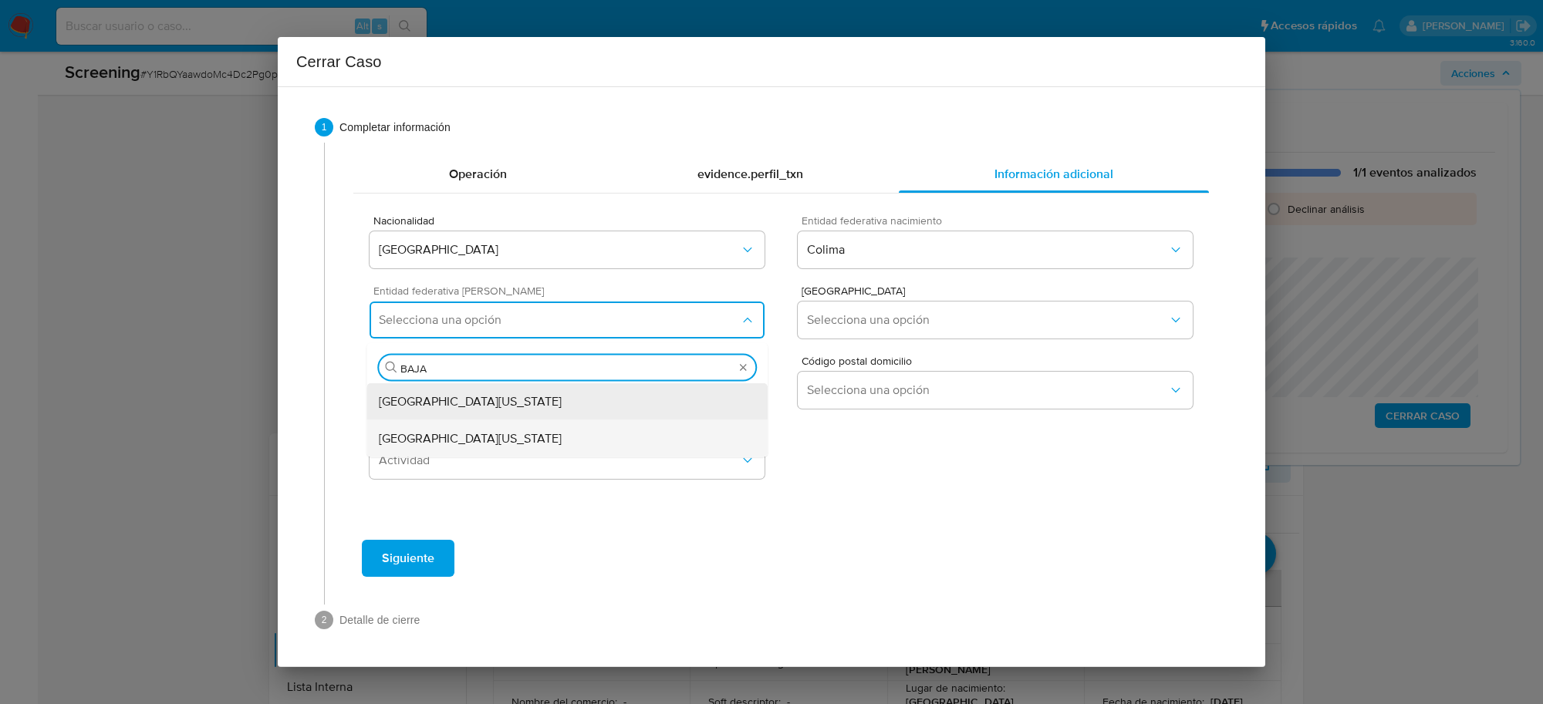
click at [565, 437] on div "Baja California Sur" at bounding box center [567, 438] width 376 height 37
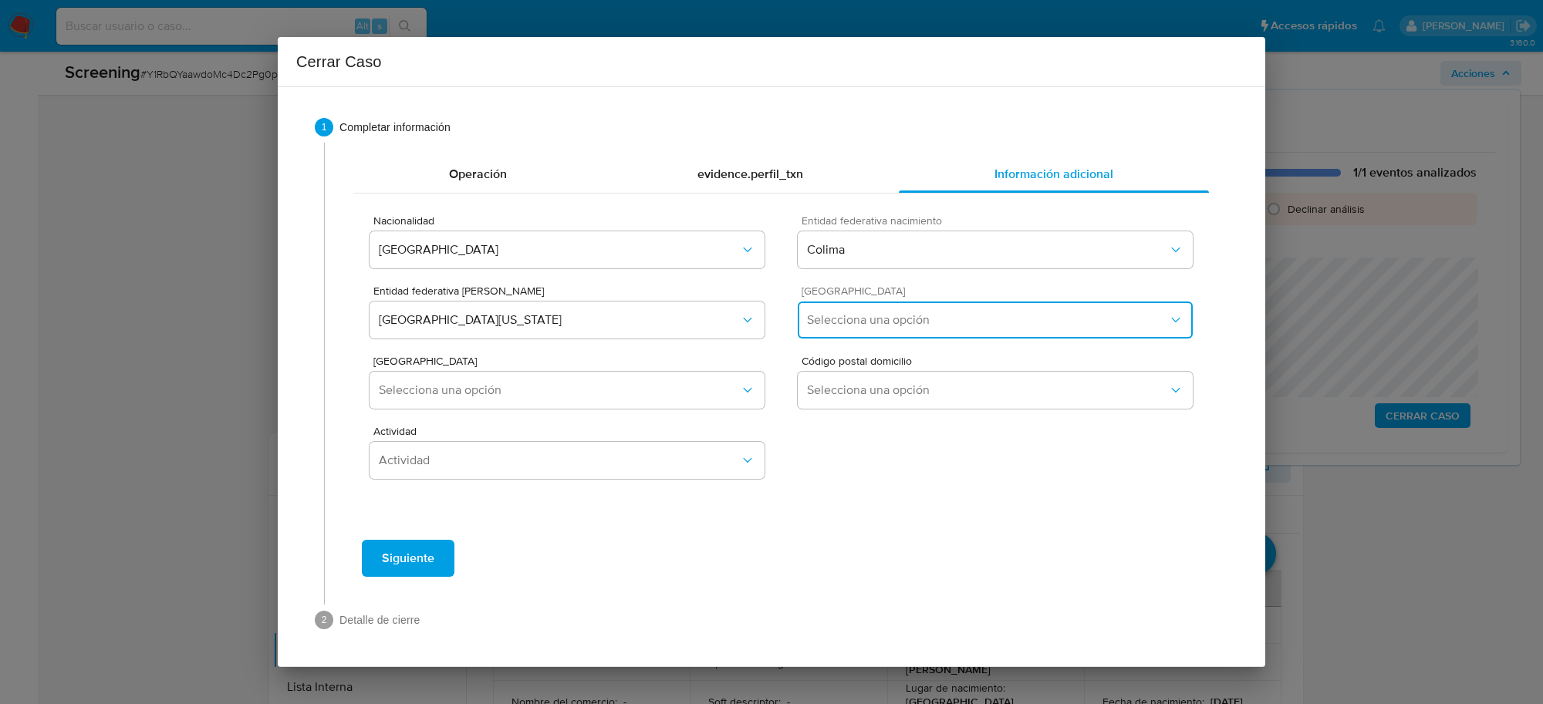
click at [888, 310] on button "Selecciona una opción" at bounding box center [995, 320] width 395 height 37
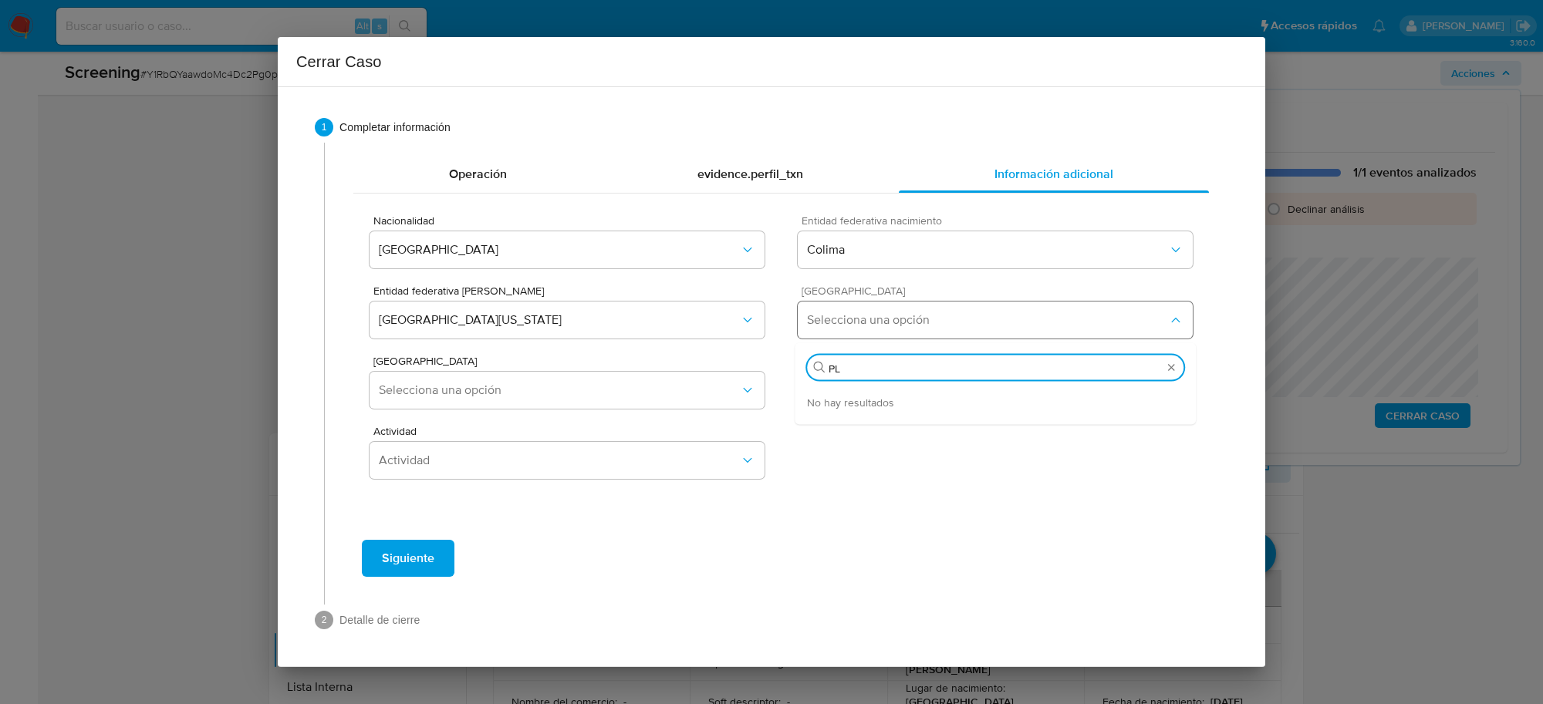
type input "P"
type input "R"
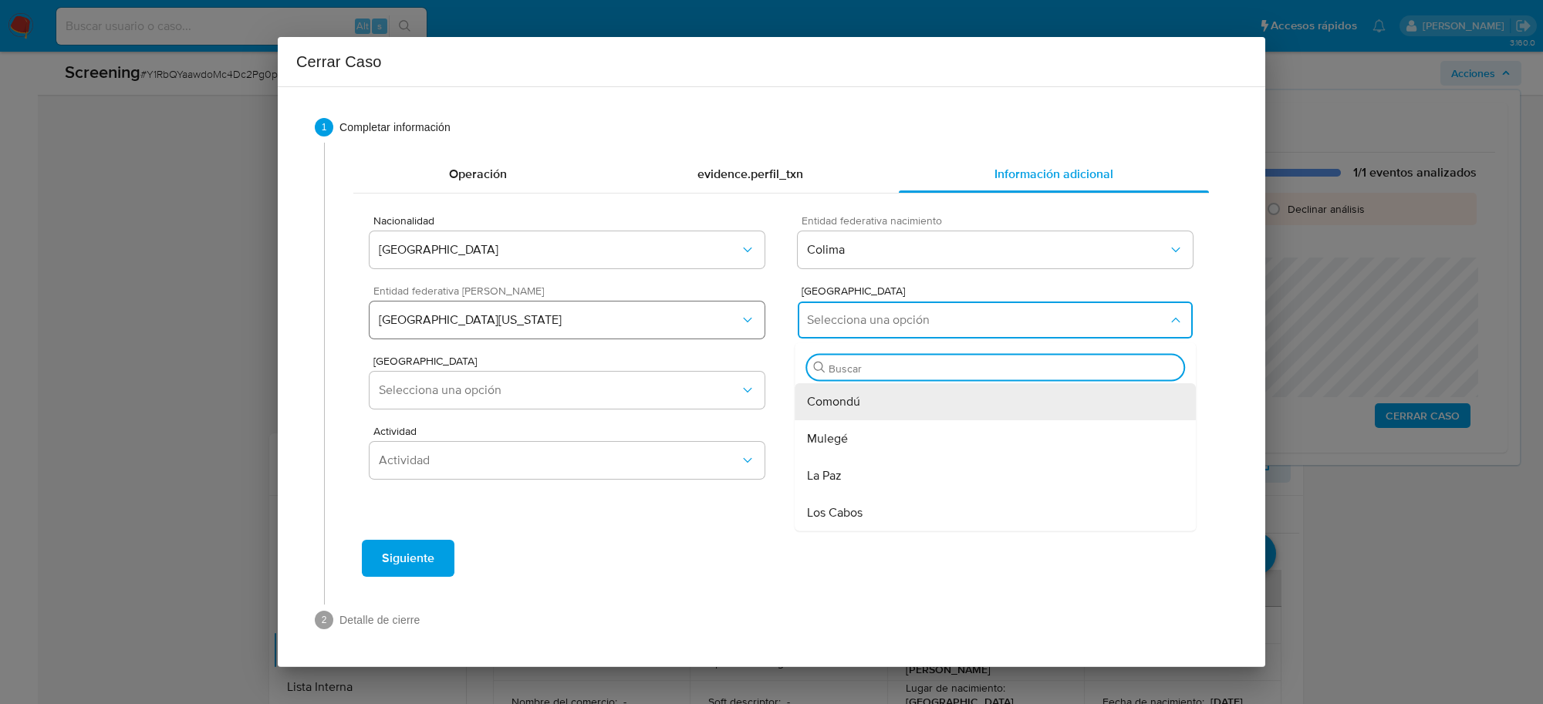
click at [727, 326] on span "Baja California Sur" at bounding box center [559, 319] width 361 height 15
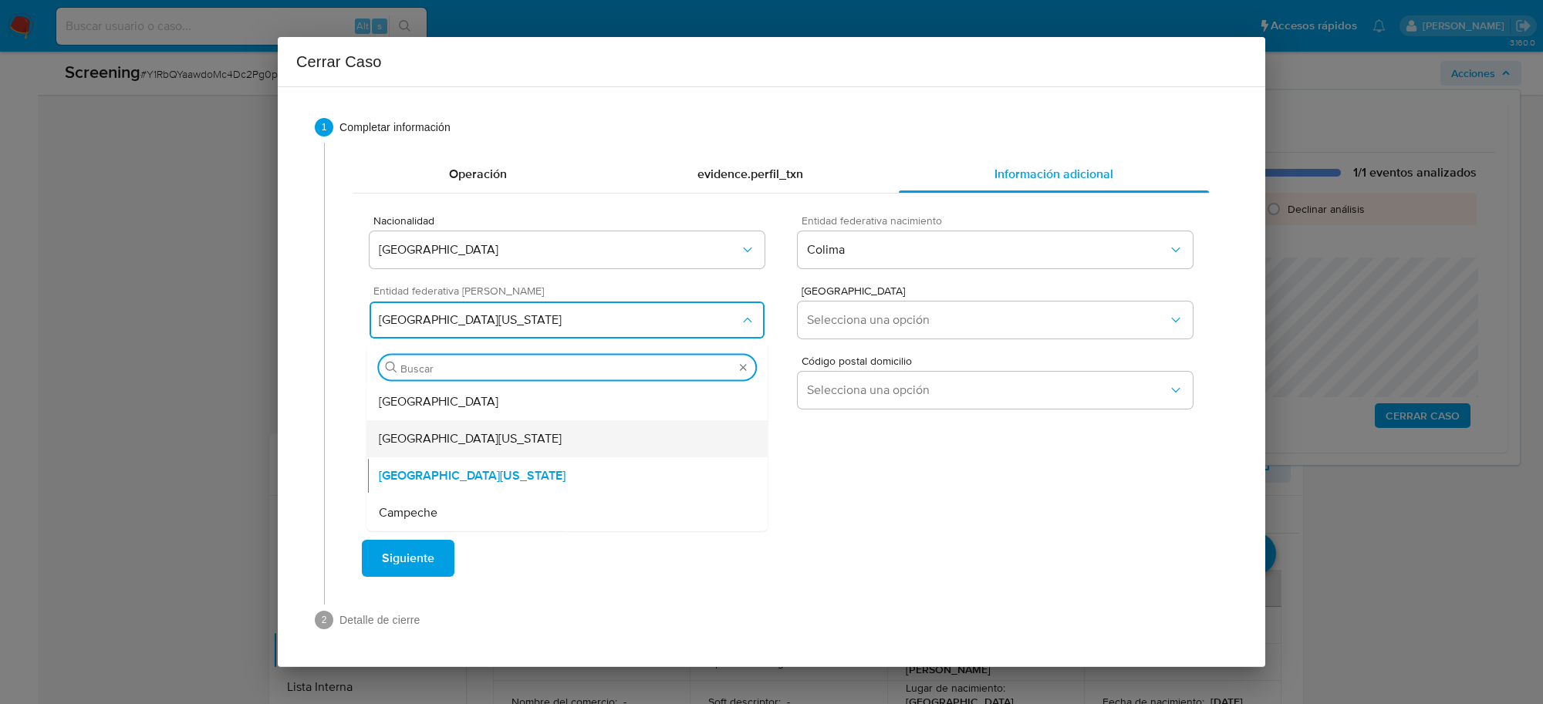
click at [476, 440] on div "Baja California" at bounding box center [567, 438] width 376 height 37
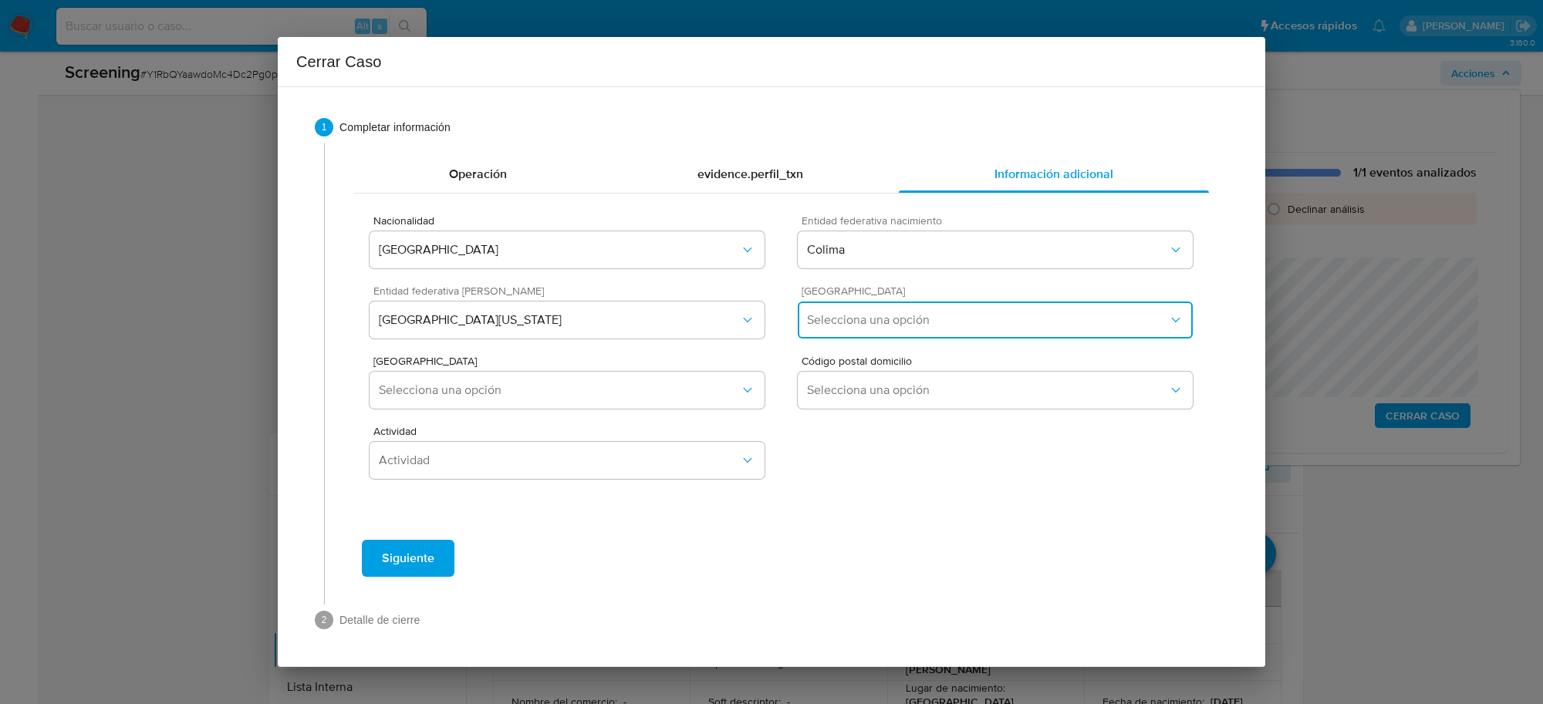
click at [934, 332] on button "Selecciona una opción" at bounding box center [995, 320] width 395 height 37
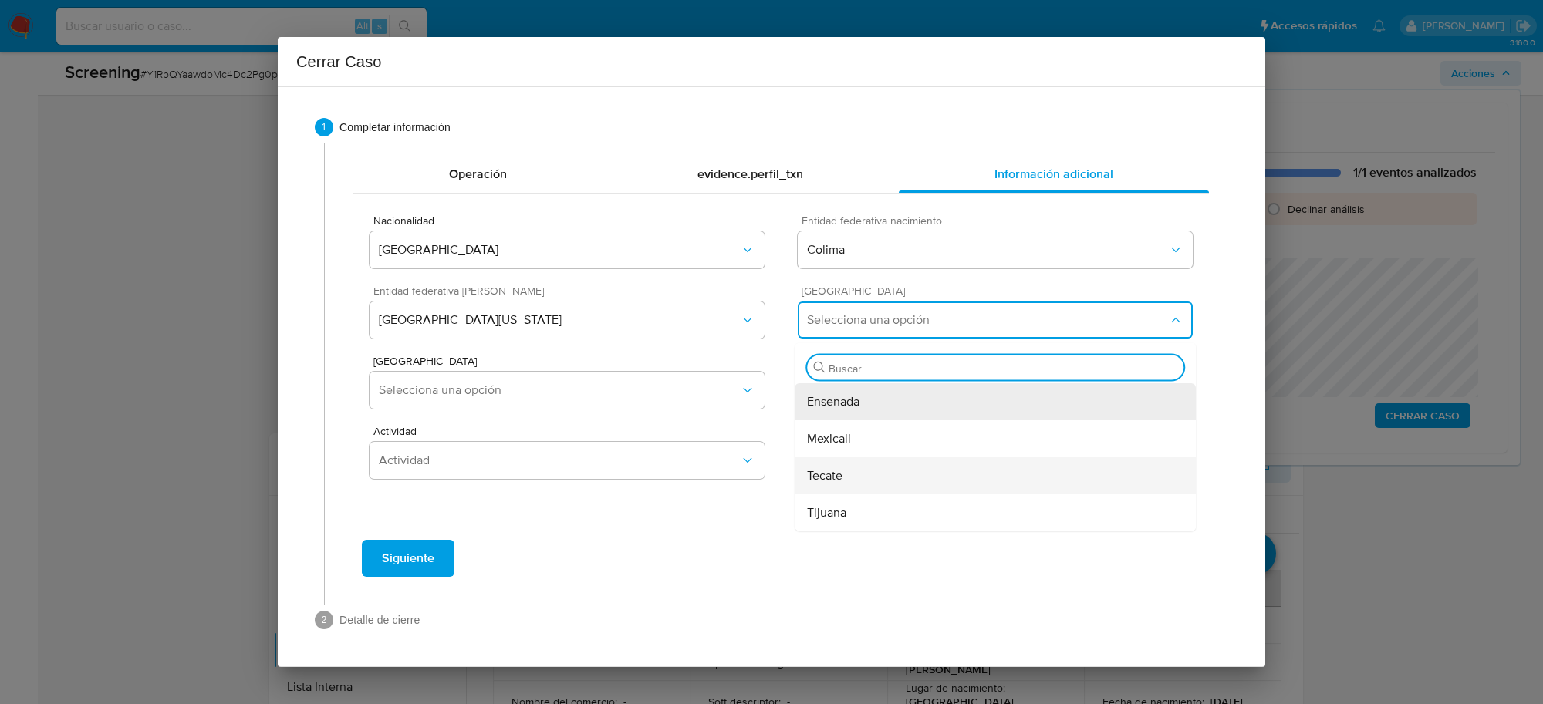
scroll to position [96, 0]
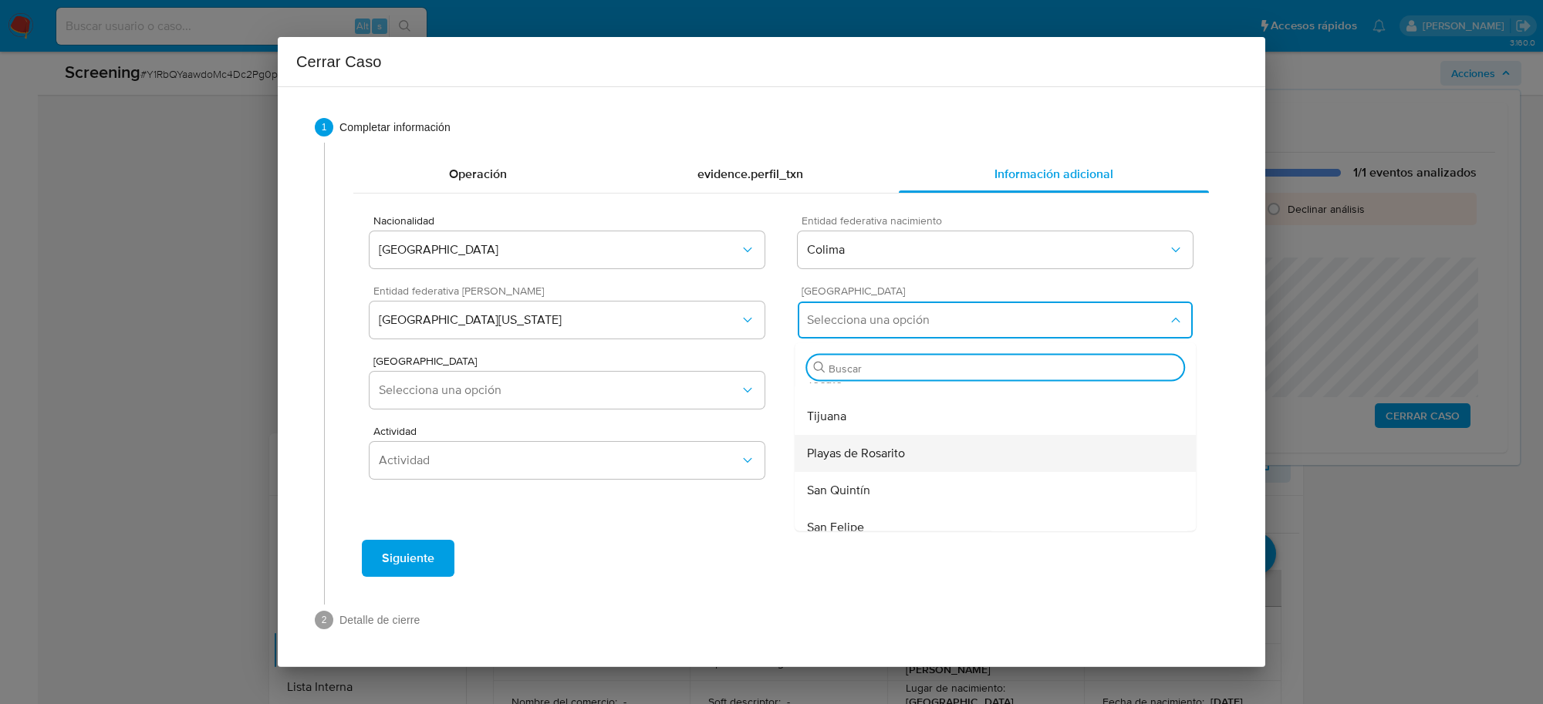
click at [923, 464] on div "Playas de Rosarito" at bounding box center [995, 453] width 376 height 37
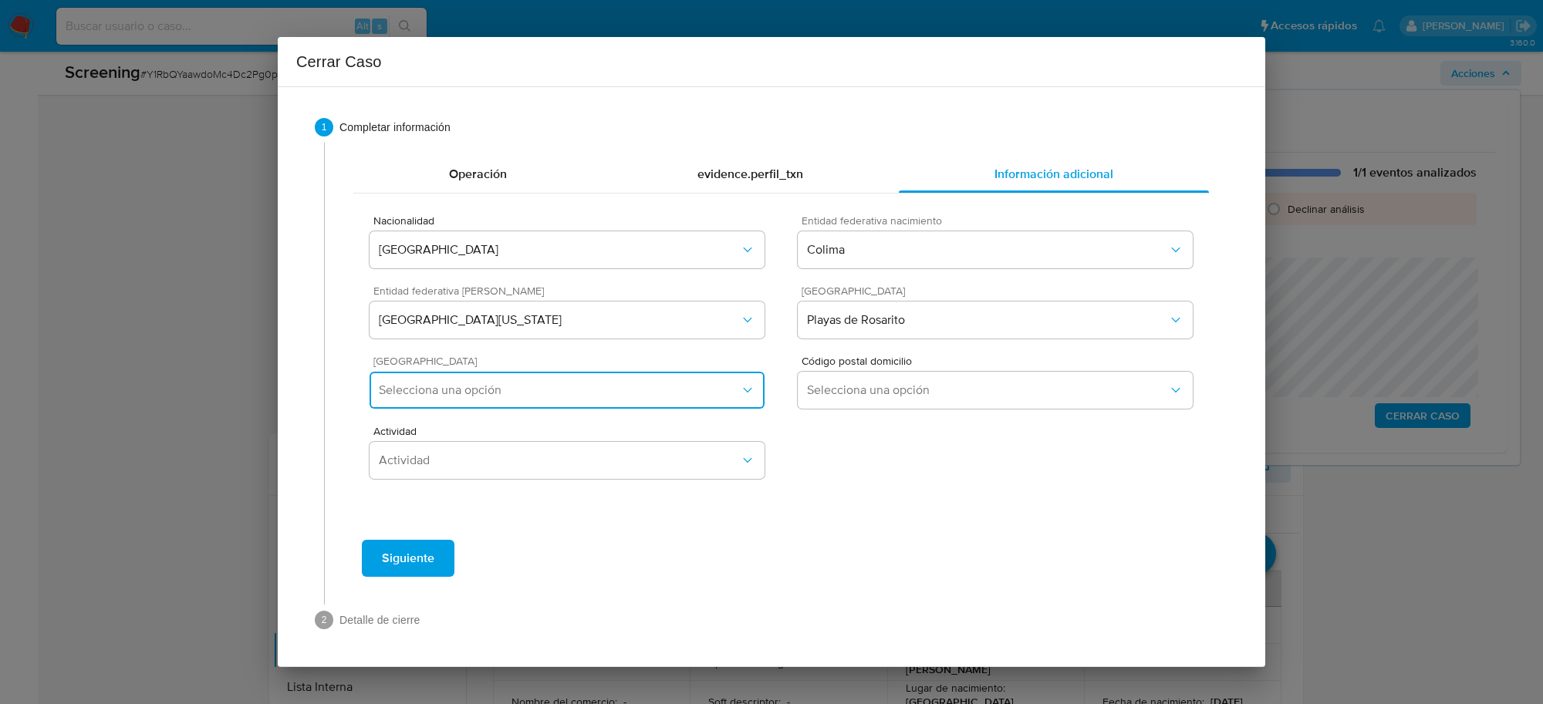
click at [697, 400] on button "Selecciona una opción" at bounding box center [567, 390] width 395 height 37
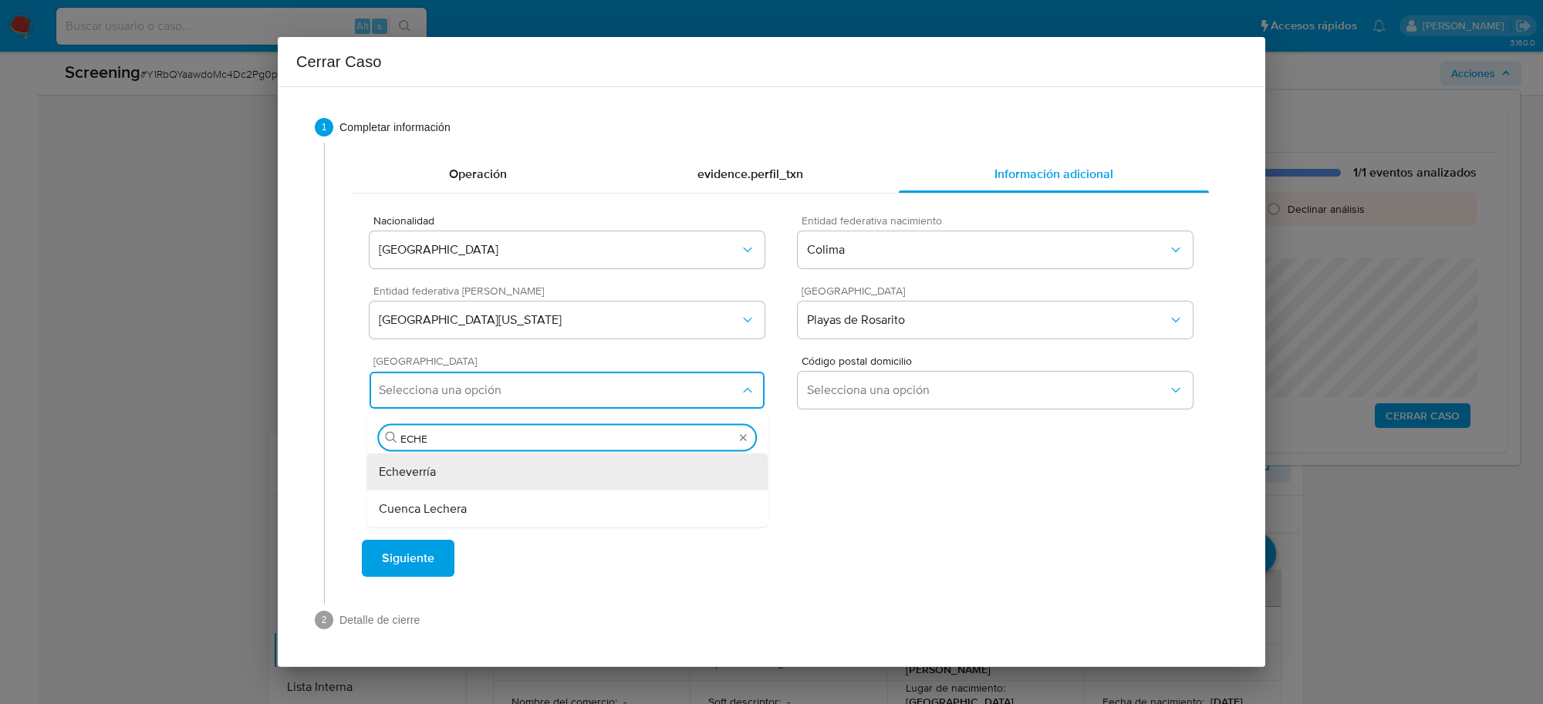
type input "ECHEV"
click at [587, 468] on div "Echeverría" at bounding box center [567, 472] width 376 height 37
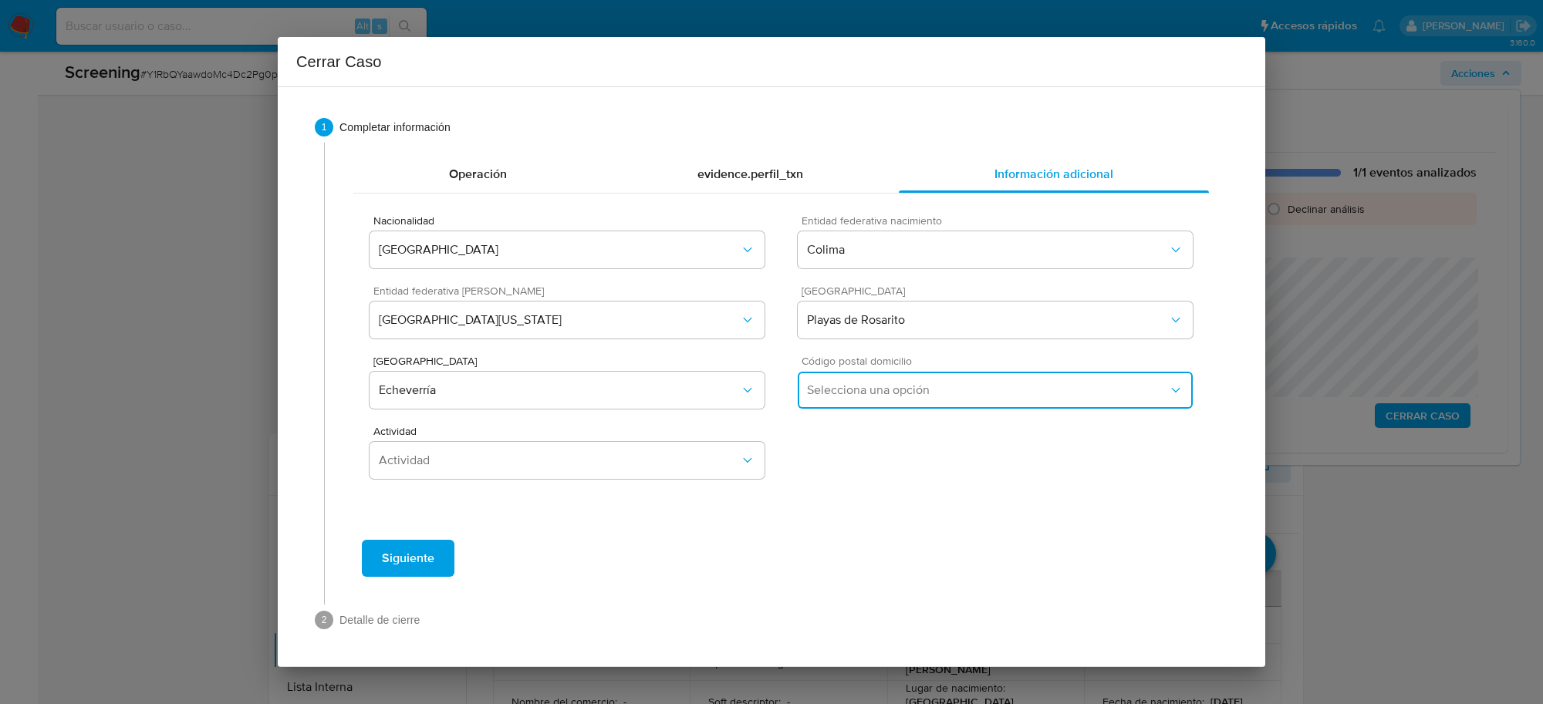
click at [927, 387] on span "Selecciona una opción" at bounding box center [987, 390] width 361 height 15
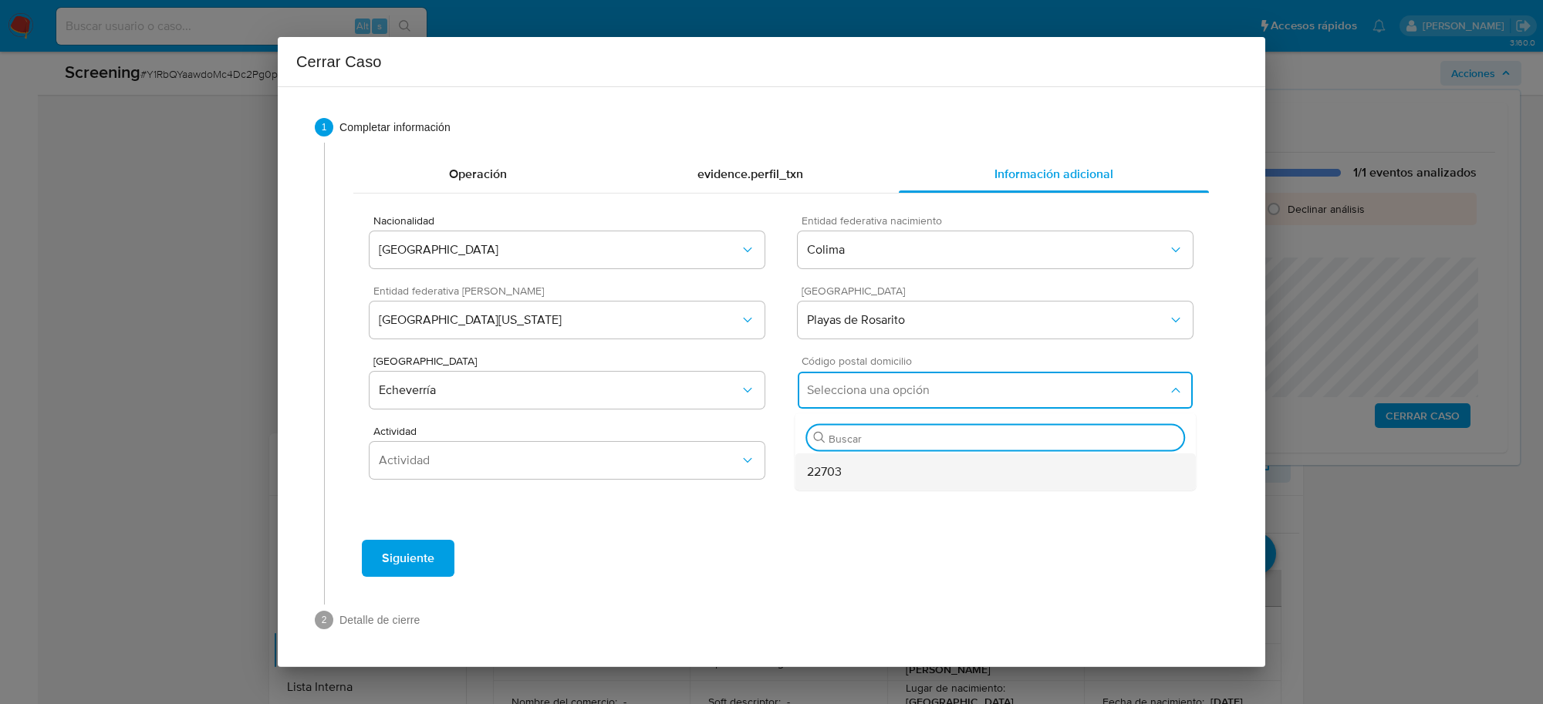
click at [866, 471] on div "22703" at bounding box center [995, 472] width 376 height 37
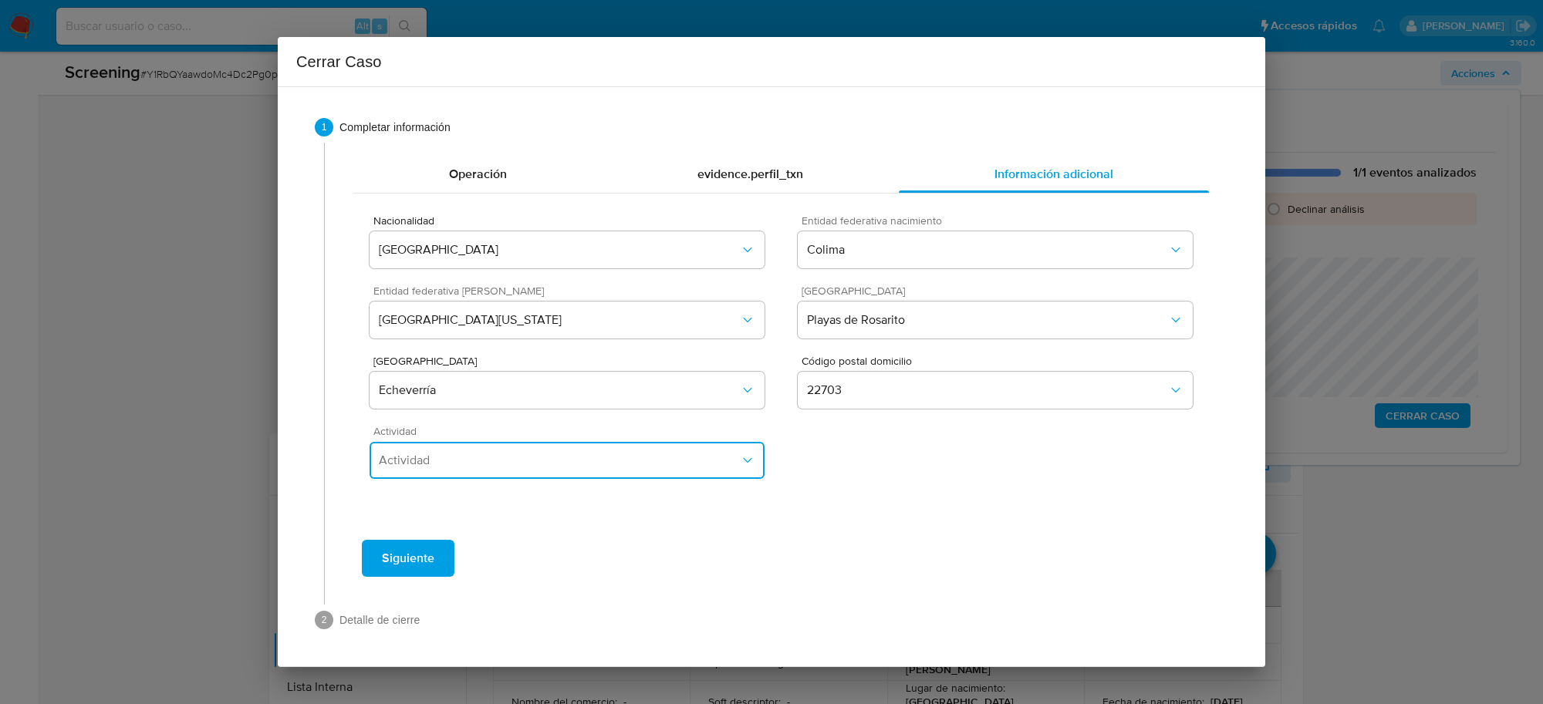
click at [649, 464] on span "Actividad" at bounding box center [559, 460] width 361 height 15
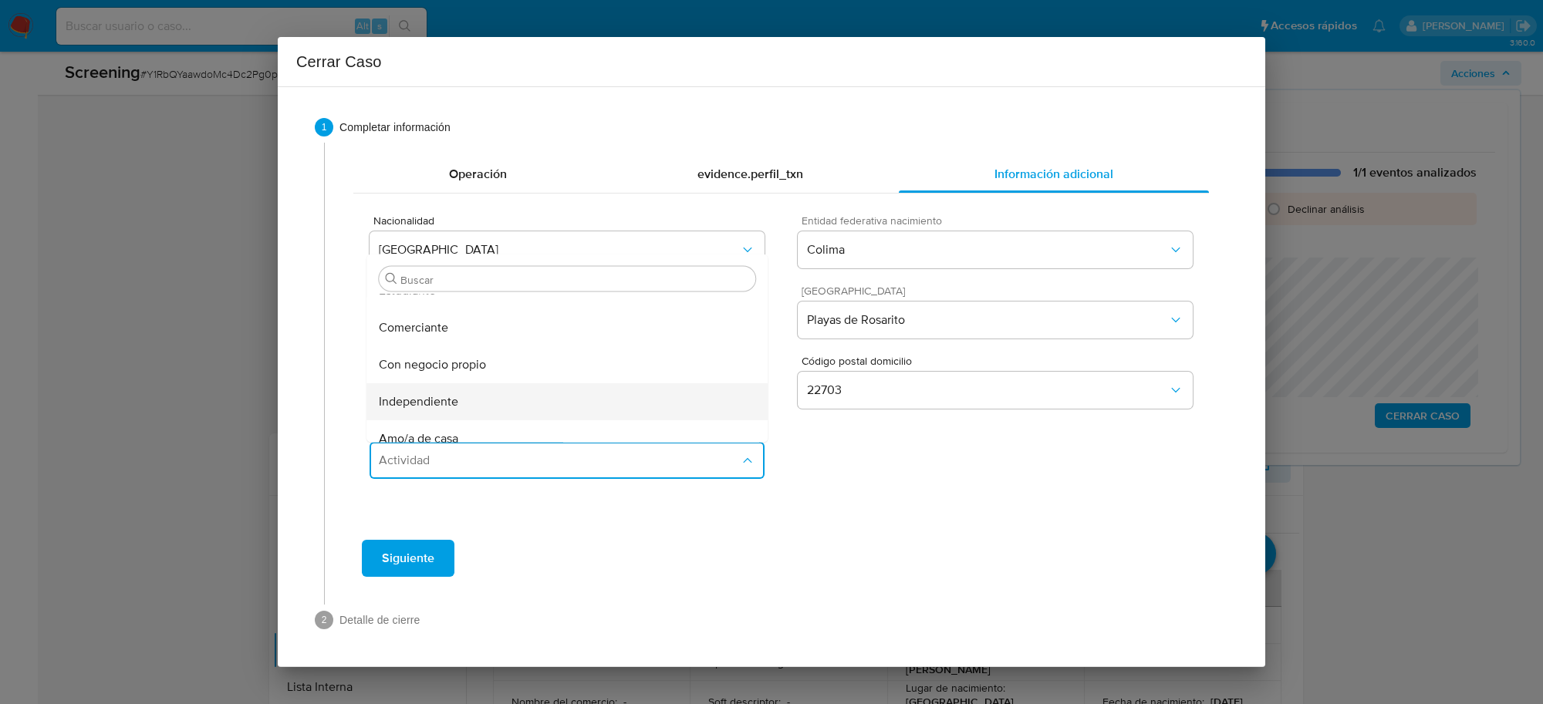
click at [457, 402] on div "Independiente" at bounding box center [567, 401] width 376 height 37
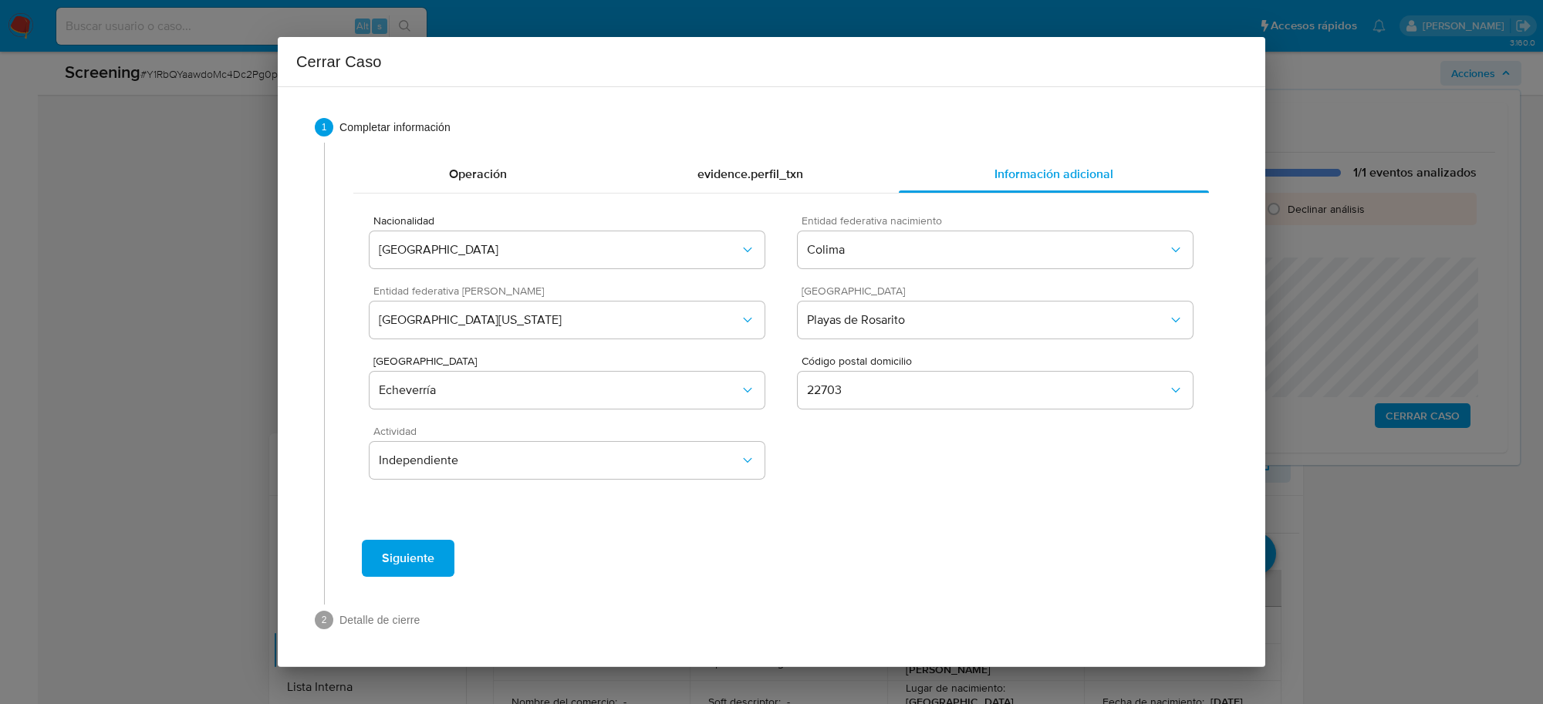
click at [425, 564] on span "Siguiente" at bounding box center [408, 559] width 52 height 34
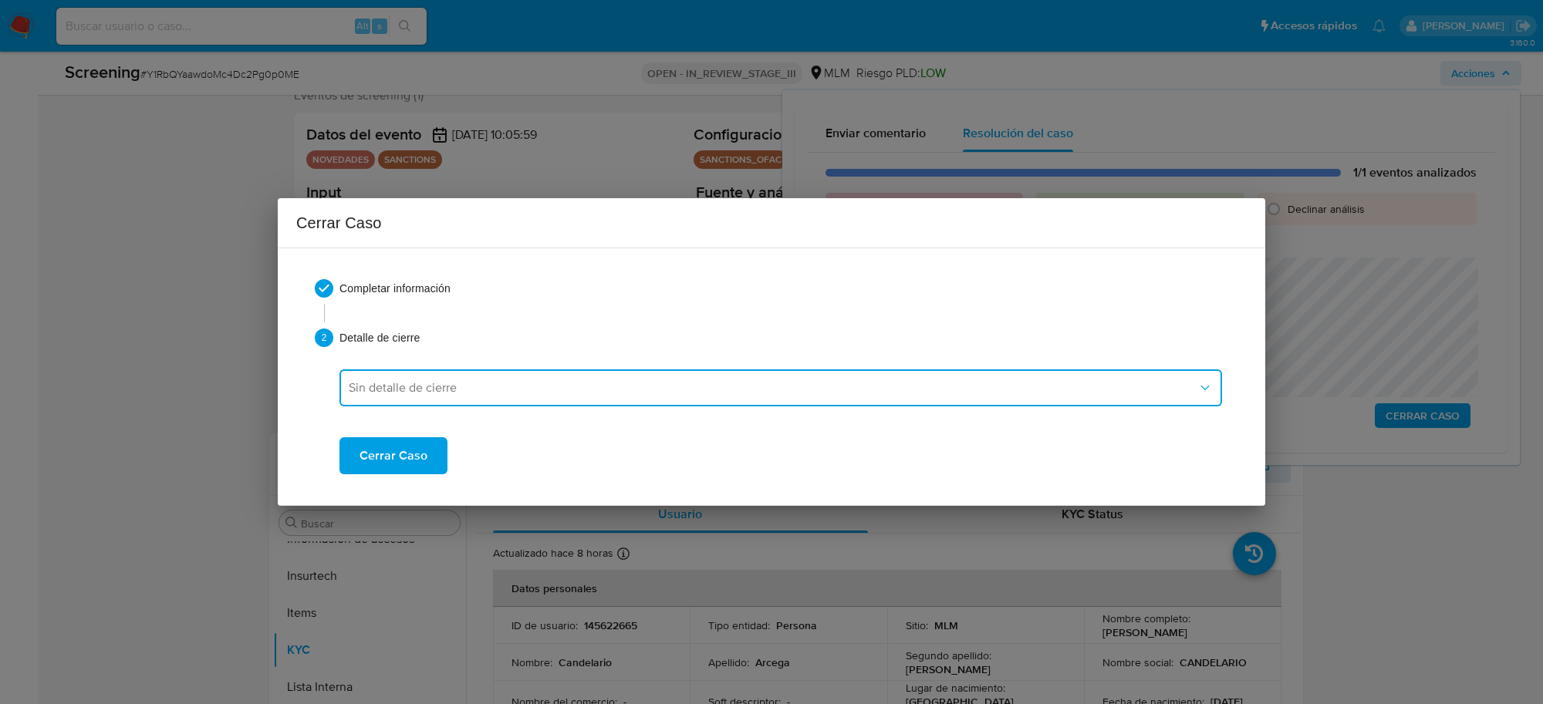
click at [498, 390] on span "Sin detalle de cierre" at bounding box center [773, 387] width 849 height 15
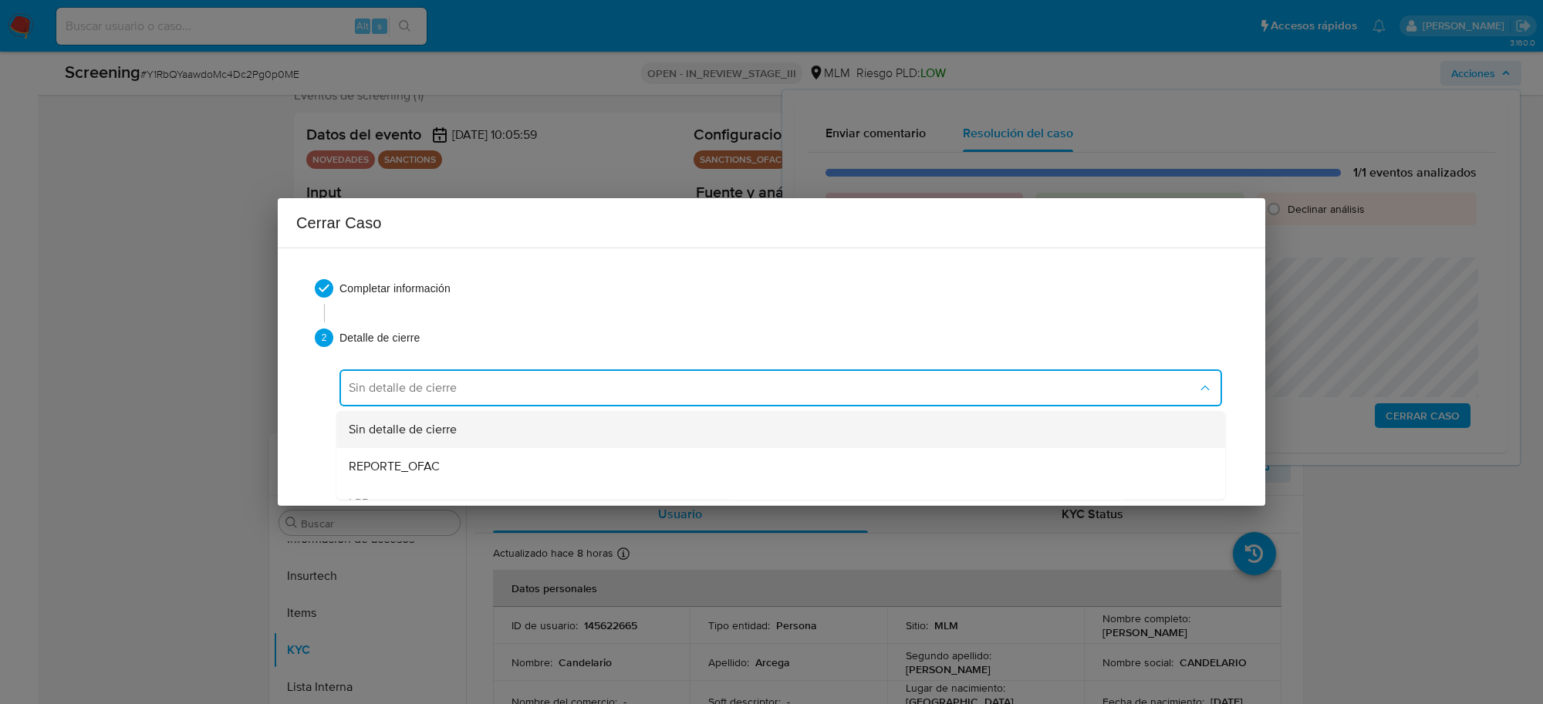
click at [463, 425] on div "Sin detalle de cierre" at bounding box center [781, 429] width 864 height 37
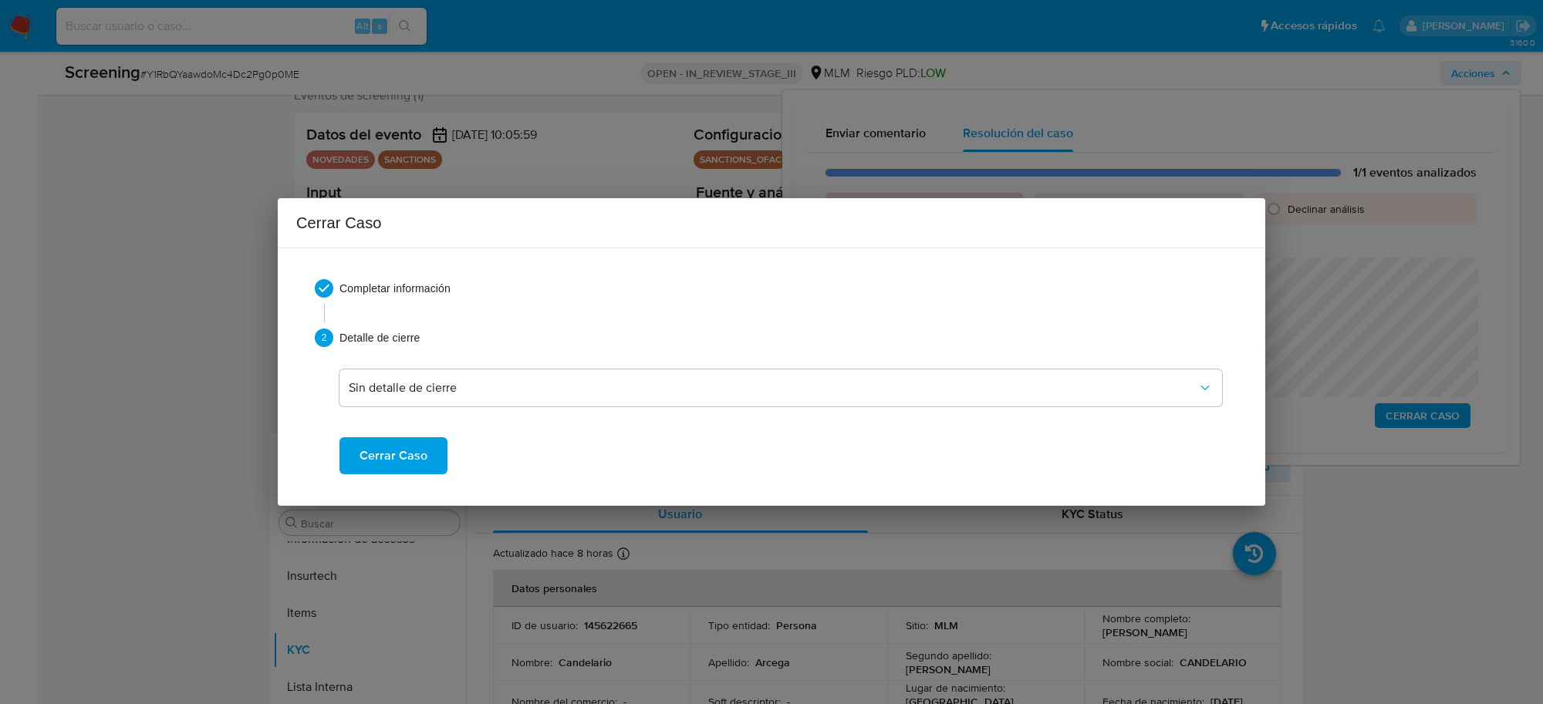
click at [407, 460] on span "Cerrar Caso" at bounding box center [393, 456] width 68 height 34
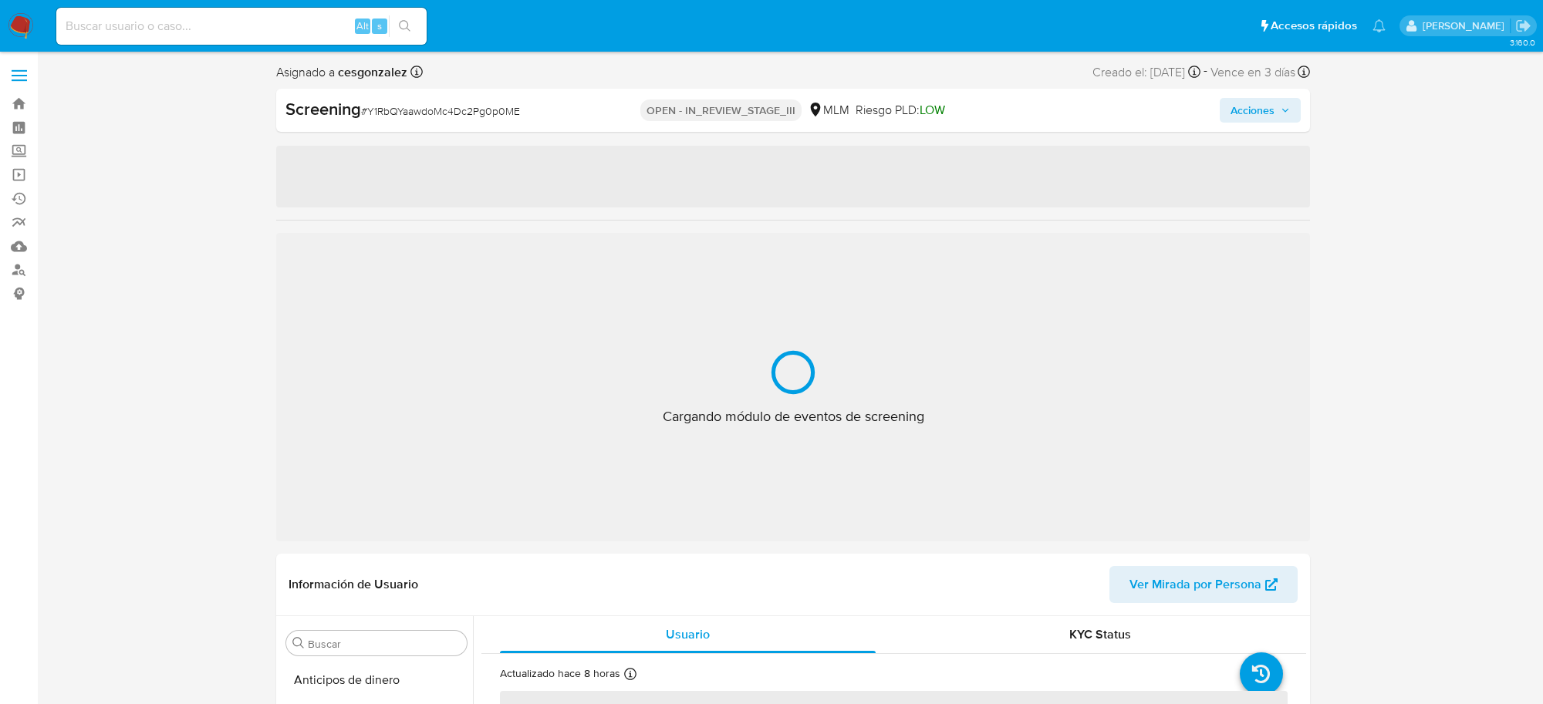
select select "10"
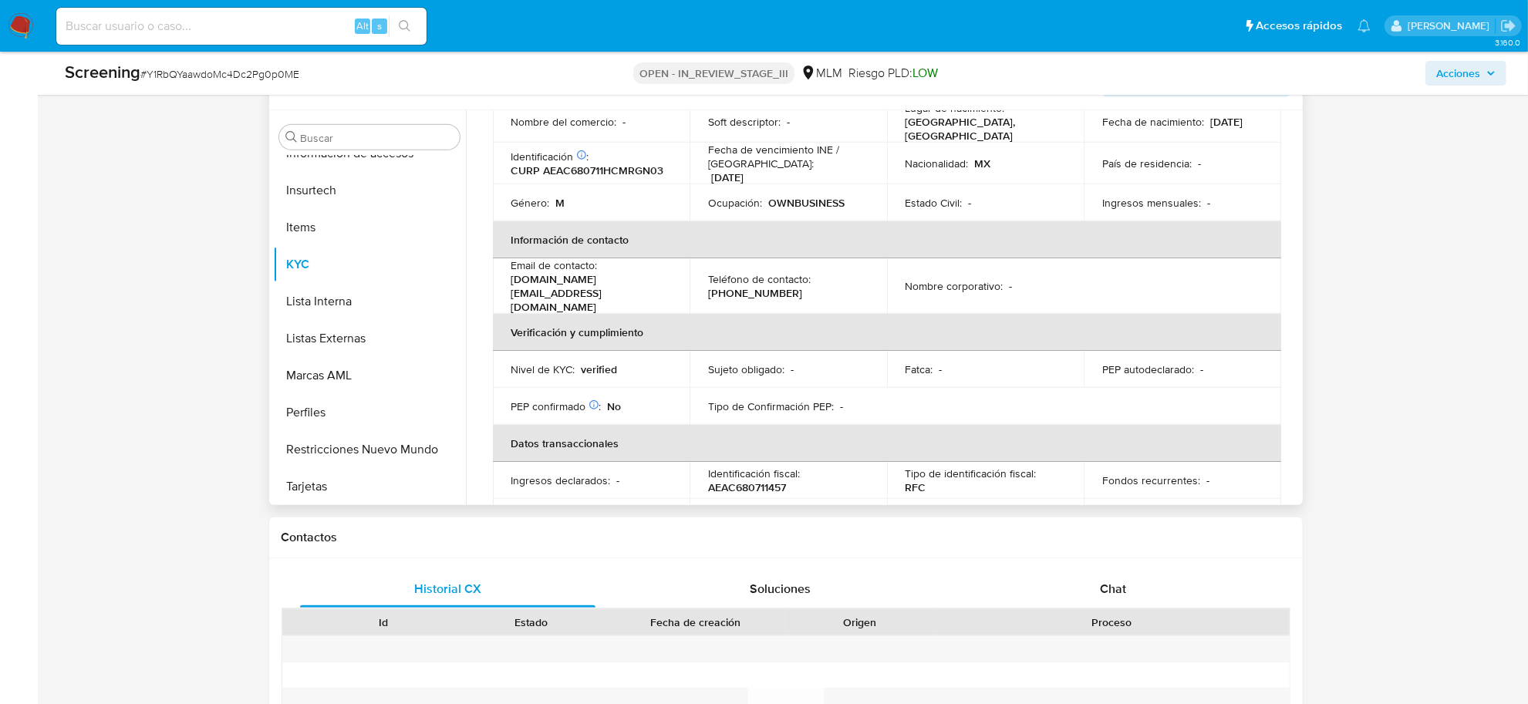
scroll to position [91, 0]
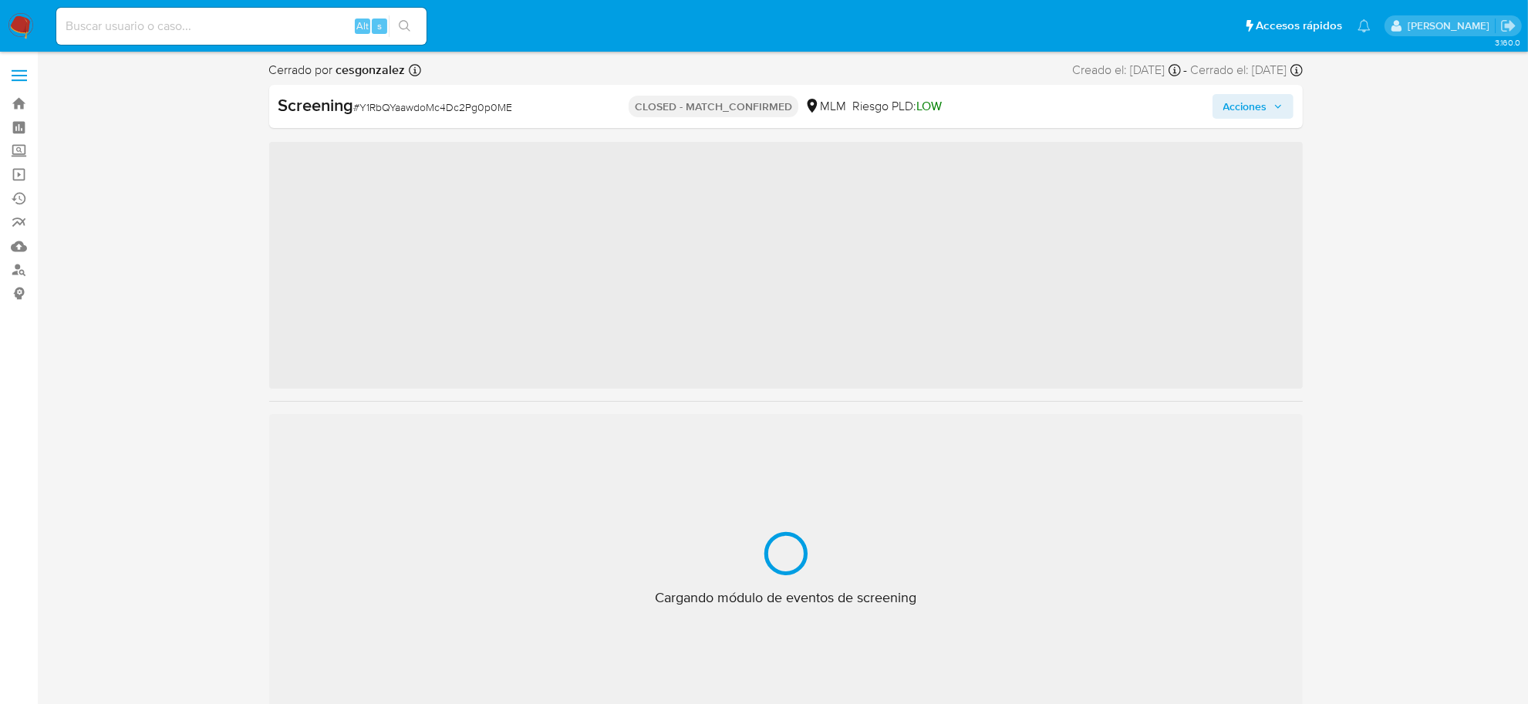
scroll to position [650, 0]
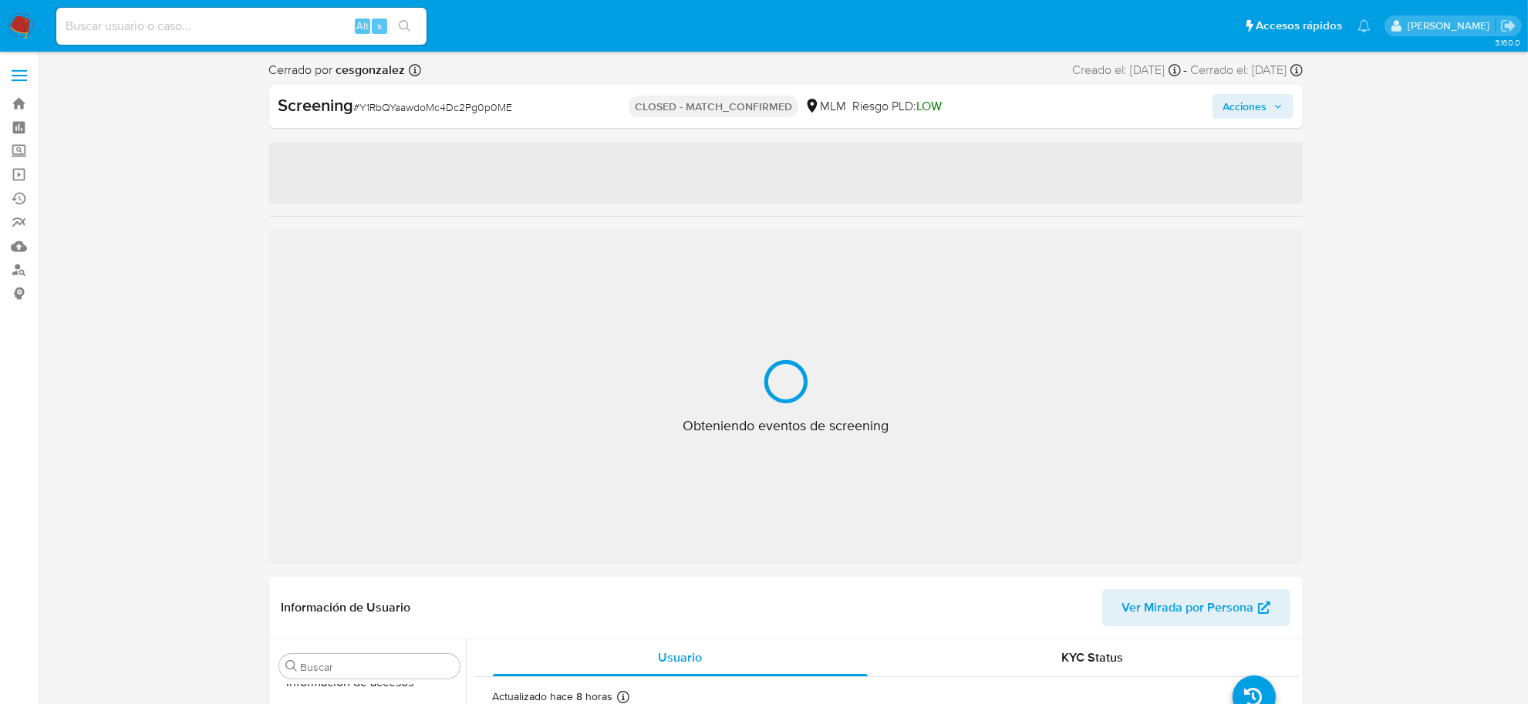
click at [464, 106] on span "# Y1RbQYaawdoMc4Dc2Pg0p0ME" at bounding box center [433, 107] width 159 height 15
select select "10"
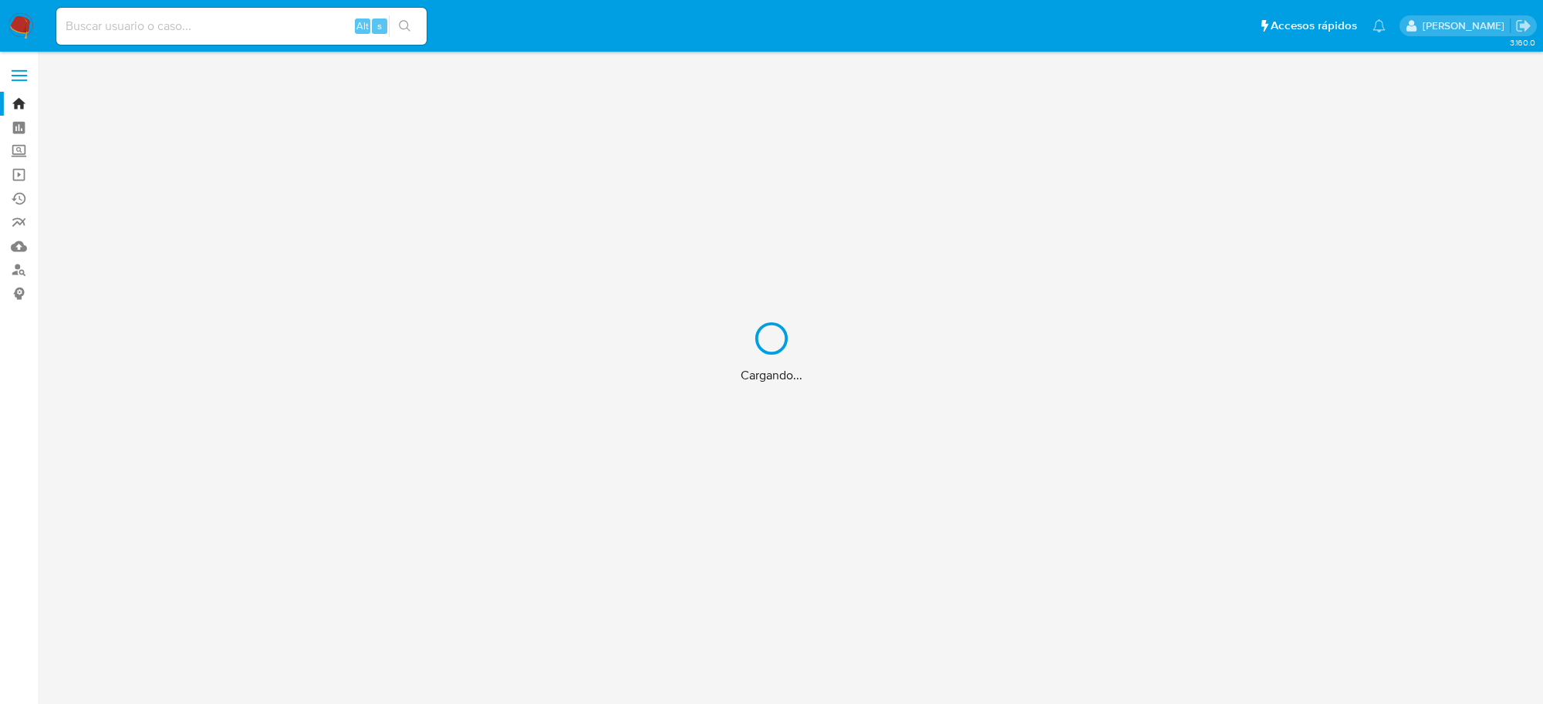
click at [124, 27] on div "Cargando..." at bounding box center [771, 352] width 1543 height 704
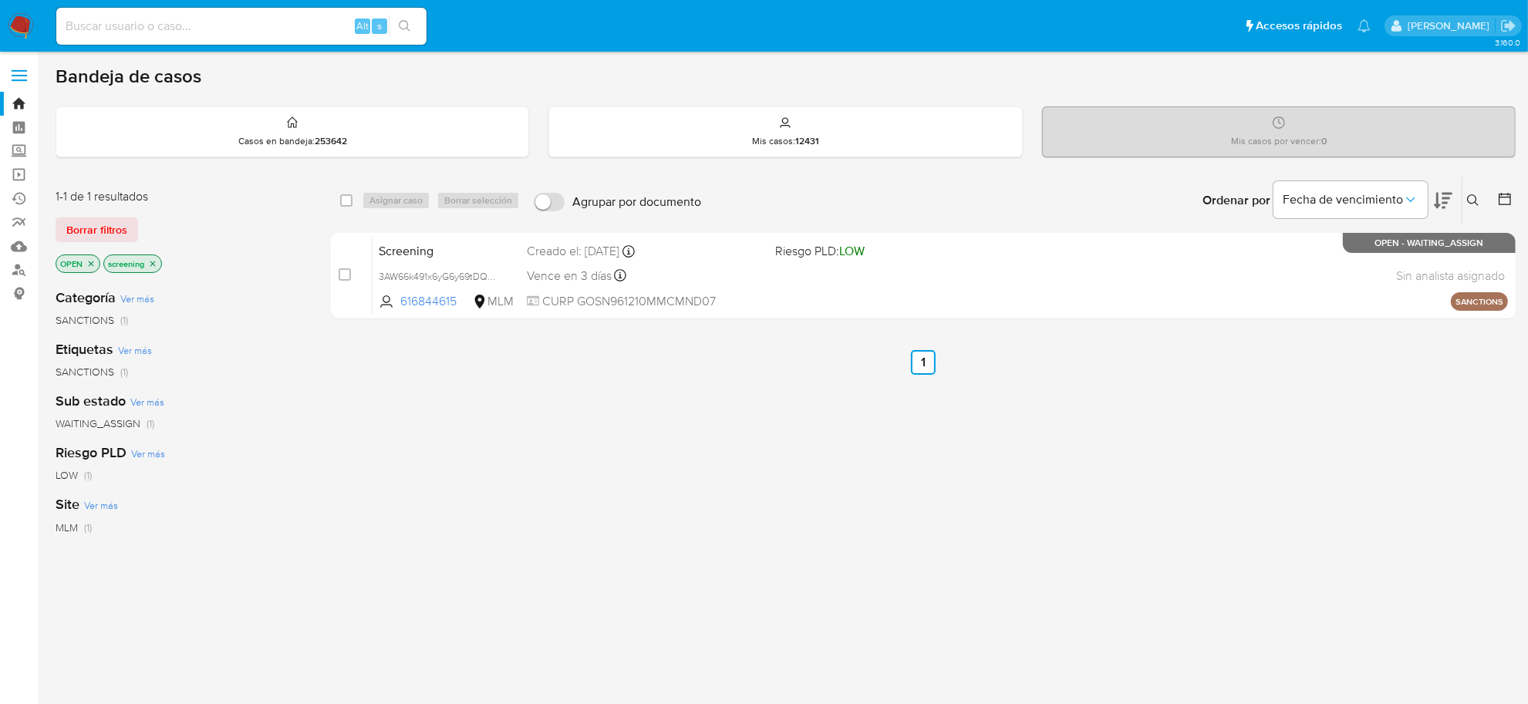
click at [125, 20] on input at bounding box center [241, 26] width 370 height 20
paste input "4knIuWh2Va5jqouLqFSDgbbZ"
type input "4knIuWh2Va5jqouLqFSDgbbZ"
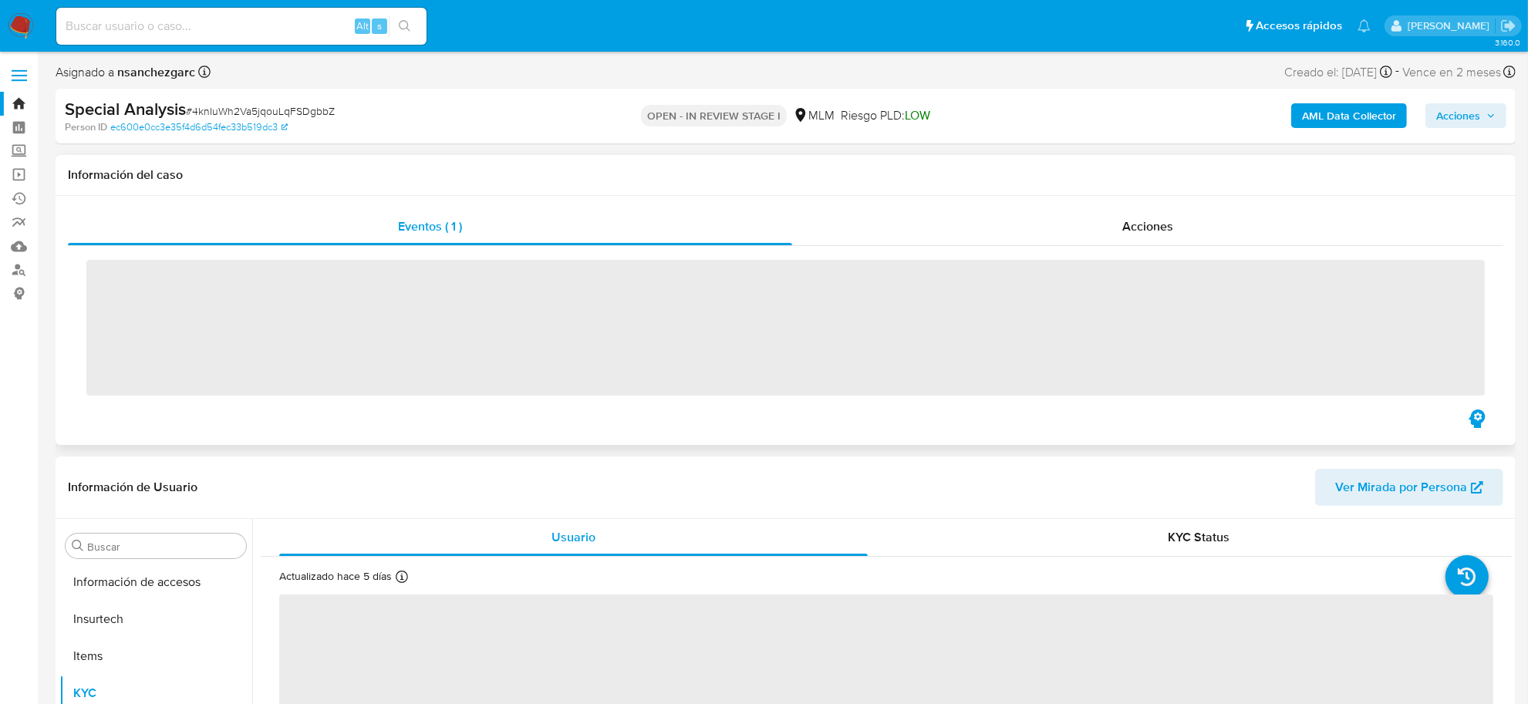
scroll to position [650, 0]
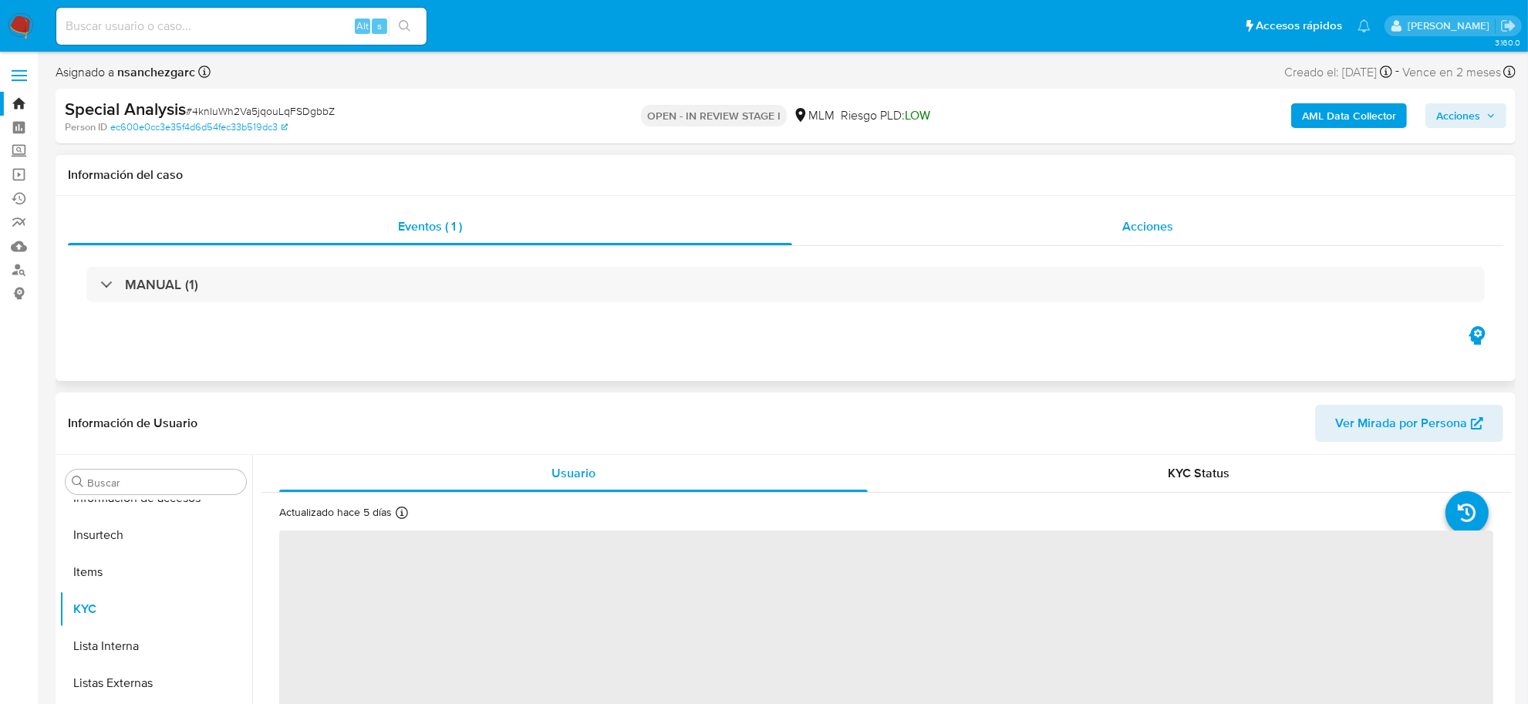
select select "10"
click at [1151, 241] on div "Acciones" at bounding box center [1147, 226] width 711 height 37
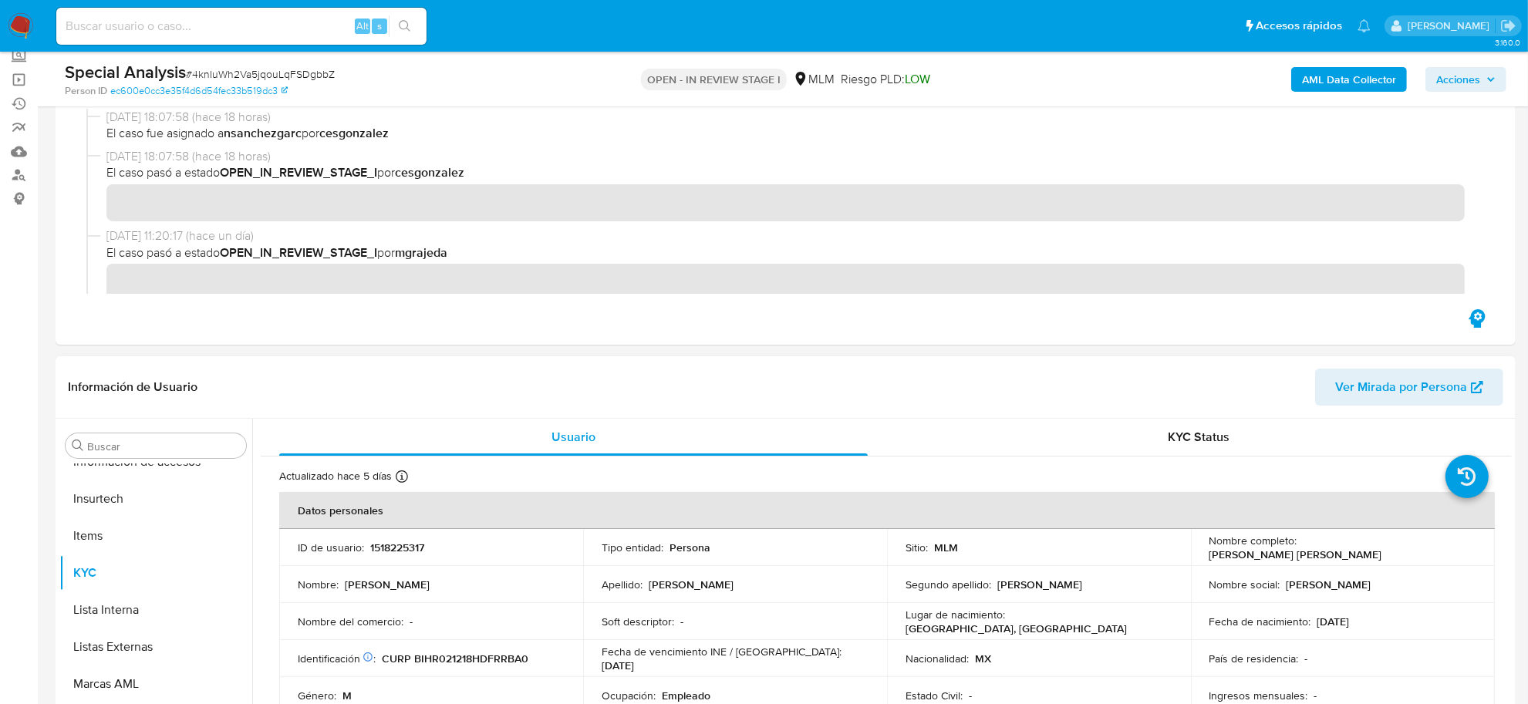
scroll to position [96, 0]
drag, startPoint x: 413, startPoint y: 555, endPoint x: 414, endPoint y: 546, distance: 9.3
click at [413, 549] on td "ID de usuario : 1518225317" at bounding box center [431, 546] width 304 height 37
click at [414, 546] on p "1518225317" at bounding box center [397, 546] width 54 height 14
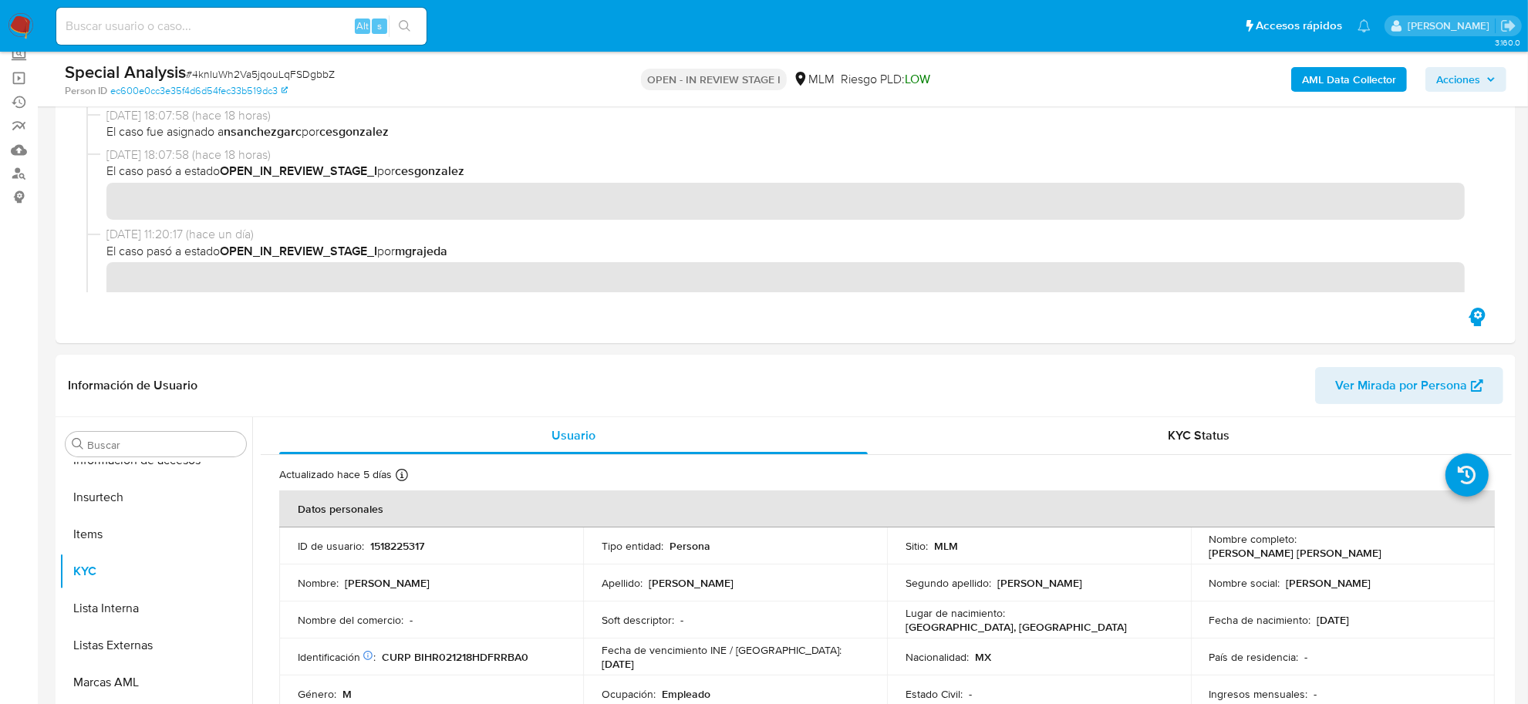
click at [176, 28] on input at bounding box center [241, 26] width 370 height 20
paste input "367898346"
type input "367898346"
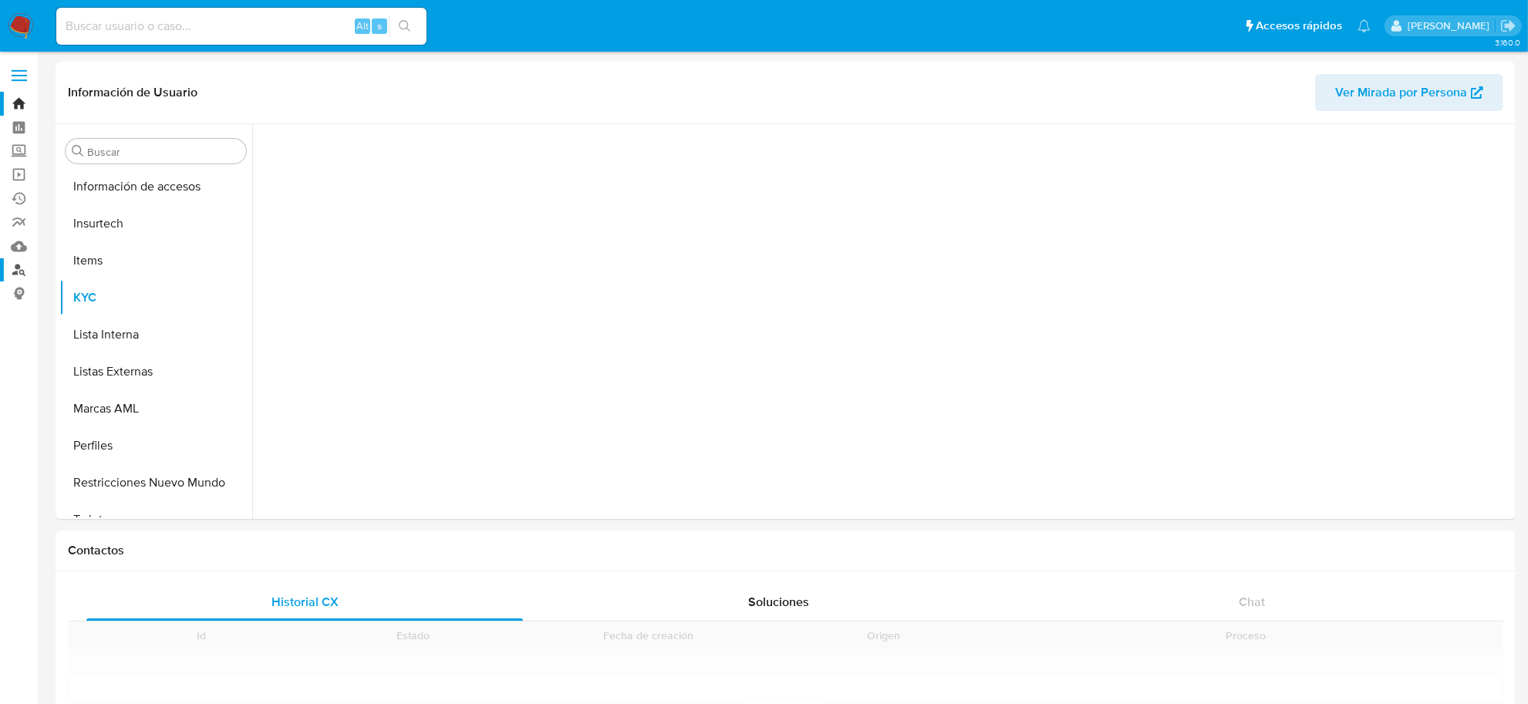
scroll to position [650, 0]
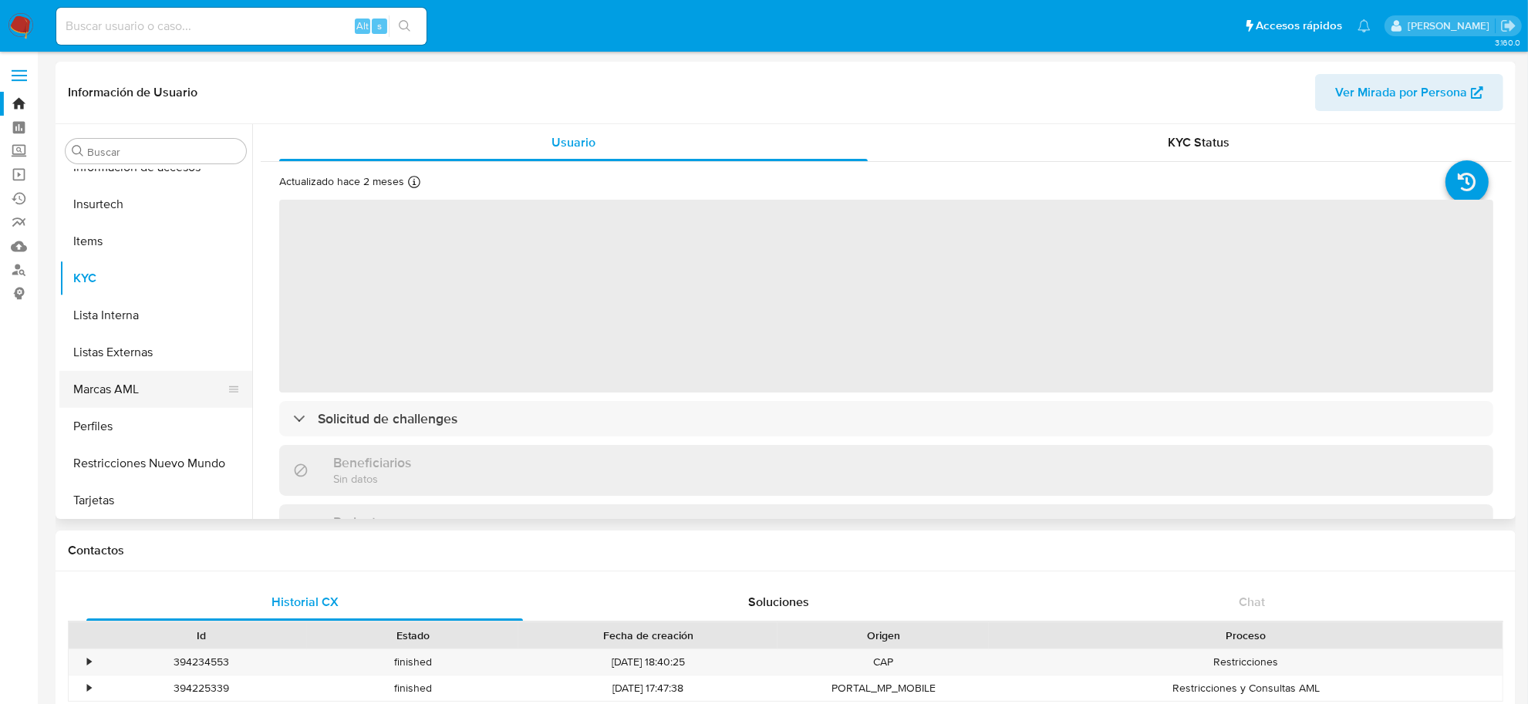
select select "10"
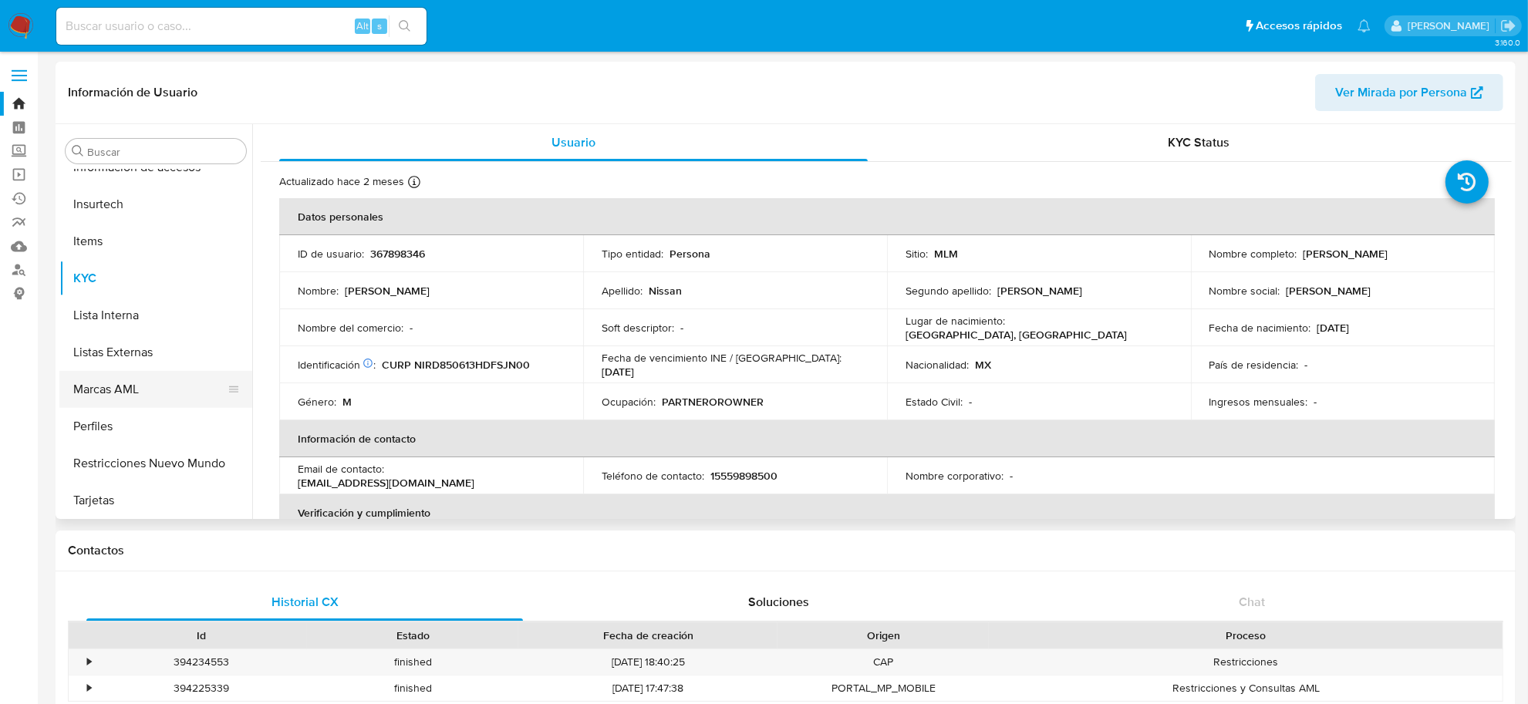
scroll to position [457, 0]
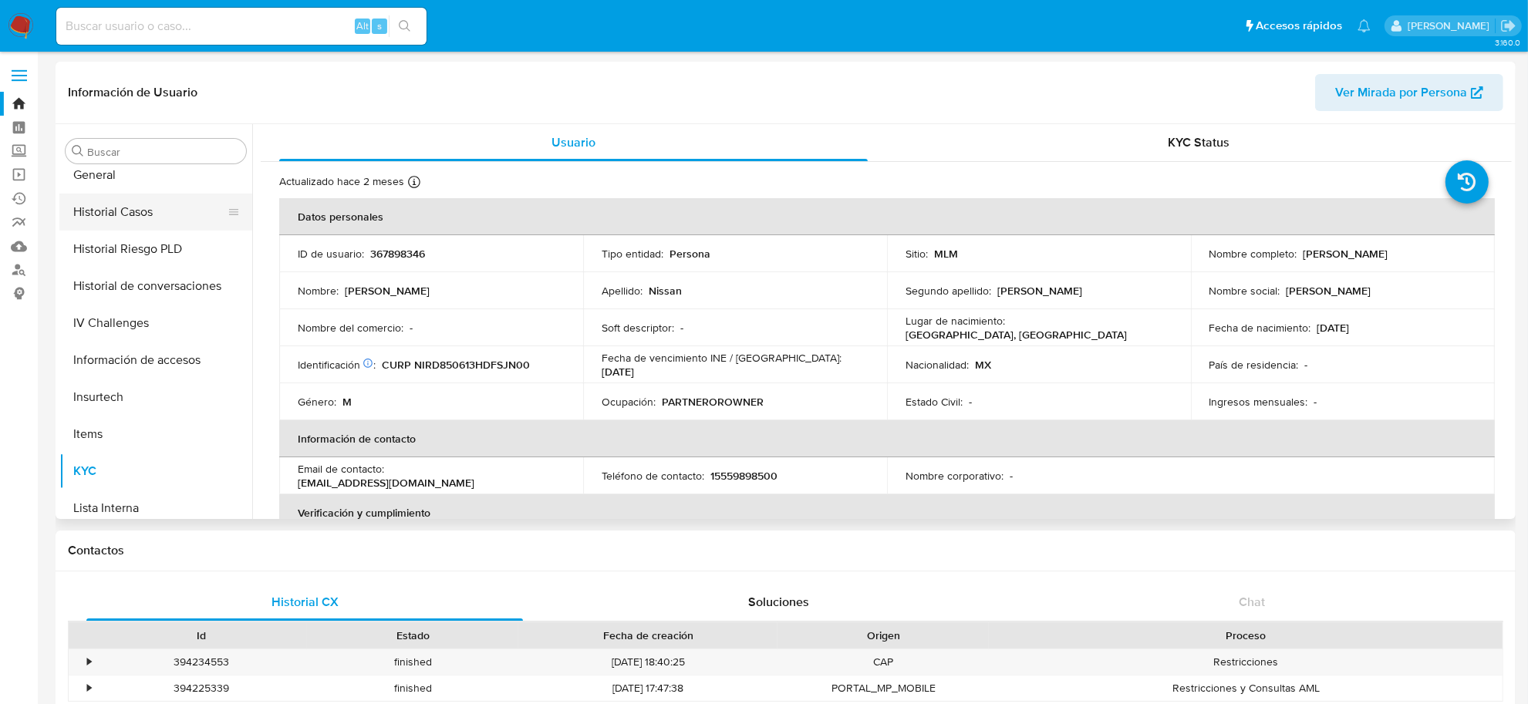
click at [121, 214] on button "Historial Casos" at bounding box center [149, 212] width 181 height 37
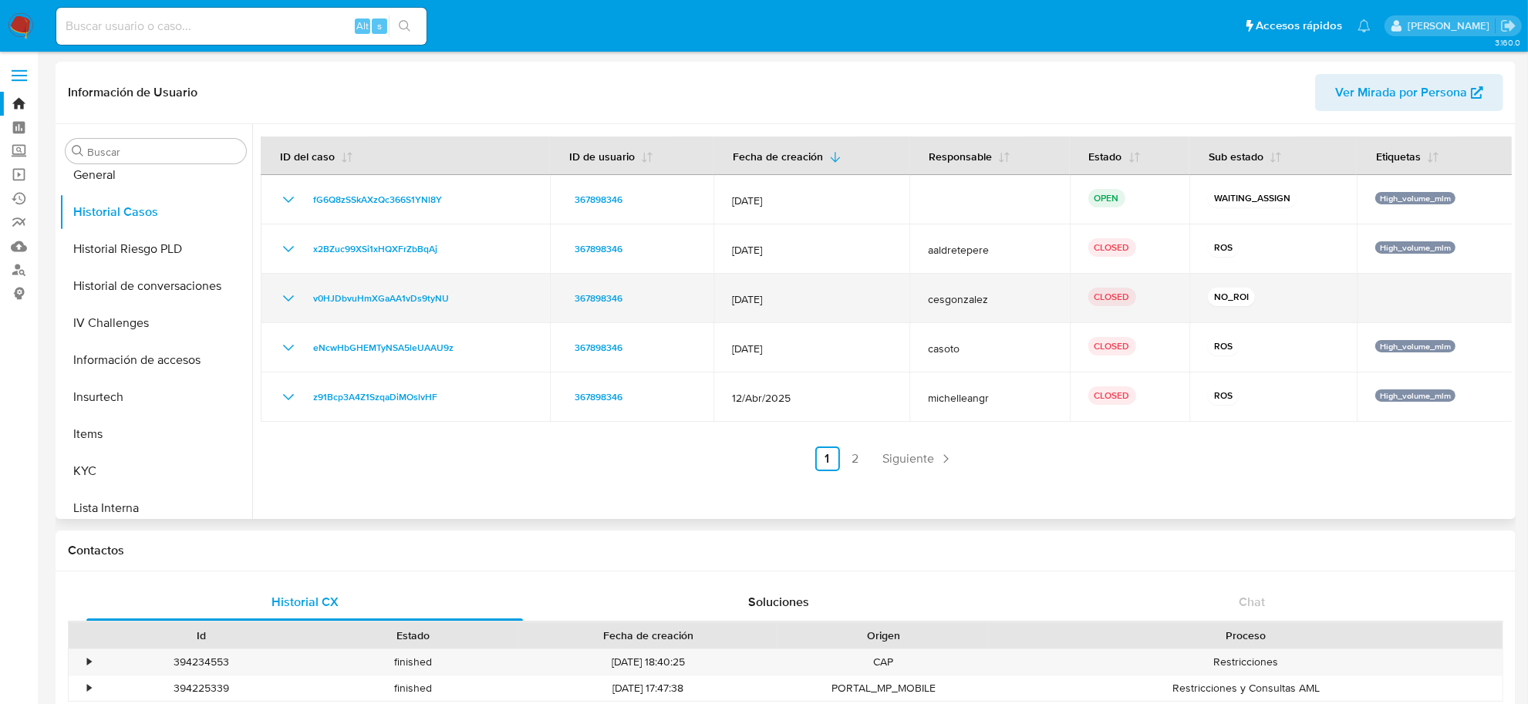
click at [275, 306] on td "v0HJDbvuHmXGaAA1vDs9tyNU" at bounding box center [405, 298] width 289 height 49
click at [282, 298] on icon "Mostrar/Ocultar" at bounding box center [288, 298] width 19 height 19
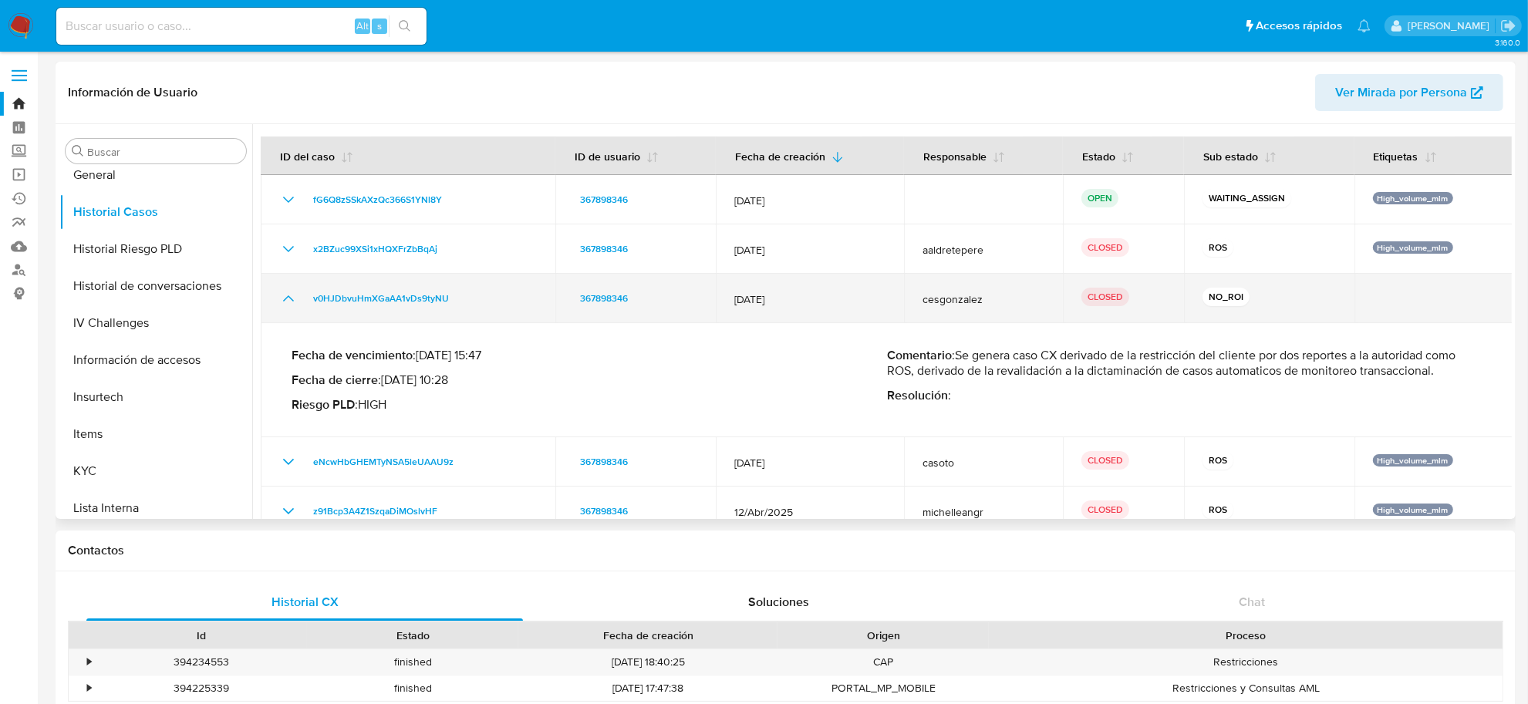
click at [282, 298] on icon "Mostrar/Ocultar" at bounding box center [288, 298] width 19 height 19
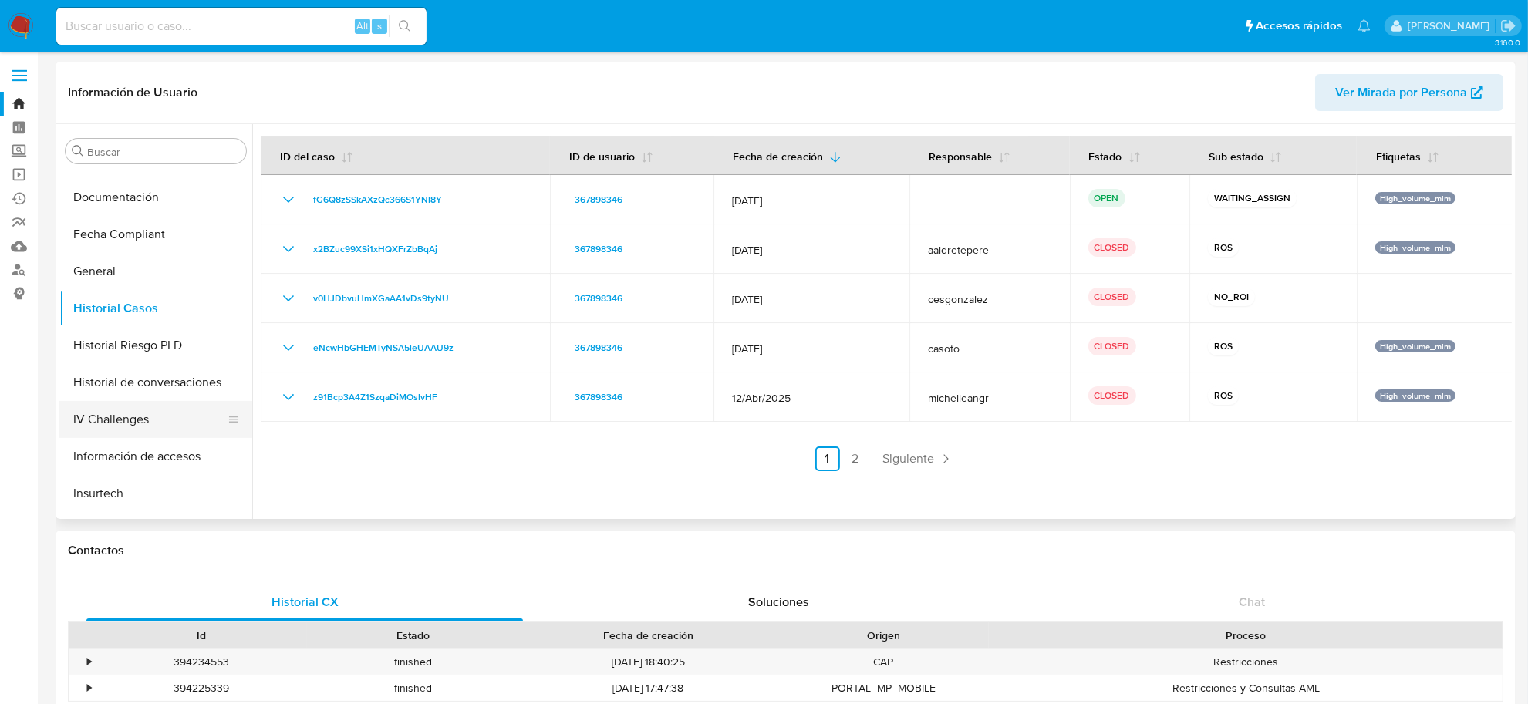
scroll to position [650, 0]
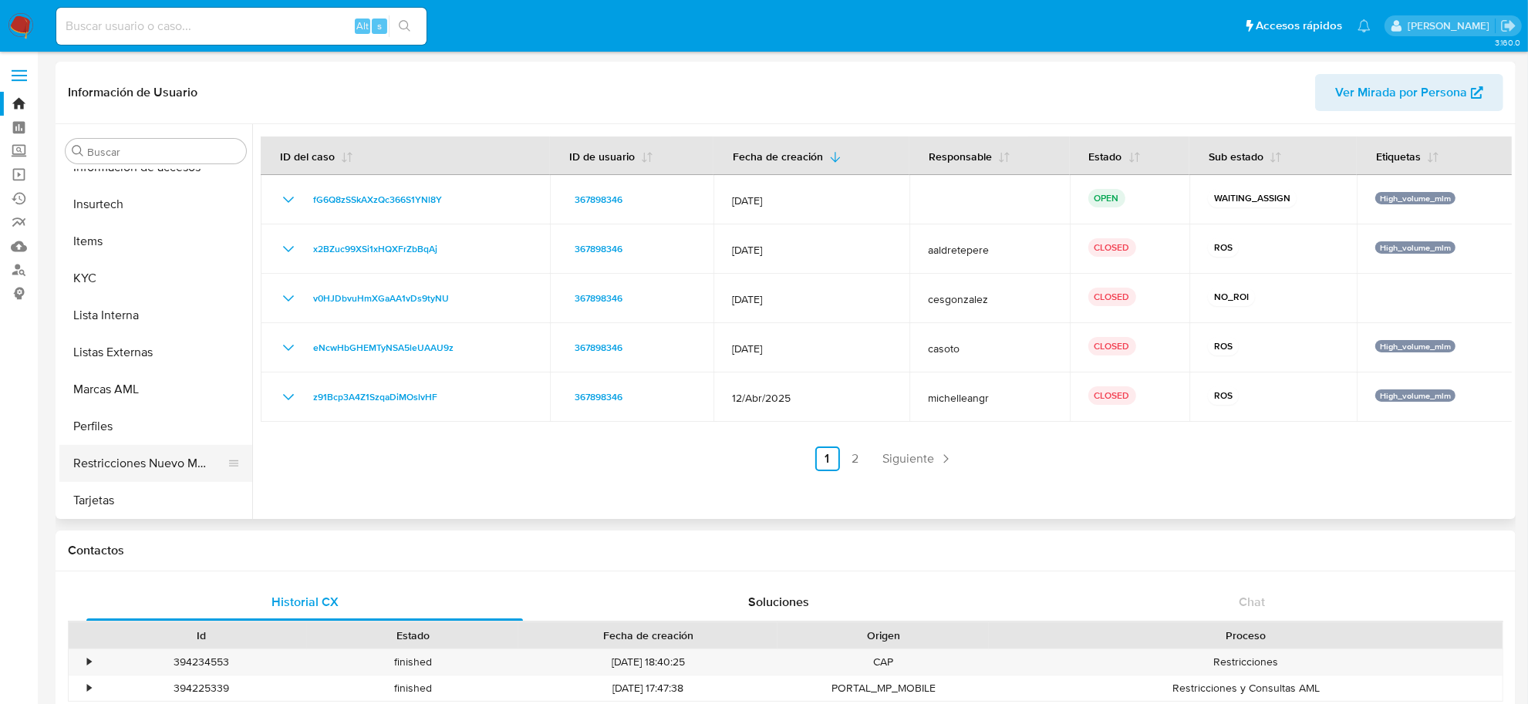
click at [154, 461] on button "Restricciones Nuevo Mundo" at bounding box center [149, 463] width 181 height 37
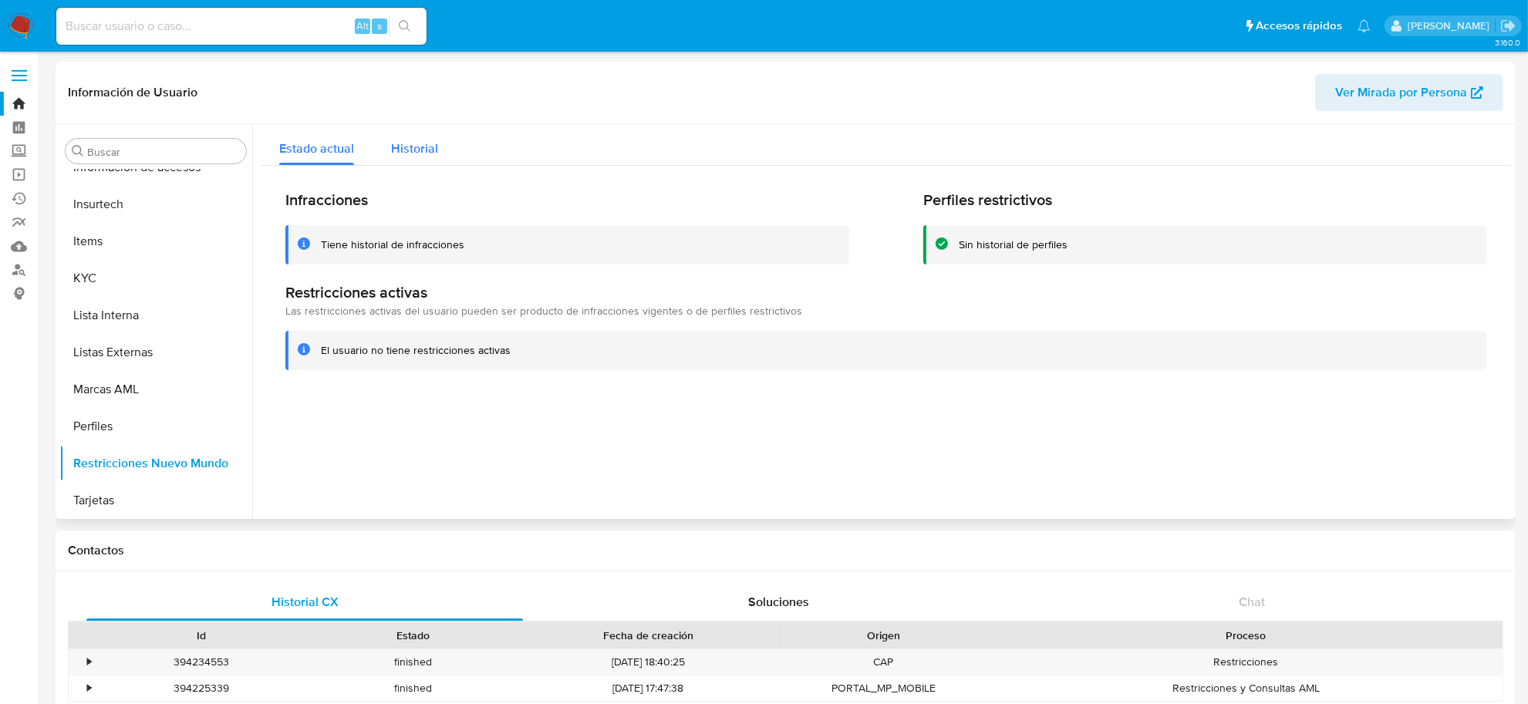
click at [417, 155] on span "Historial" at bounding box center [414, 149] width 47 height 18
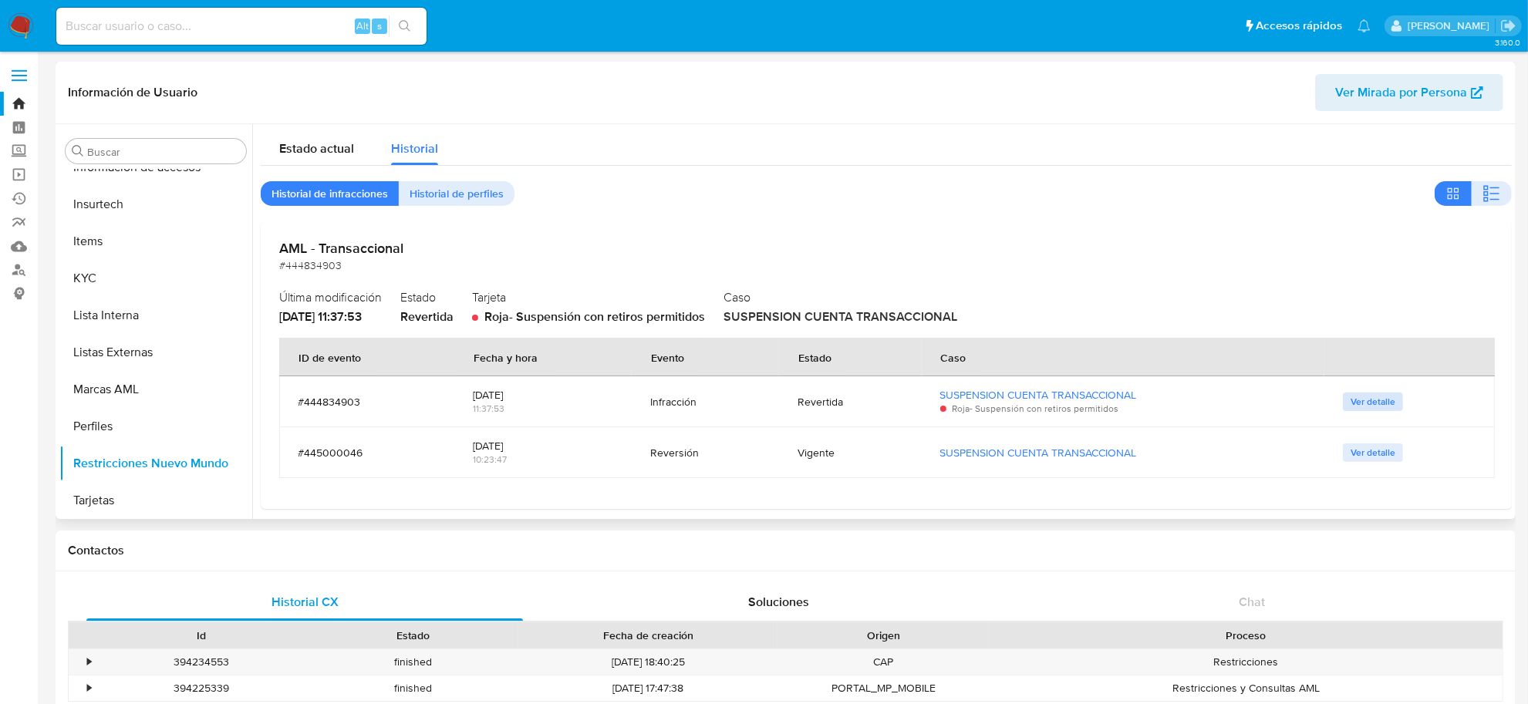
click at [1381, 403] on span "Ver detalle" at bounding box center [1373, 401] width 45 height 15
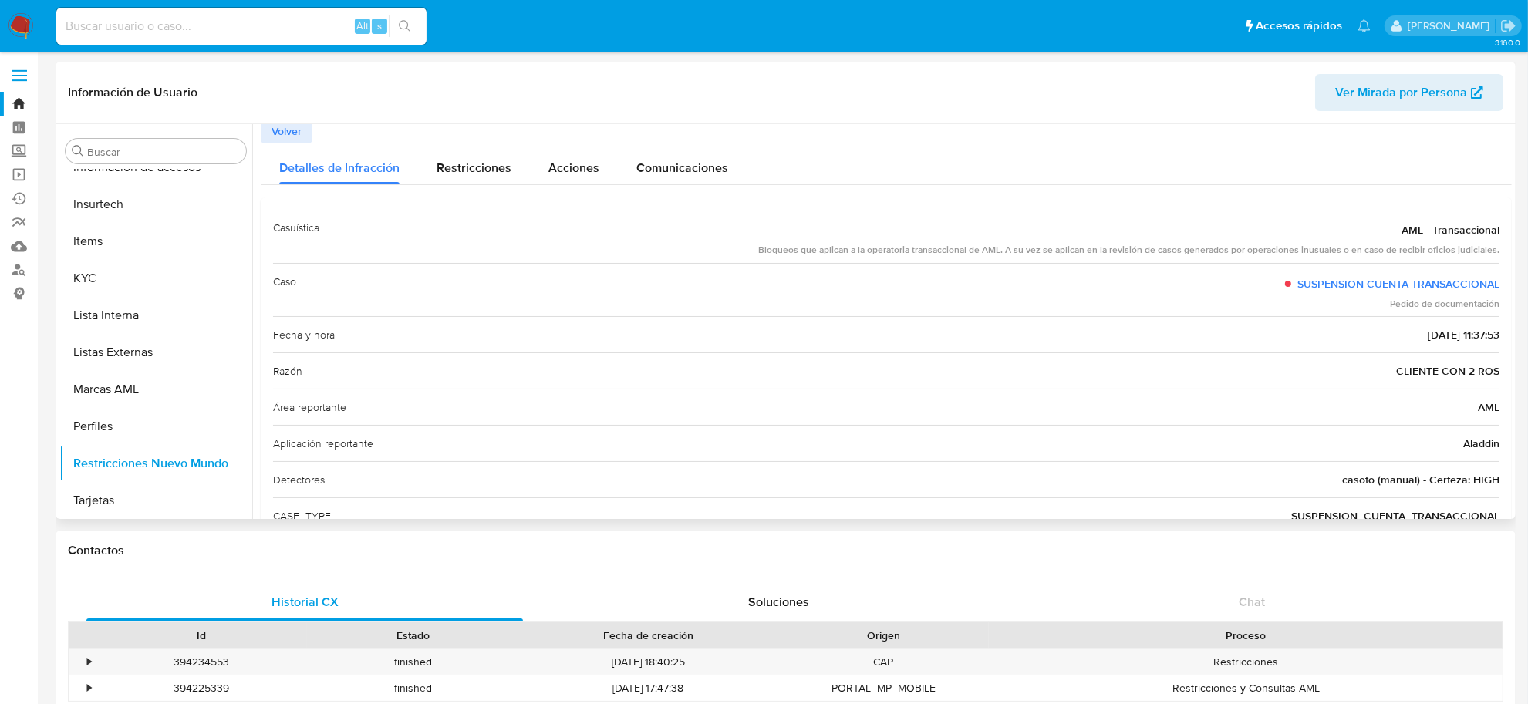
scroll to position [0, 0]
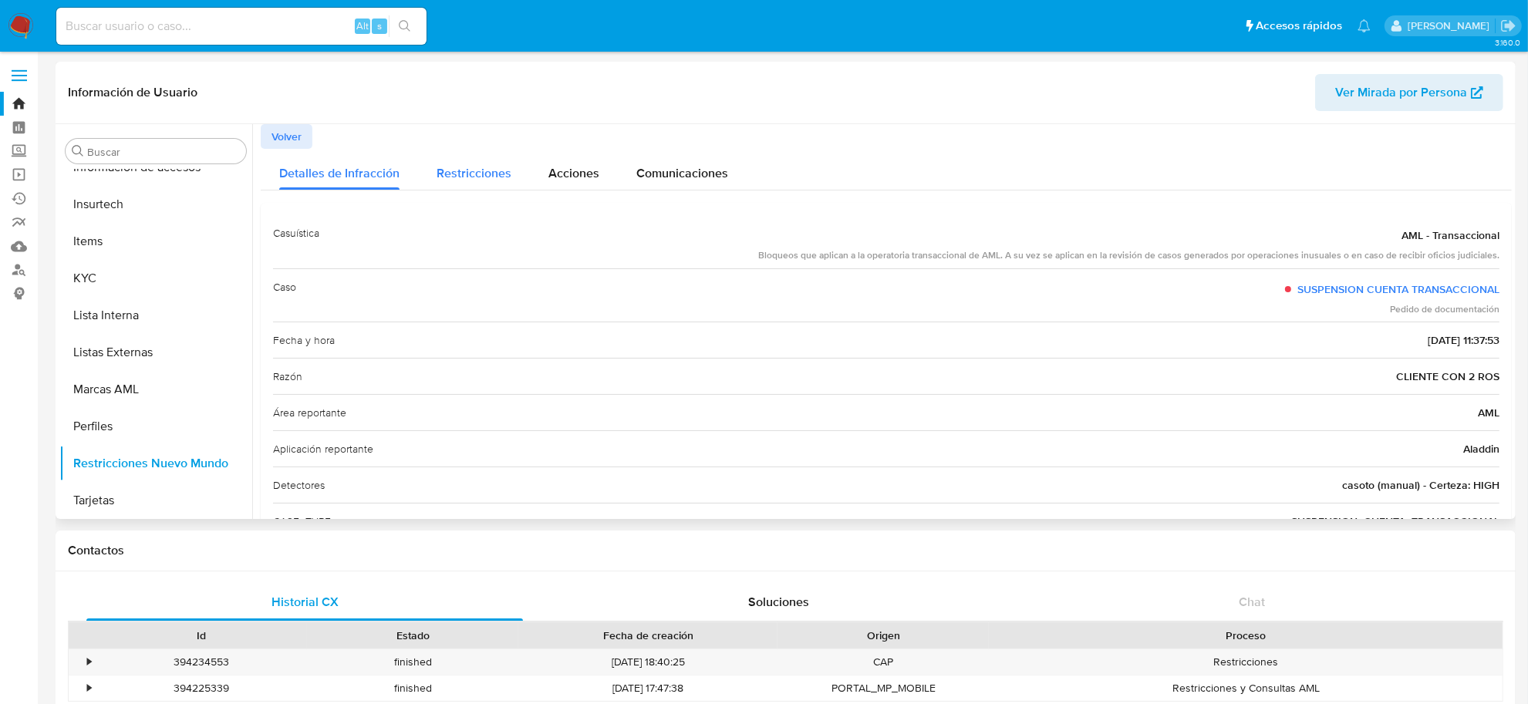
click at [457, 167] on span "Restricciones" at bounding box center [474, 173] width 75 height 18
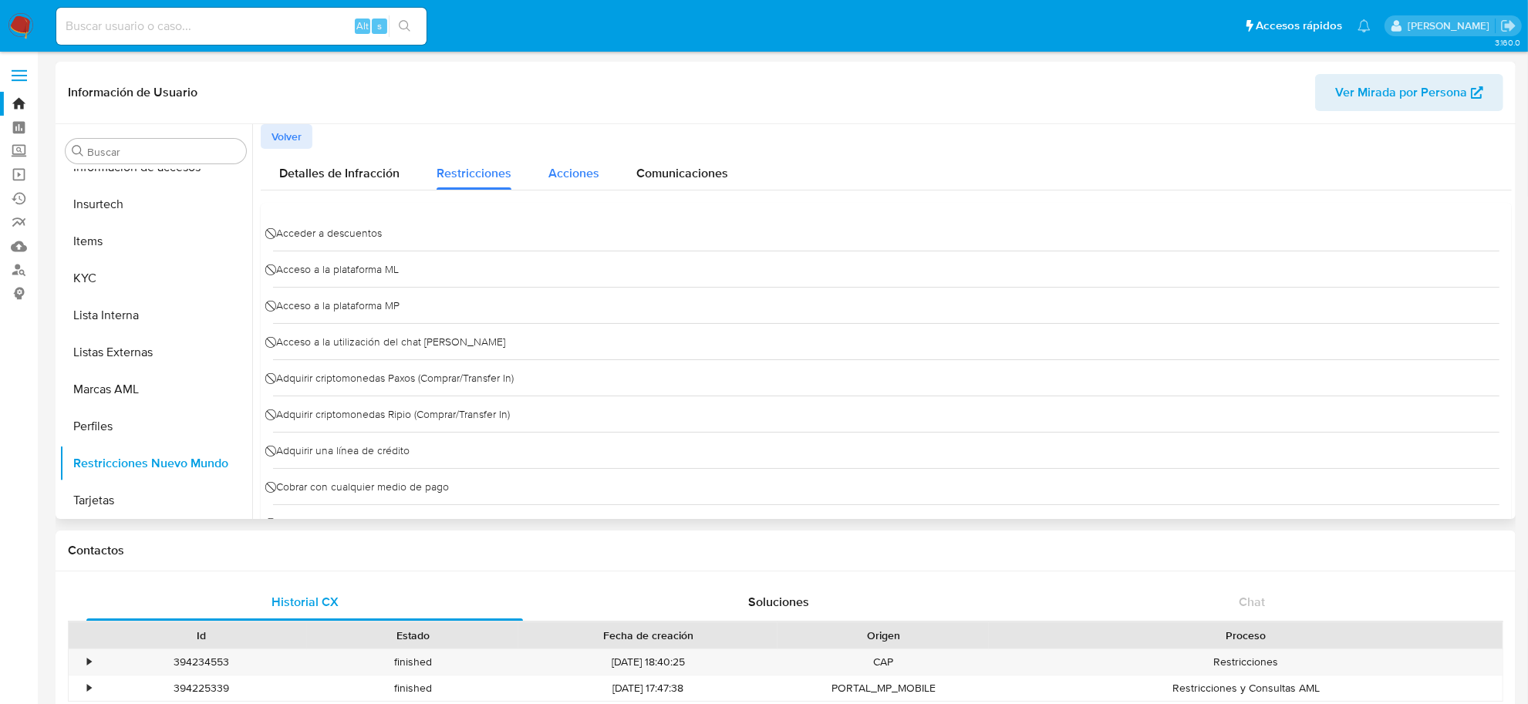
click at [576, 181] on span "Acciones" at bounding box center [574, 173] width 51 height 18
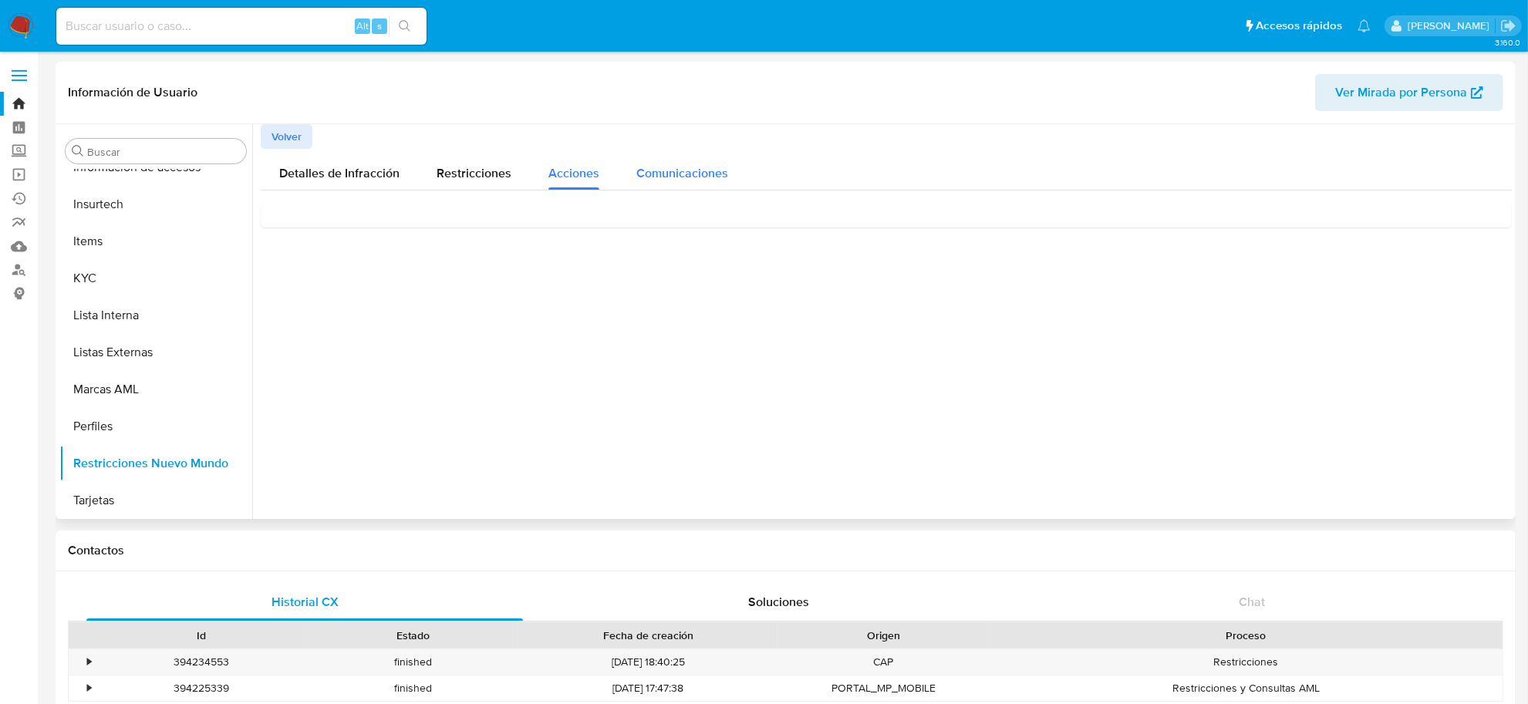
click at [648, 170] on span "Comunicaciones" at bounding box center [682, 173] width 92 height 18
click at [569, 174] on span "Acciones" at bounding box center [574, 173] width 51 height 18
click at [487, 176] on span "Restricciones" at bounding box center [474, 173] width 75 height 18
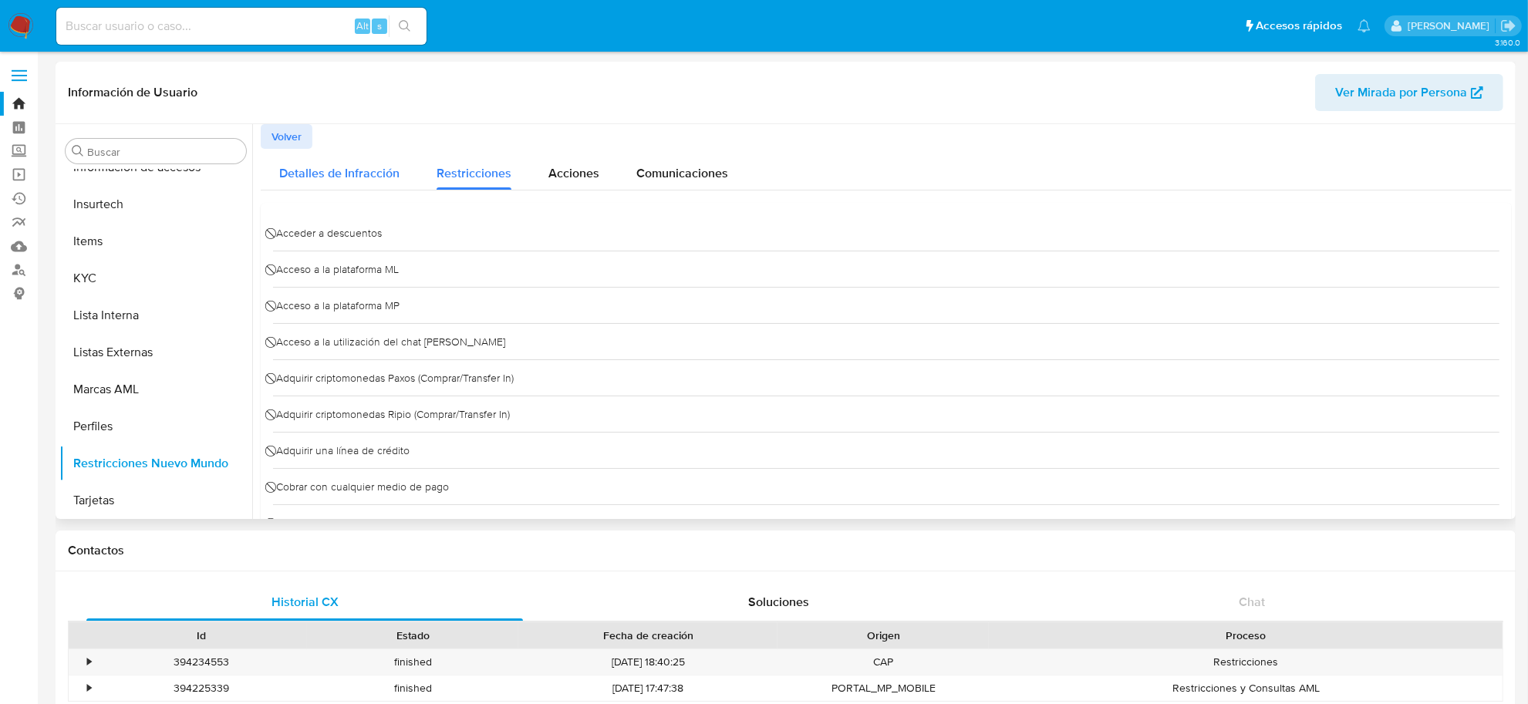
click at [334, 166] on span "Detalles de Infracción" at bounding box center [339, 173] width 120 height 18
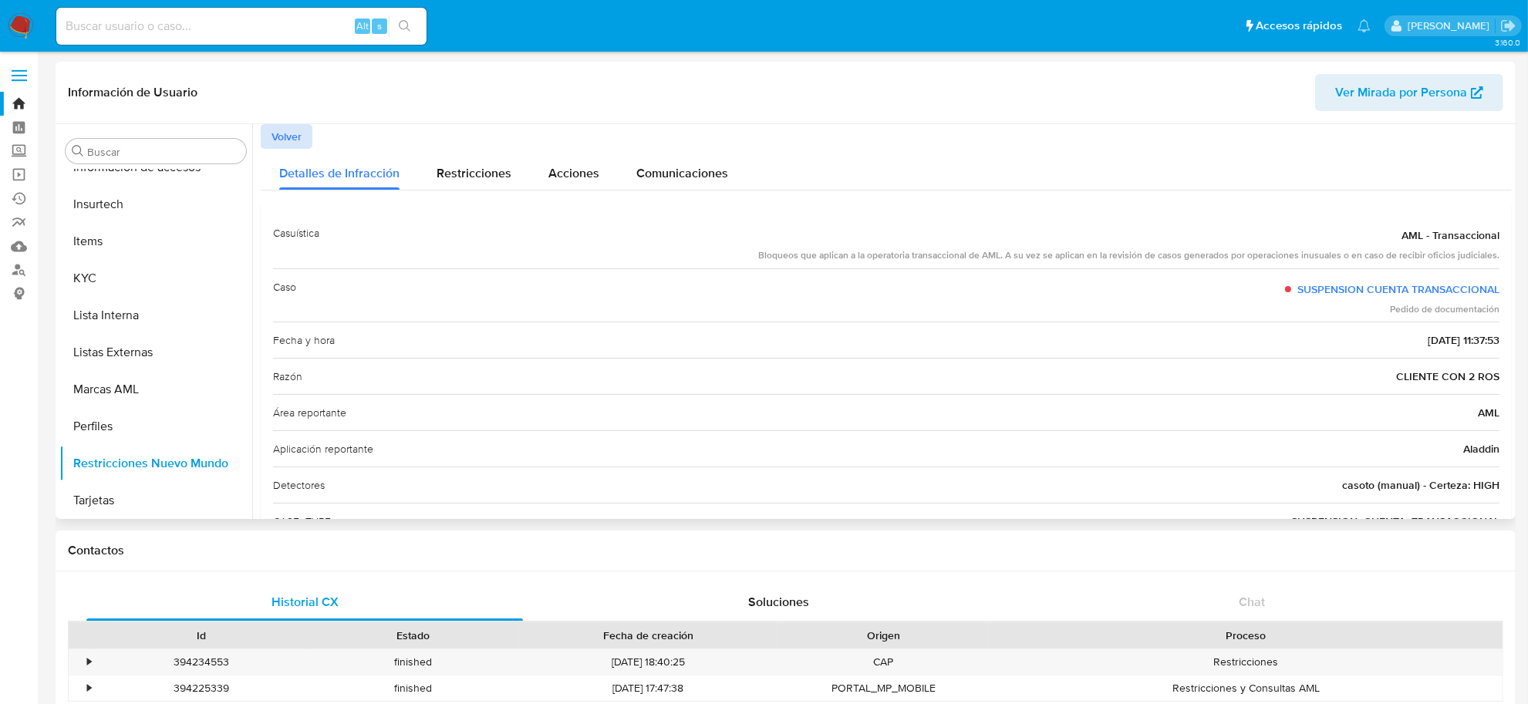
click at [283, 135] on span "Volver" at bounding box center [287, 137] width 30 height 22
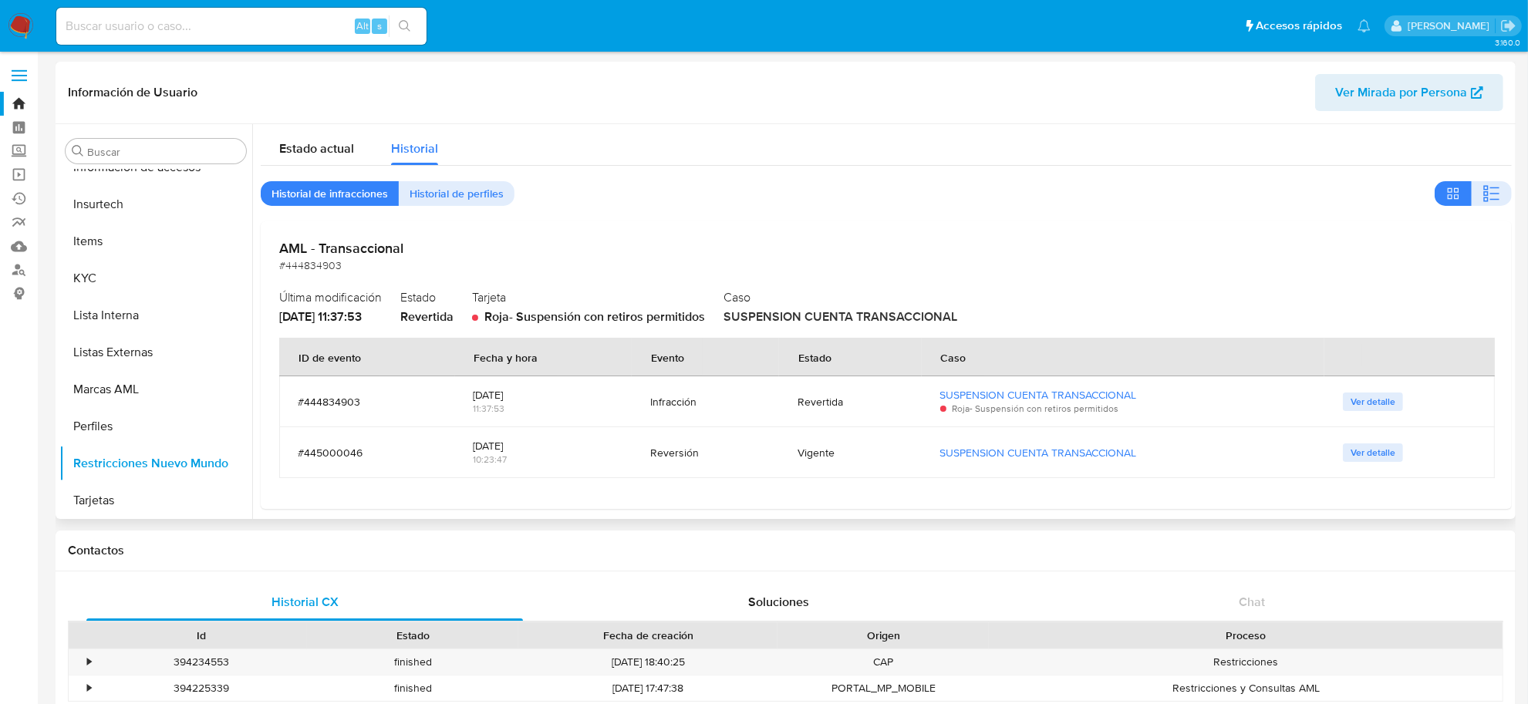
click at [1355, 407] on span "Ver detalle" at bounding box center [1373, 401] width 45 height 15
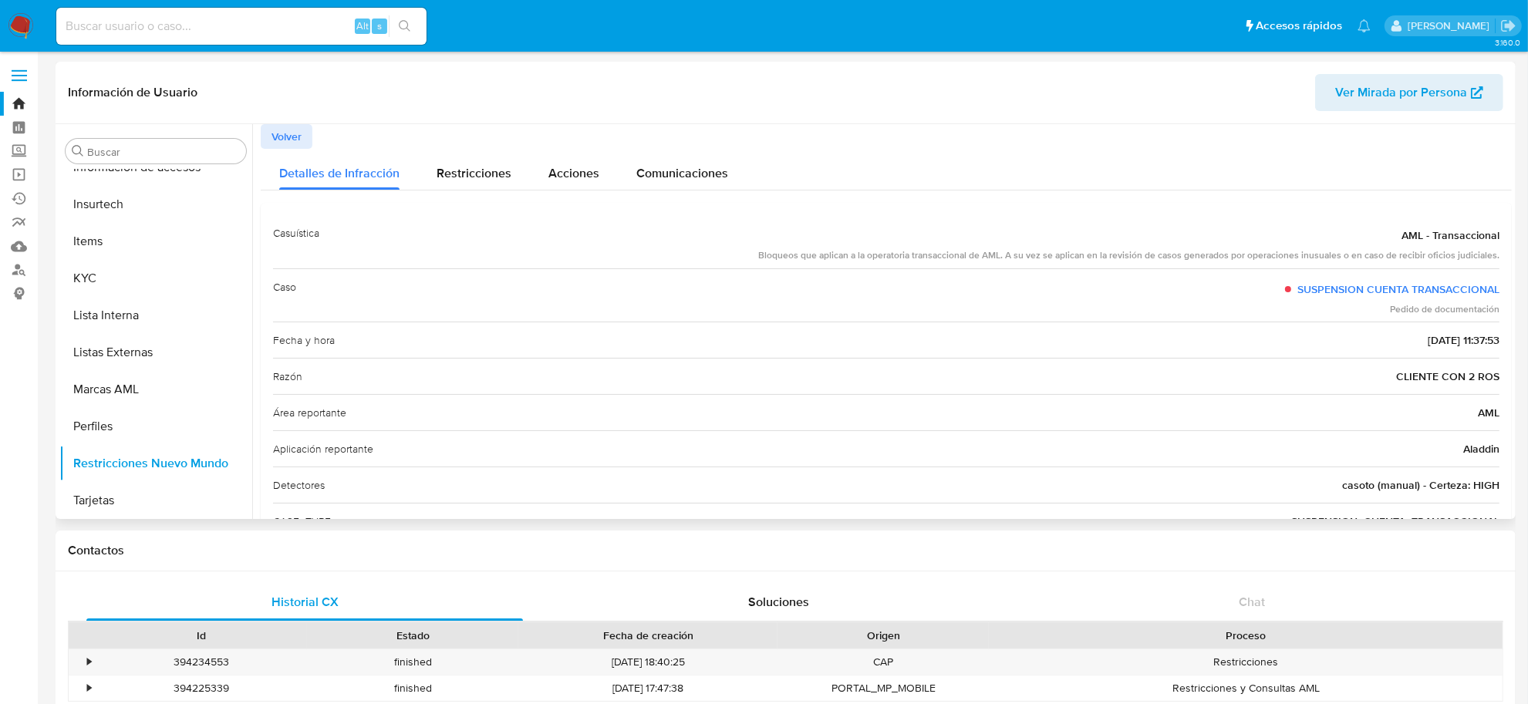
click at [270, 124] on button "Volver" at bounding box center [287, 136] width 52 height 25
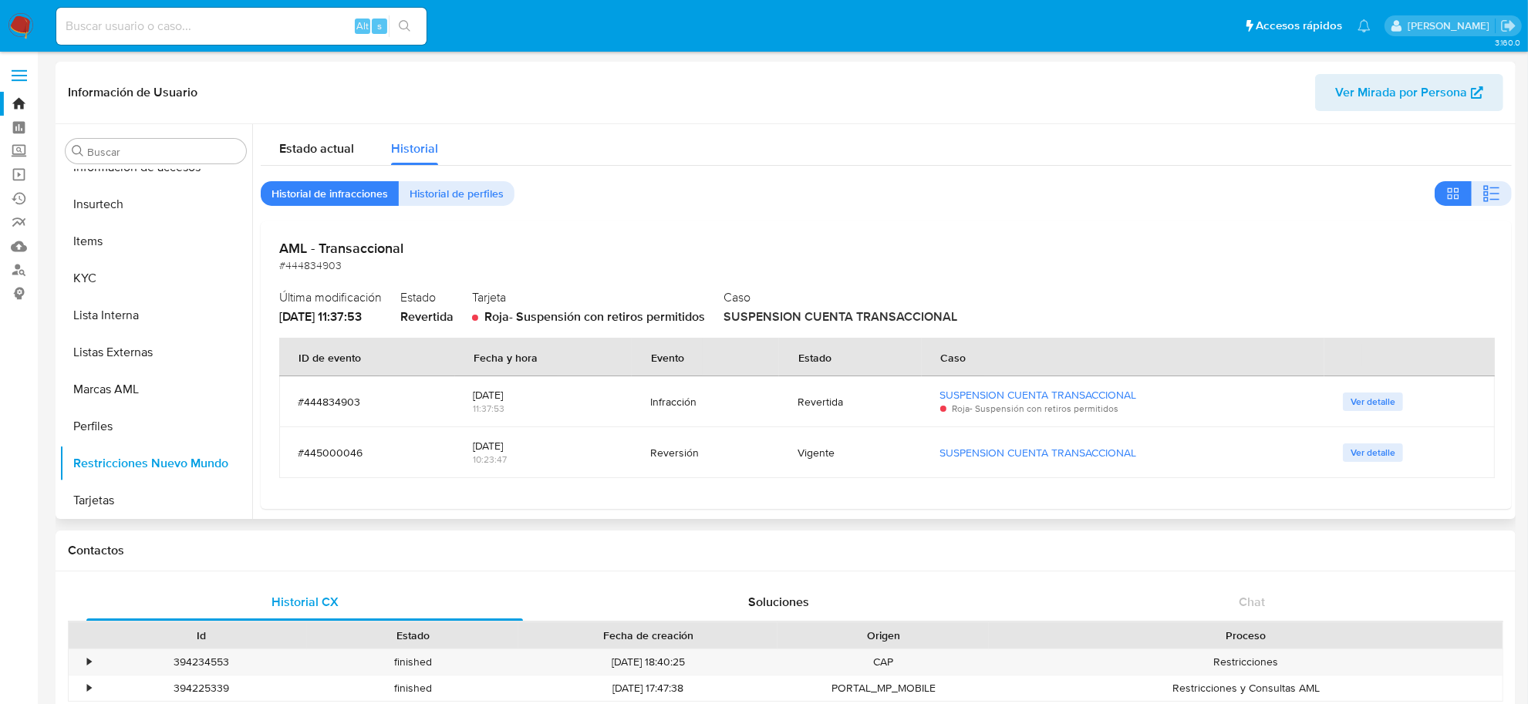
click at [1356, 403] on span "Ver detalle" at bounding box center [1373, 401] width 45 height 15
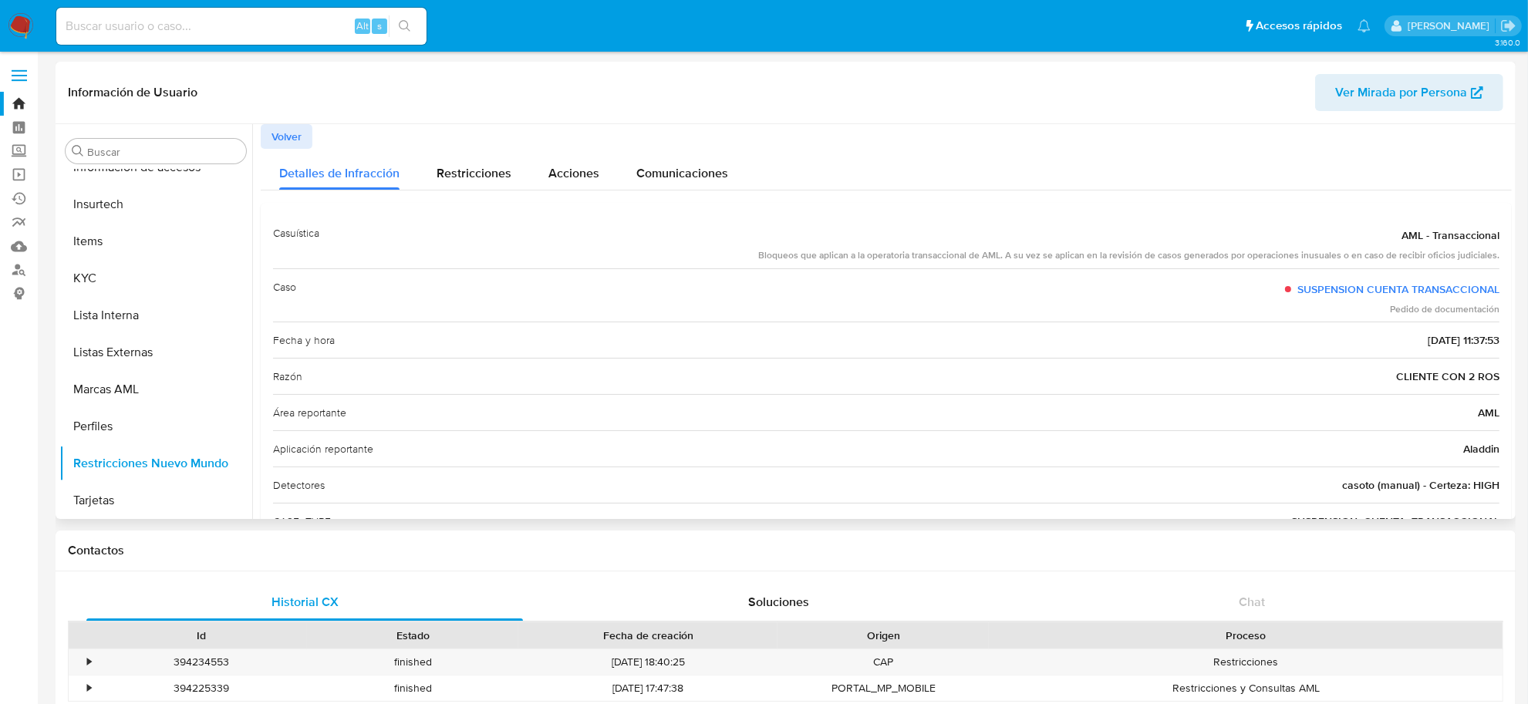
click at [299, 137] on span "Volver" at bounding box center [287, 137] width 30 height 22
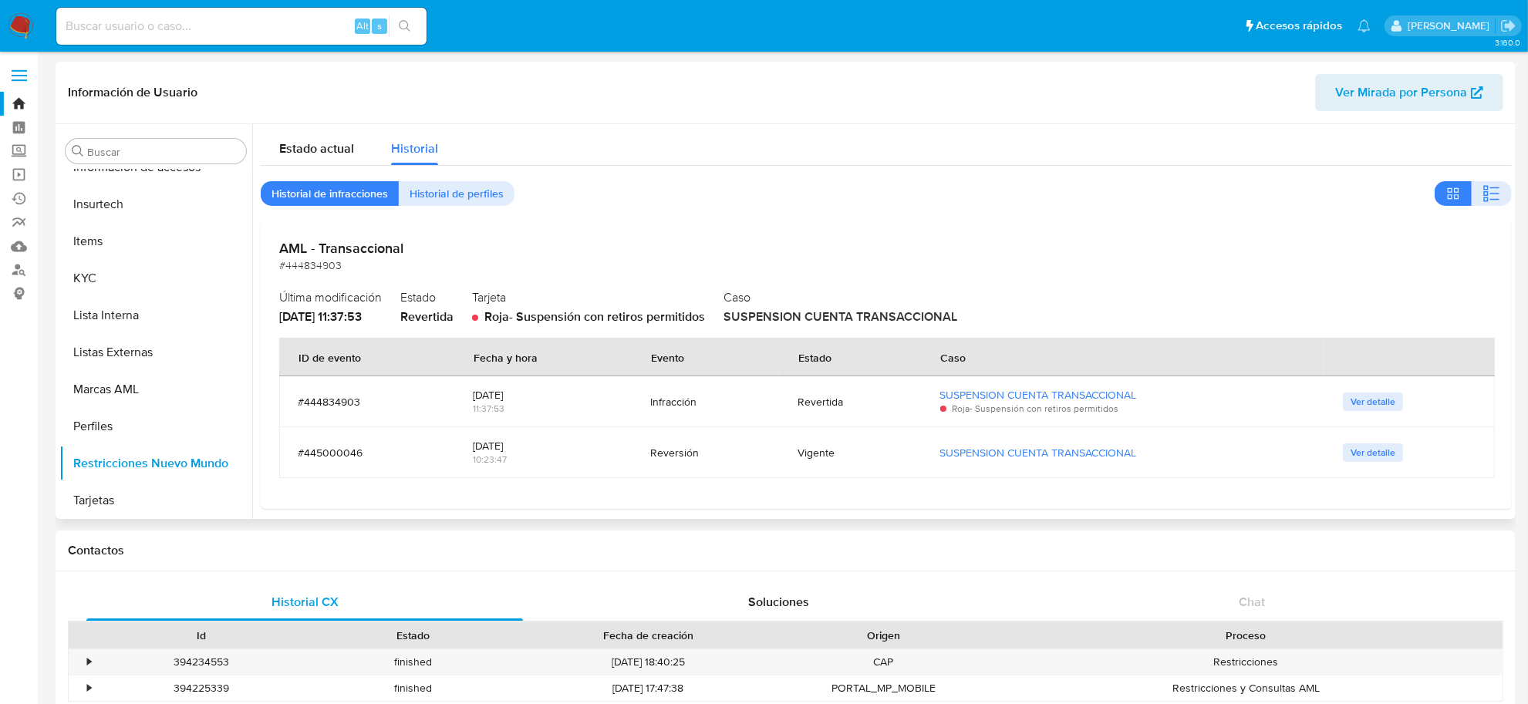
click at [1343, 447] on button "Ver detalle" at bounding box center [1373, 453] width 60 height 19
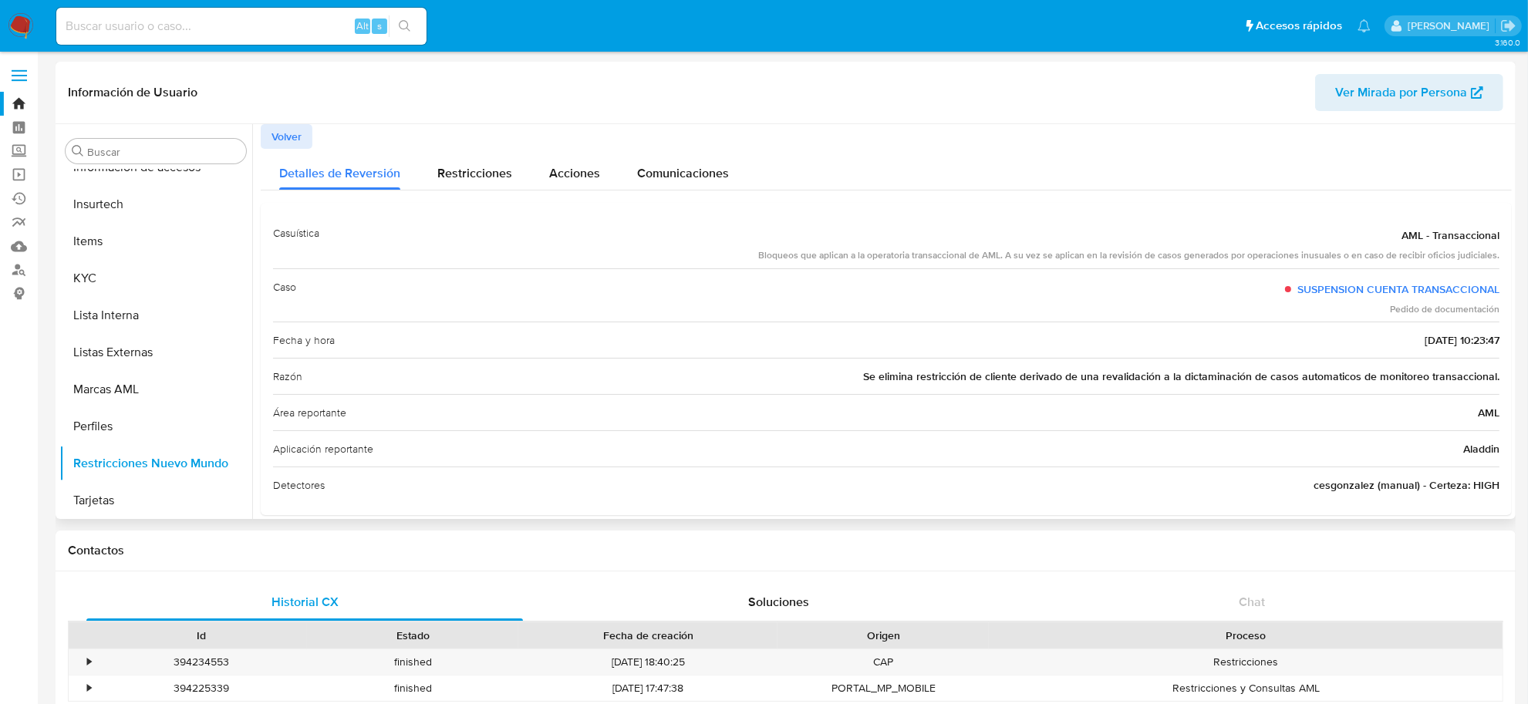
scroll to position [17, 0]
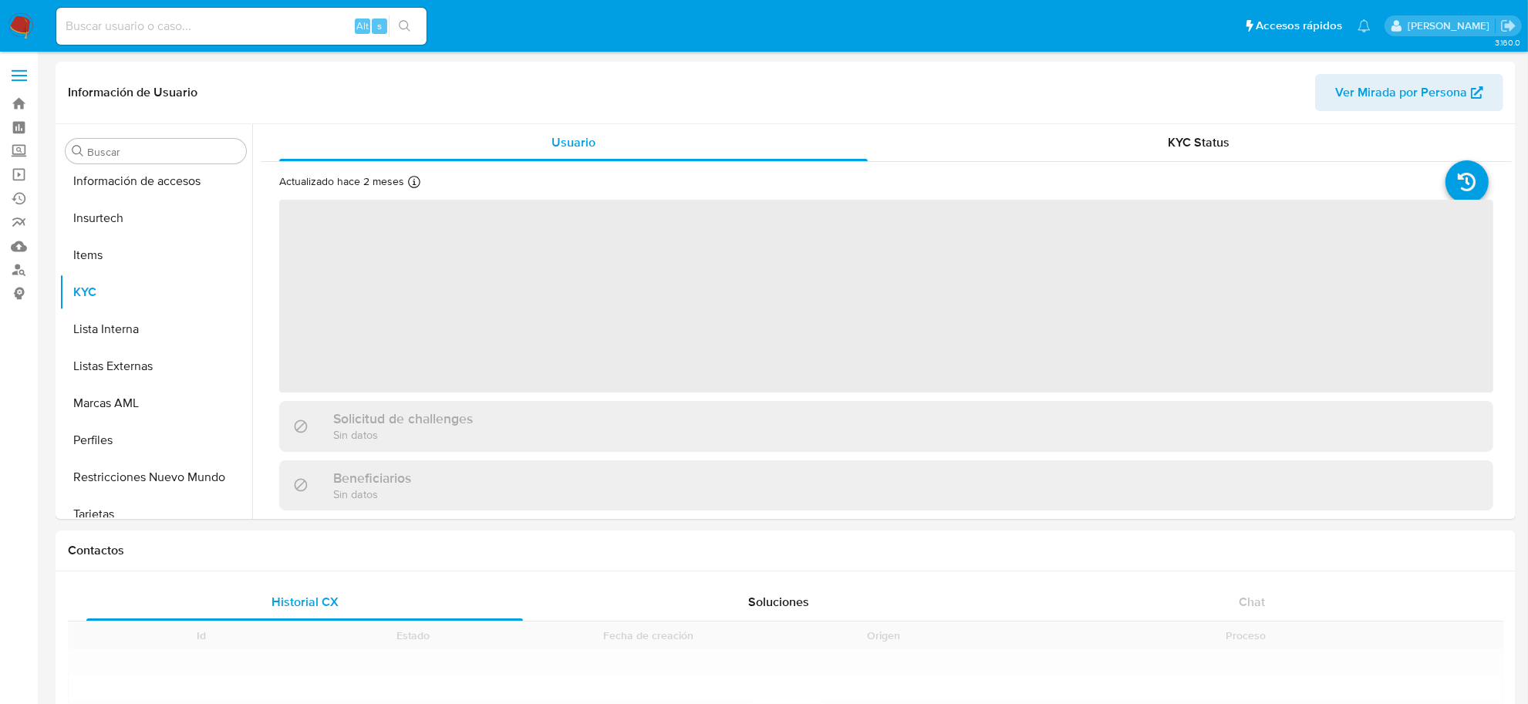
scroll to position [650, 0]
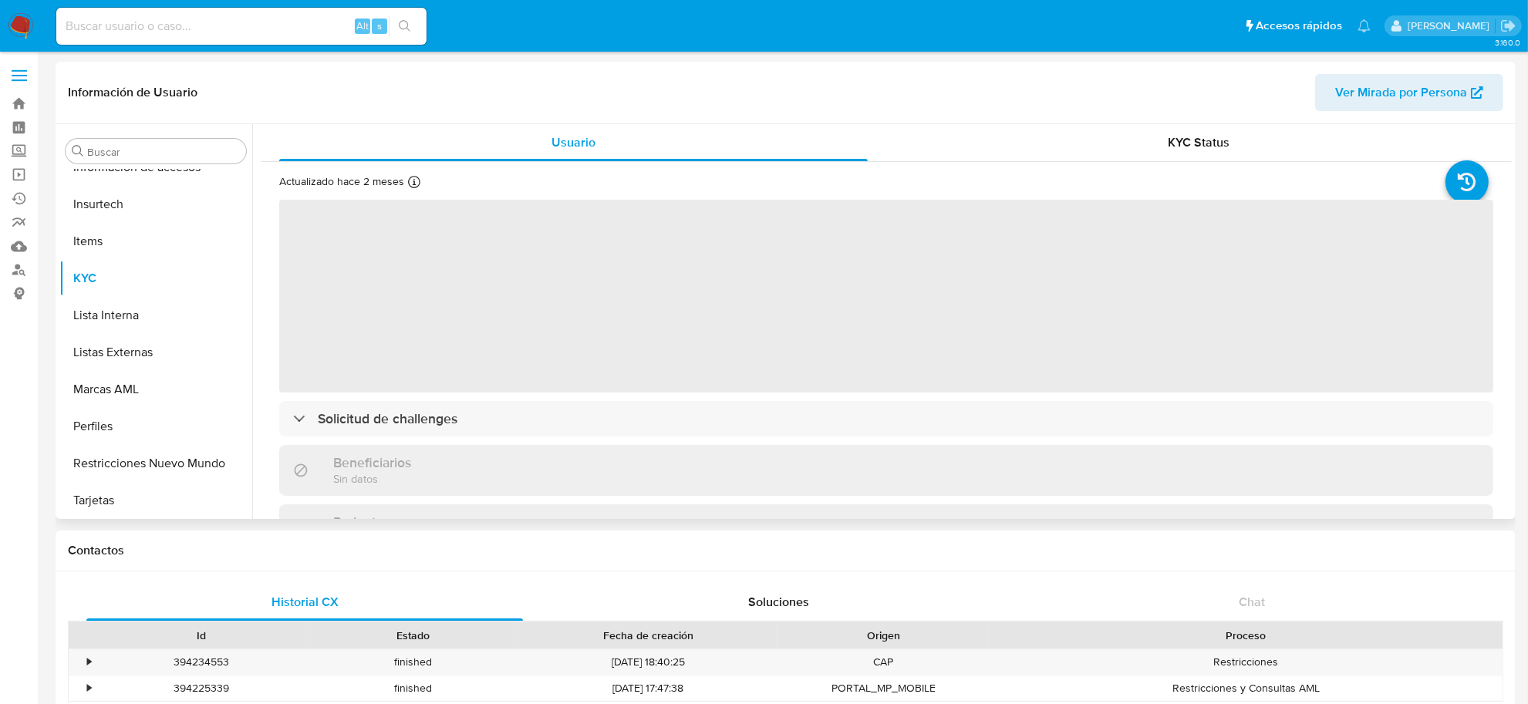
select select "10"
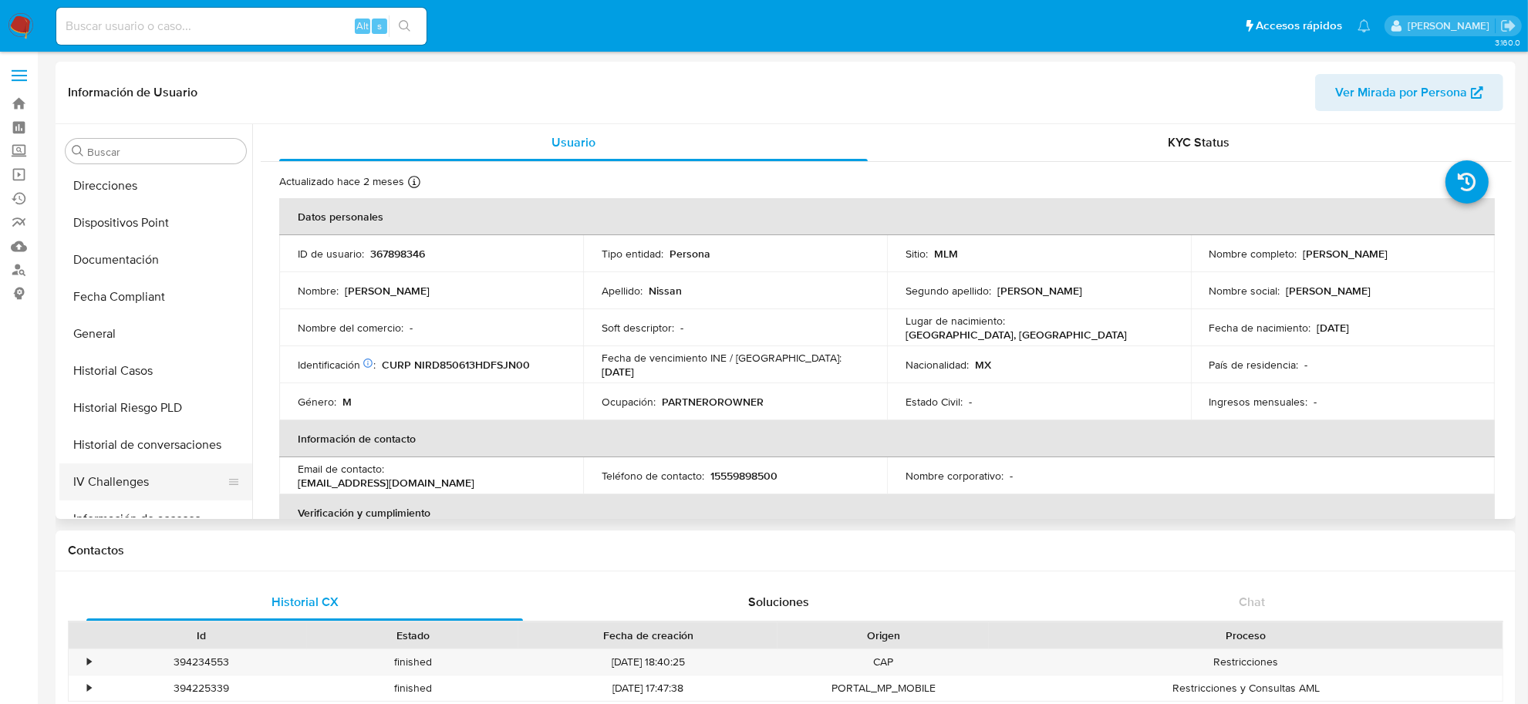
scroll to position [265, 0]
click at [160, 282] on button "Documentación" at bounding box center [149, 293] width 181 height 37
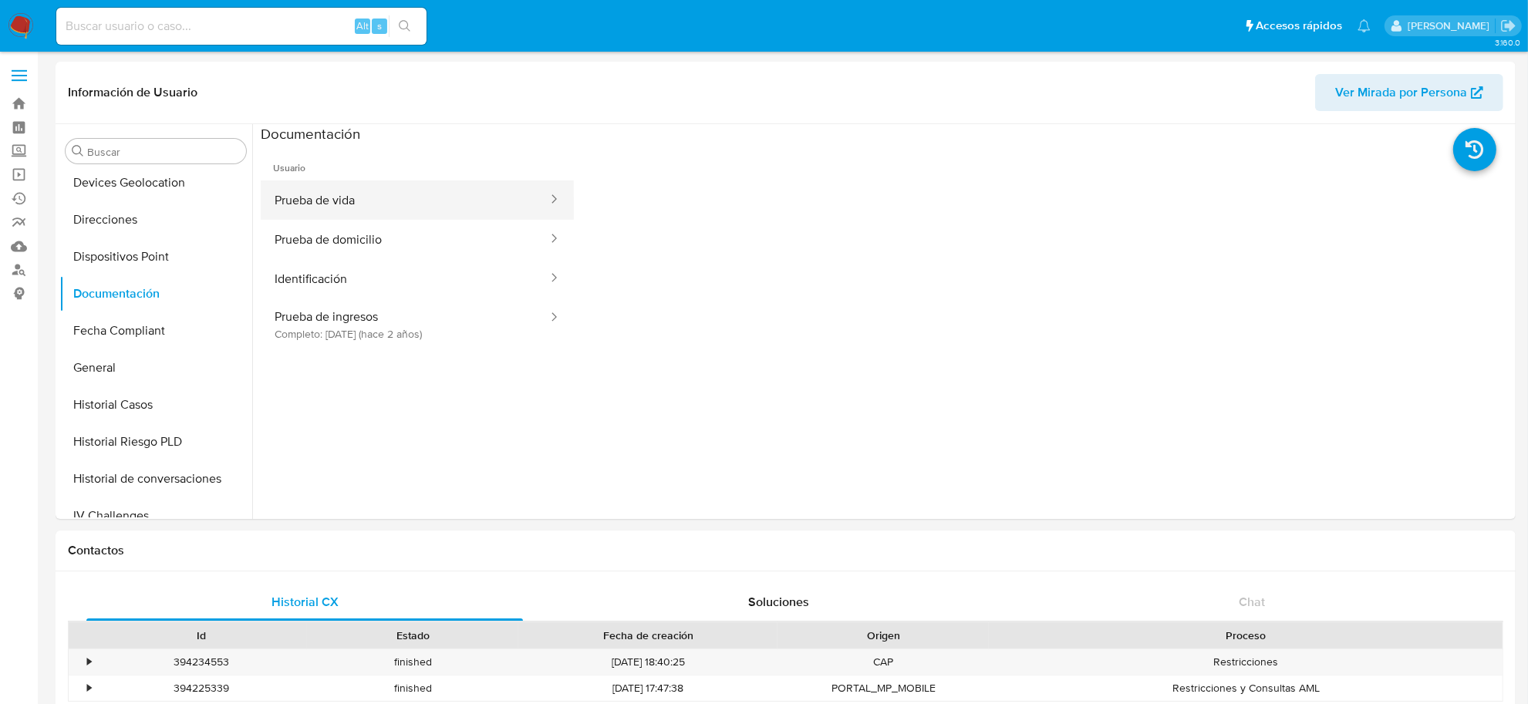
click at [403, 201] on button "Prueba de vida" at bounding box center [405, 200] width 289 height 39
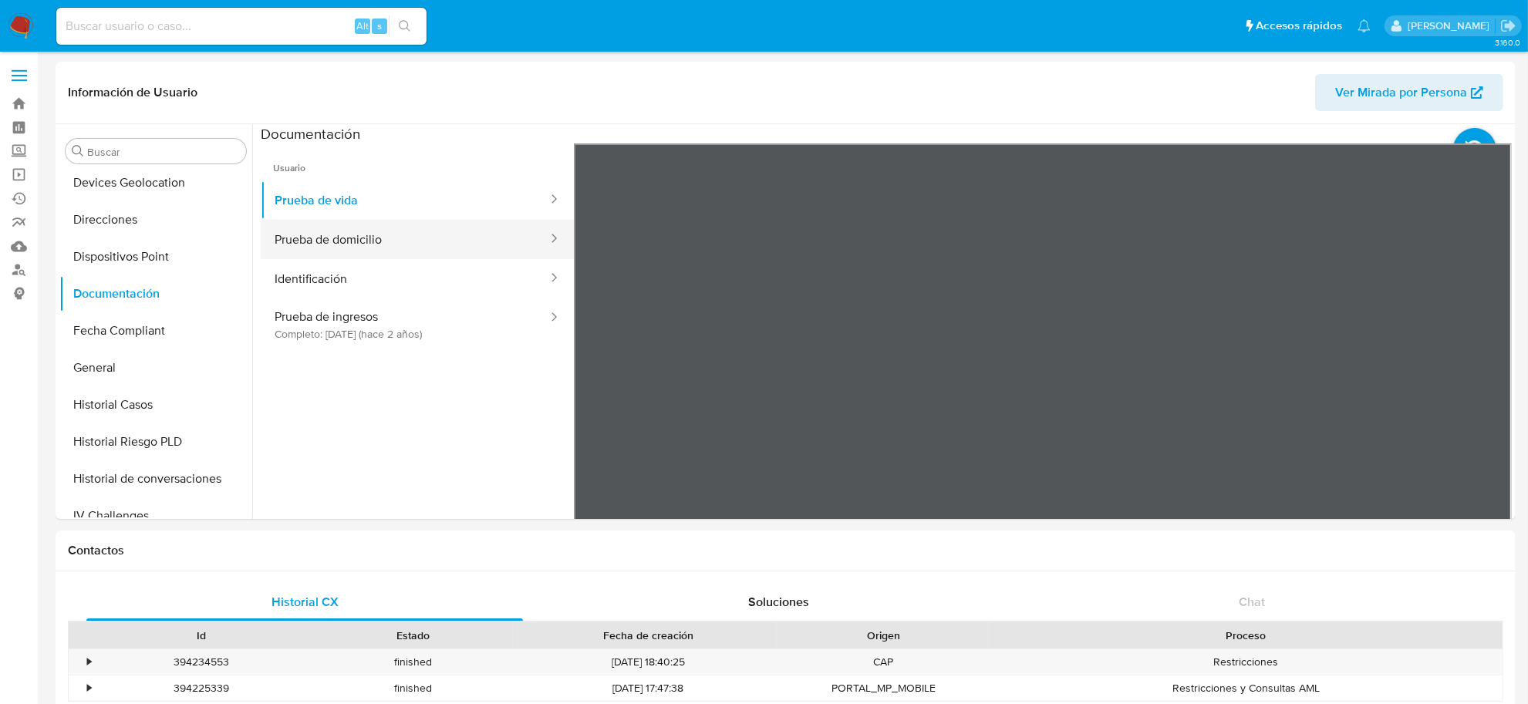
click at [324, 237] on button "Prueba de domicilio" at bounding box center [405, 239] width 289 height 39
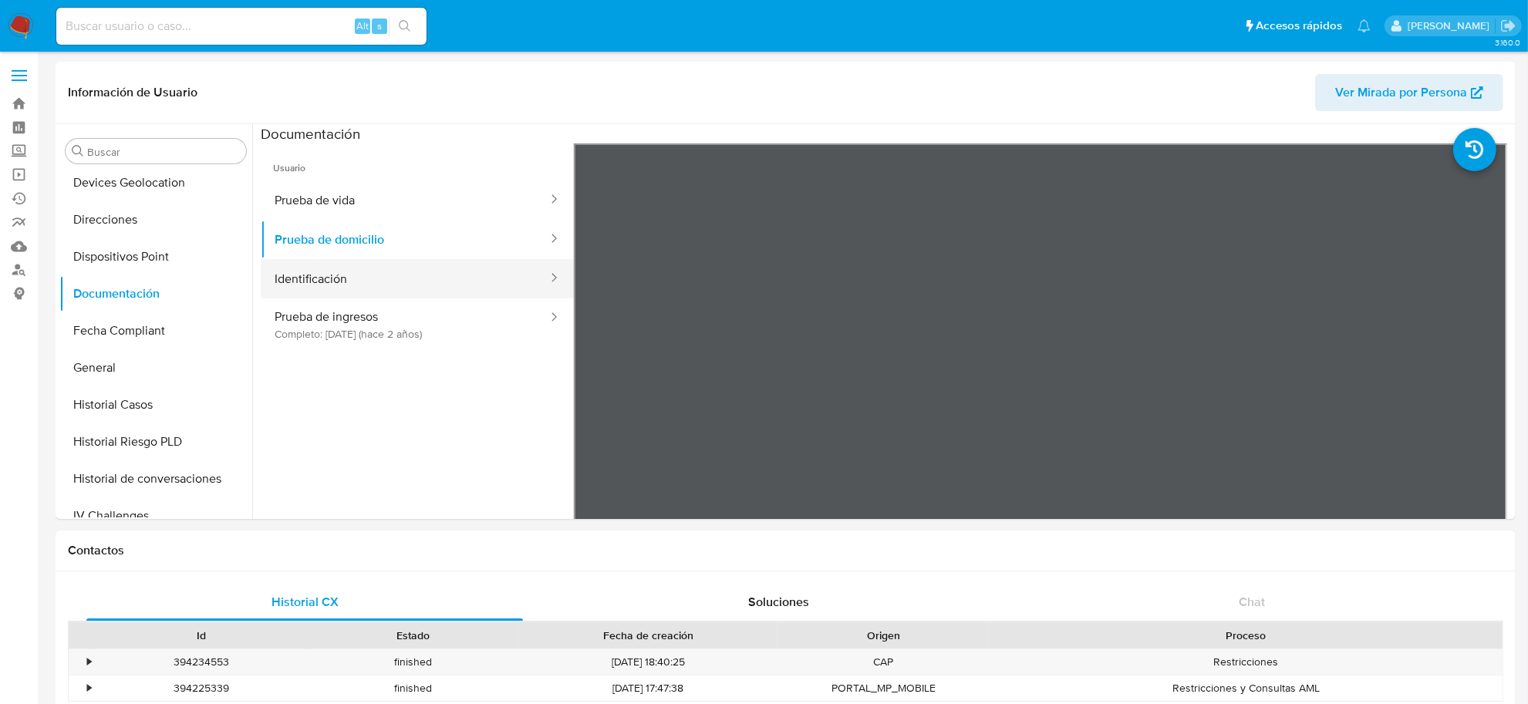
click at [305, 274] on button "Identificación" at bounding box center [405, 278] width 289 height 39
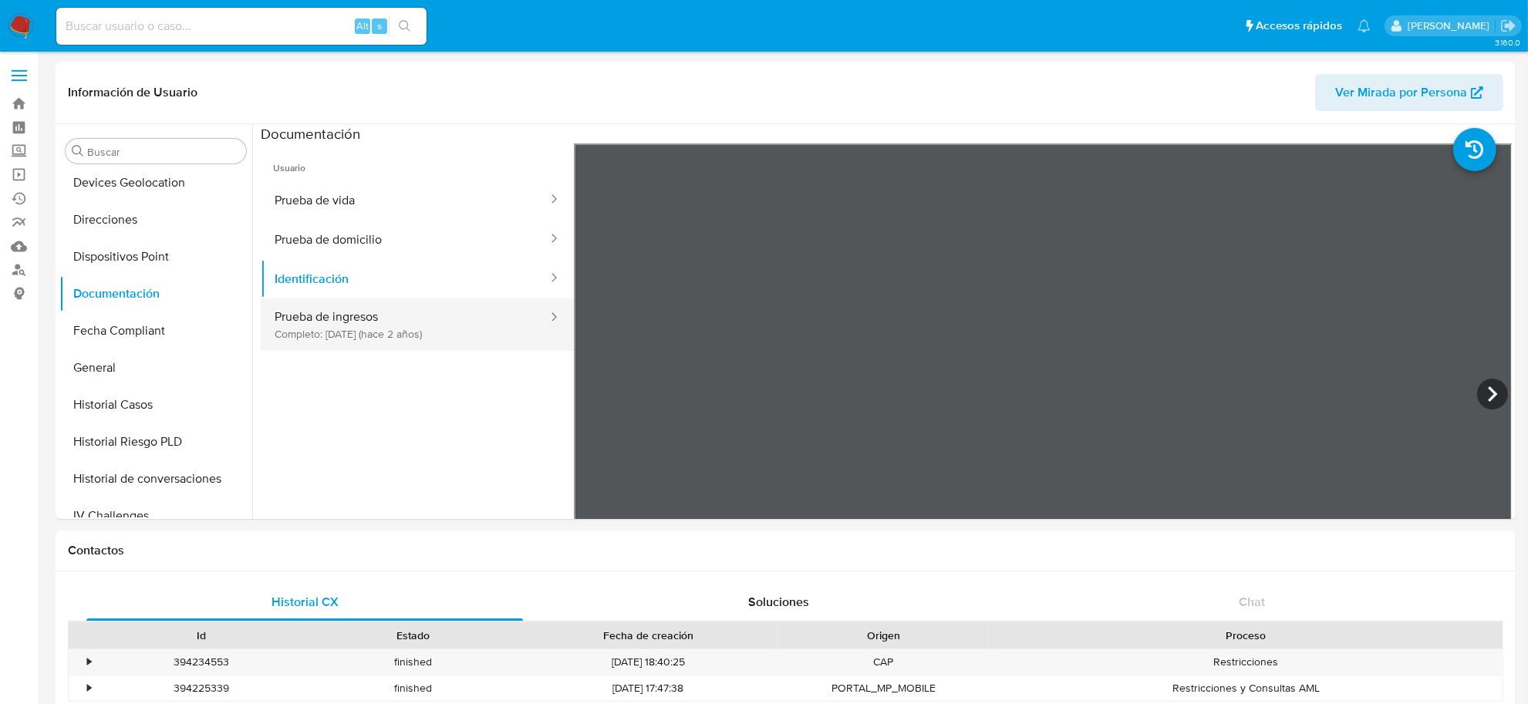
click at [306, 309] on button "Prueba de ingresos Completo: [DATE] (hace 2 años)" at bounding box center [405, 325] width 289 height 52
